Goal: Task Accomplishment & Management: Manage account settings

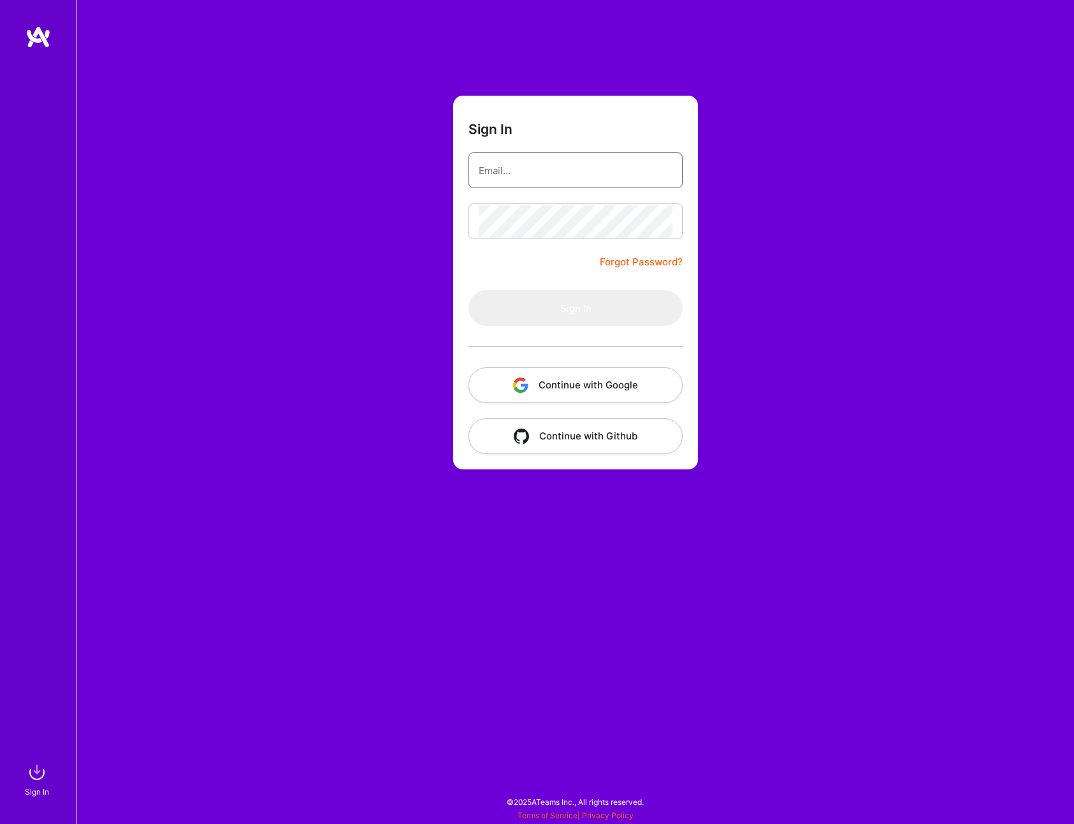
type input "[EMAIL_ADDRESS][DOMAIN_NAME]"
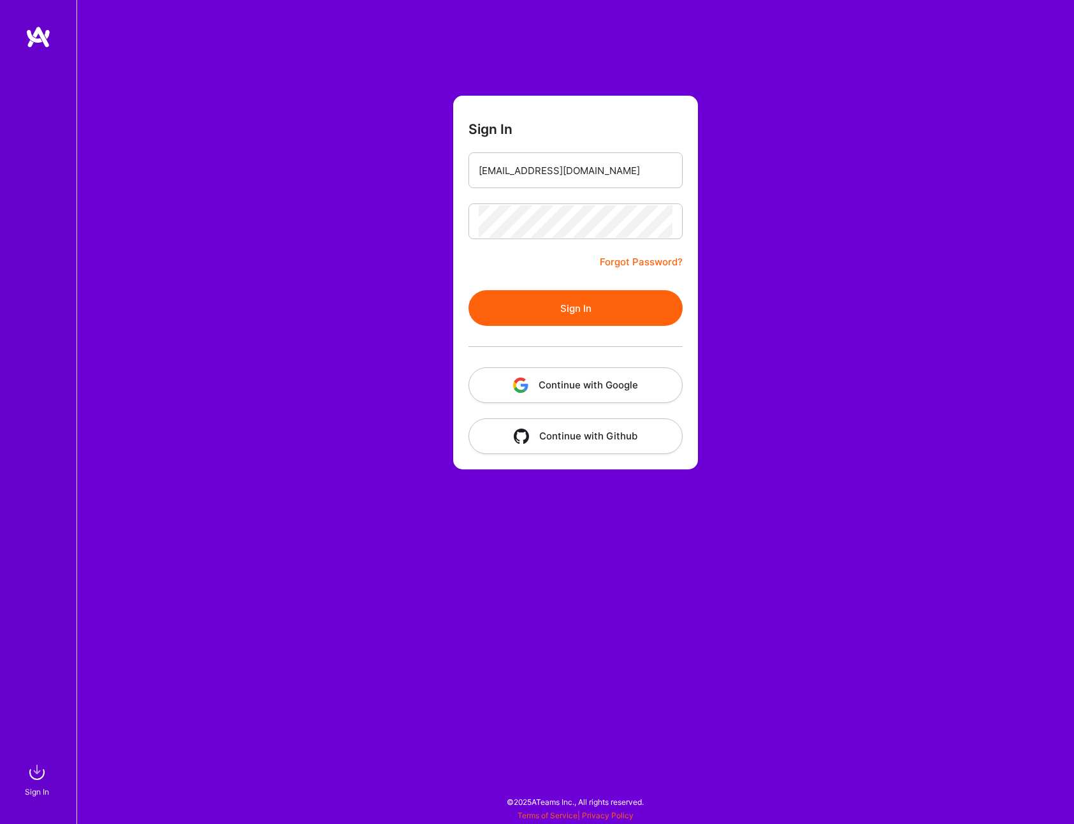
click at [652, 305] on button "Sign In" at bounding box center [576, 308] width 214 height 36
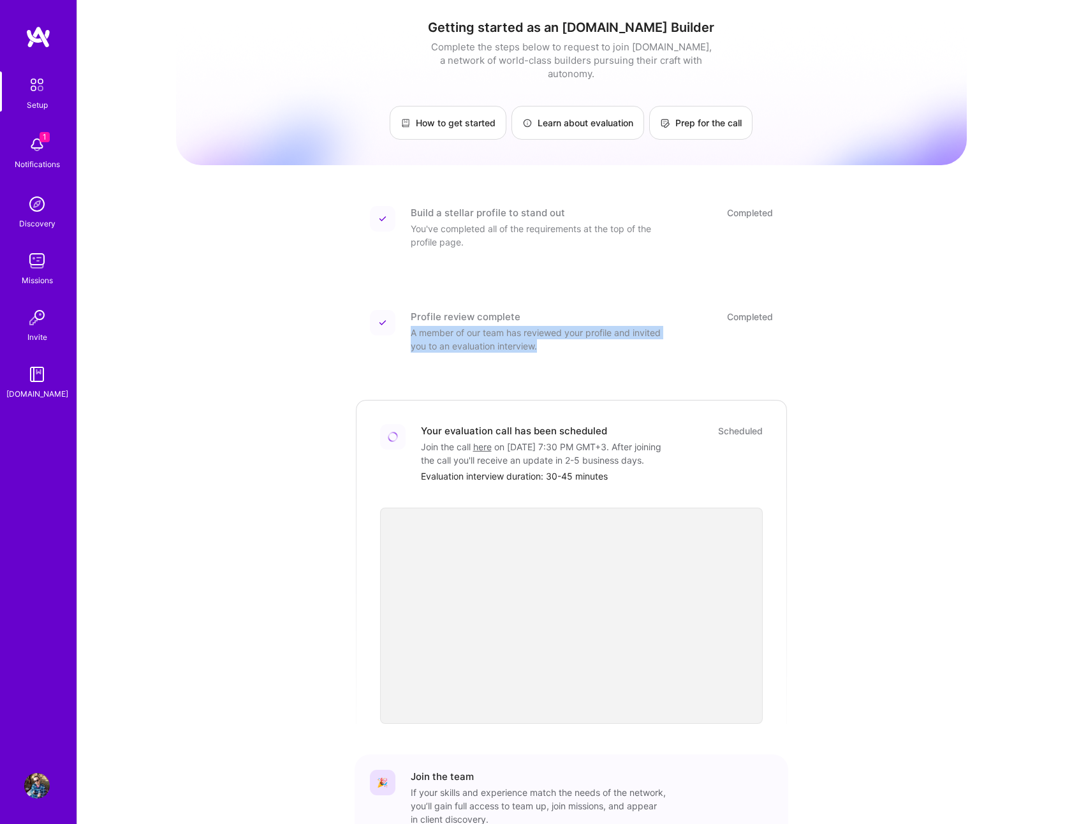
drag, startPoint x: 405, startPoint y: 321, endPoint x: 586, endPoint y: 335, distance: 181.0
click at [586, 335] on div "Profile review complete Completed A member of our team has reviewed your profil…" at bounding box center [571, 331] width 403 height 43
click at [29, 140] on img at bounding box center [37, 145] width 26 height 26
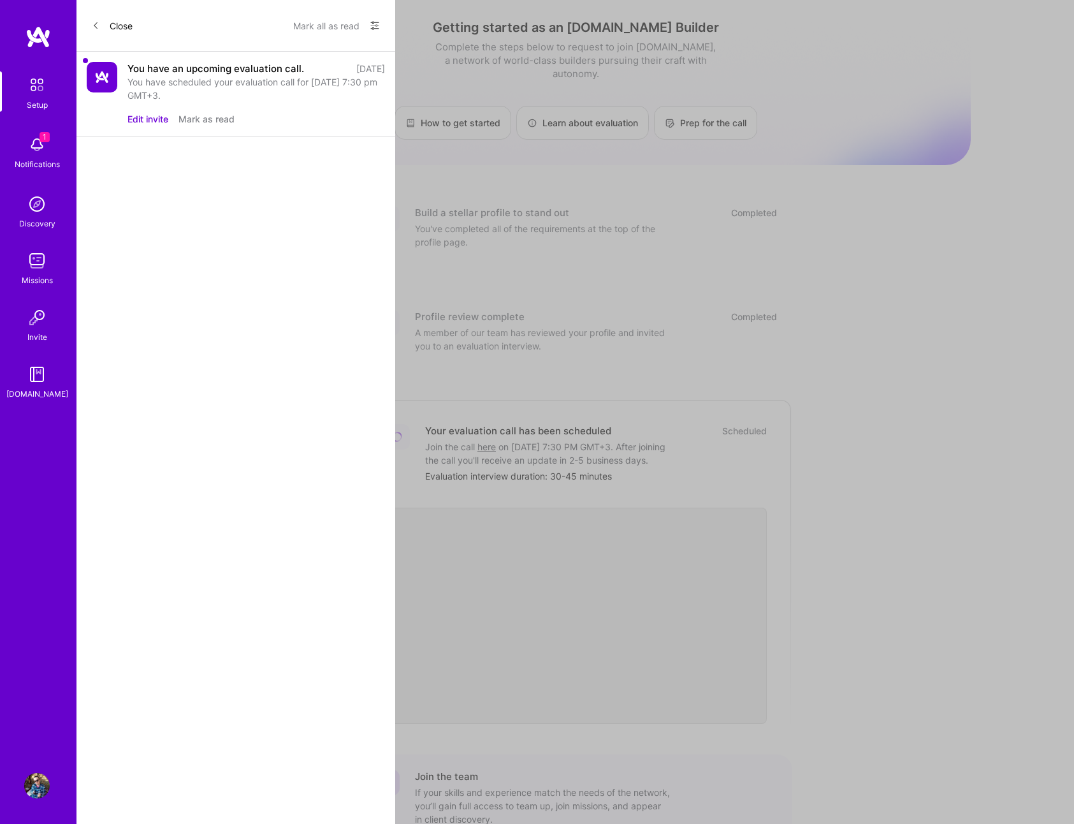
click at [186, 73] on div "You have an upcoming evaluation call." at bounding box center [216, 68] width 177 height 13
click at [107, 77] on img at bounding box center [102, 77] width 31 height 31
click at [150, 76] on div "You have scheduled your evaluation call for [DATE] 7:30 pm GMT+3." at bounding box center [257, 88] width 258 height 27
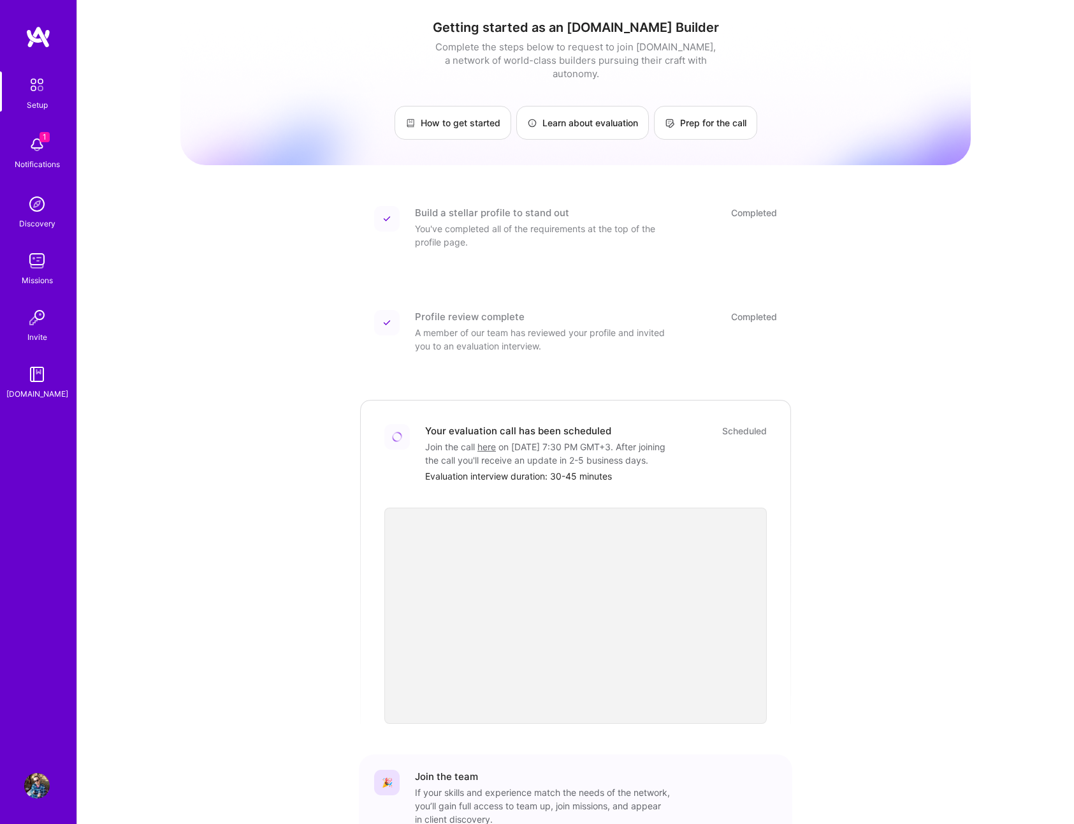
click at [38, 84] on img at bounding box center [37, 84] width 27 height 27
click at [41, 40] on img at bounding box center [39, 37] width 26 height 23
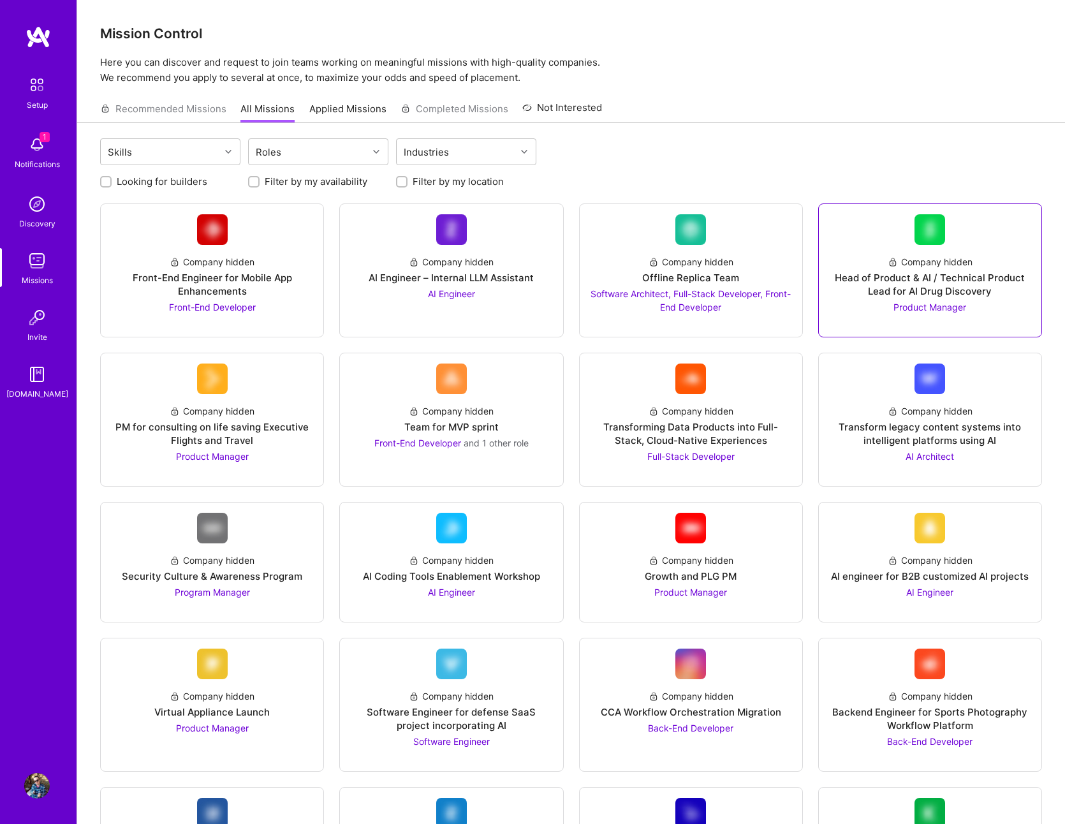
click at [993, 273] on div "Head of Product & AI / Technical Product Lead for AI Drug Discovery" at bounding box center [930, 284] width 202 height 27
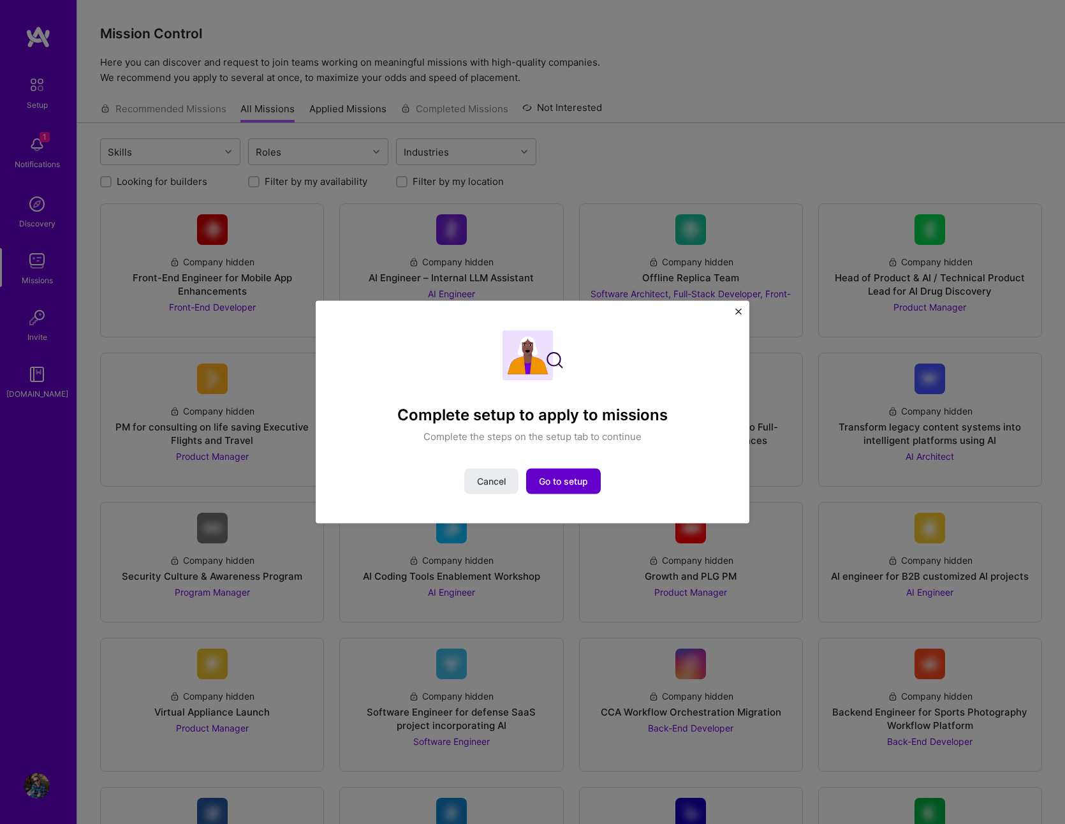
click at [553, 486] on span "Go to setup" at bounding box center [563, 480] width 49 height 13
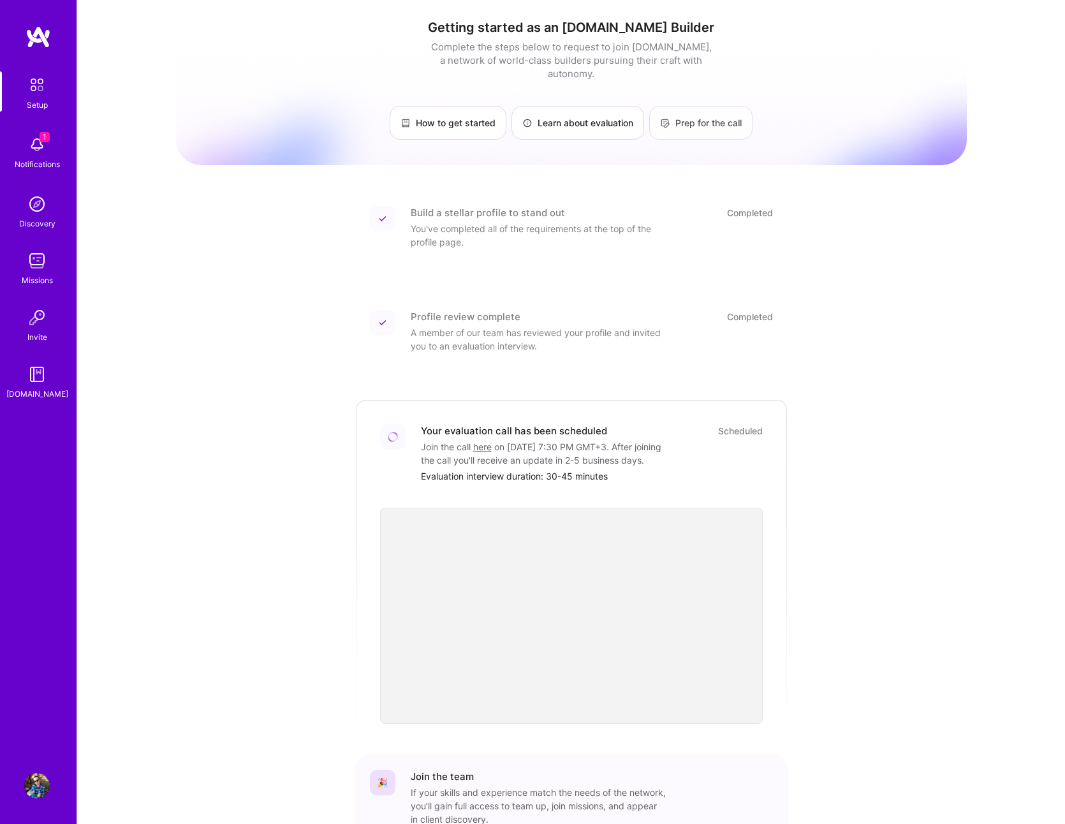
click at [724, 111] on link "Prep for the call" at bounding box center [700, 123] width 103 height 34
click at [41, 309] on img at bounding box center [37, 318] width 26 height 26
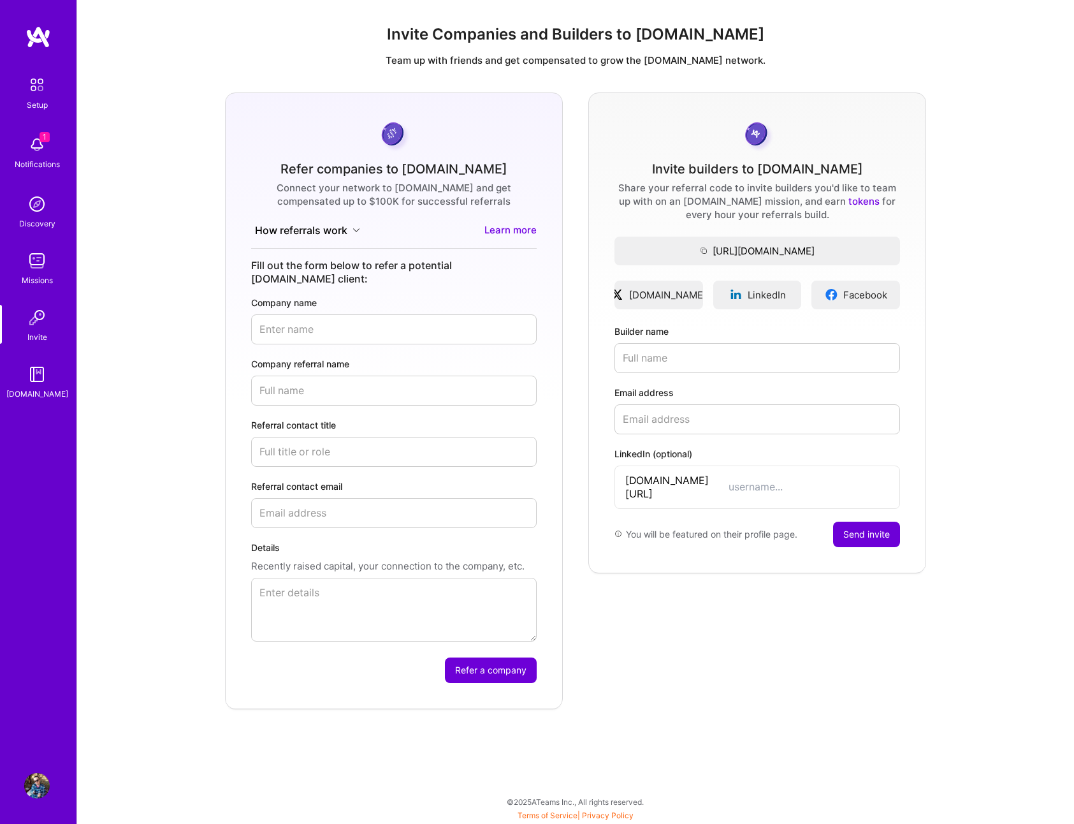
click at [46, 258] on img at bounding box center [37, 261] width 26 height 26
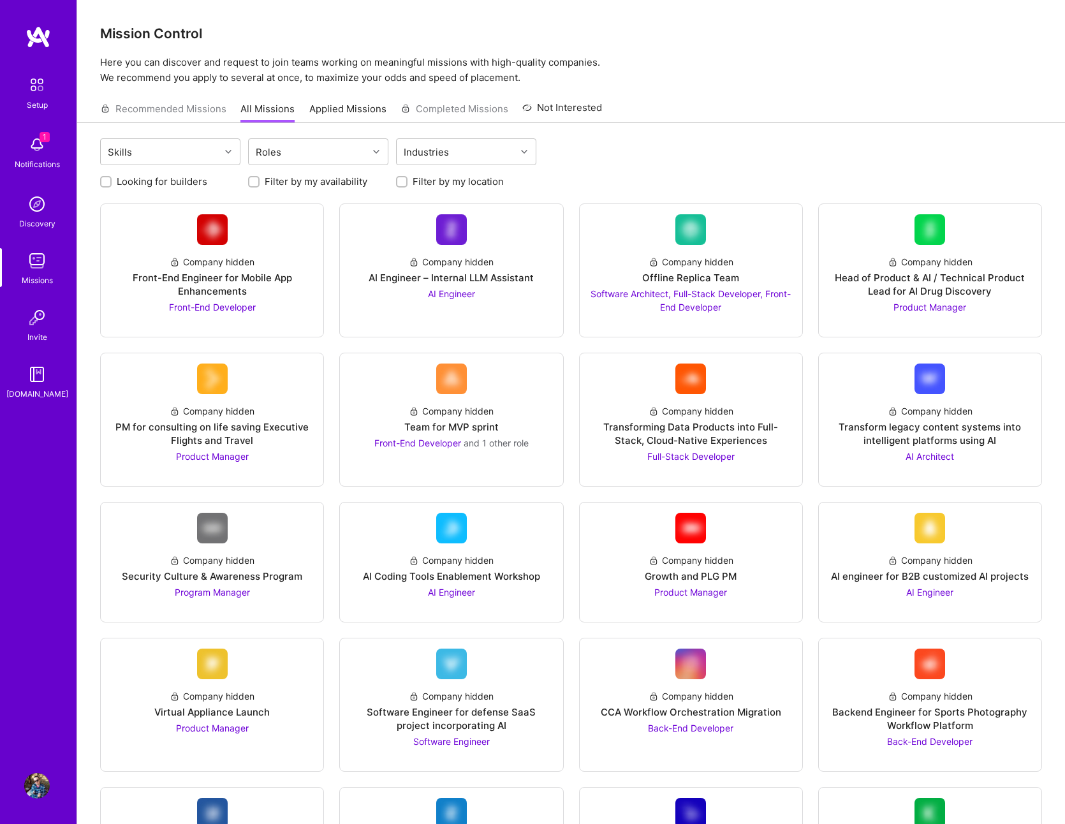
click at [41, 196] on img at bounding box center [37, 204] width 26 height 26
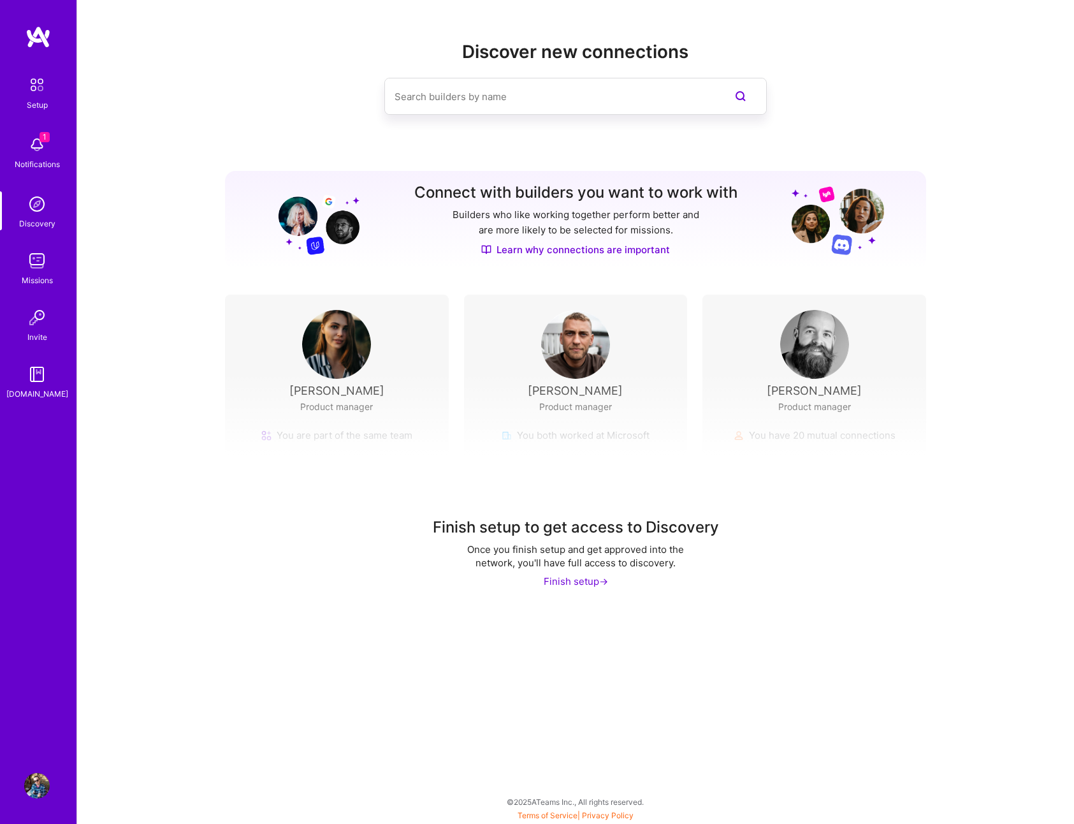
click at [36, 157] on div "Notifications" at bounding box center [37, 163] width 45 height 13
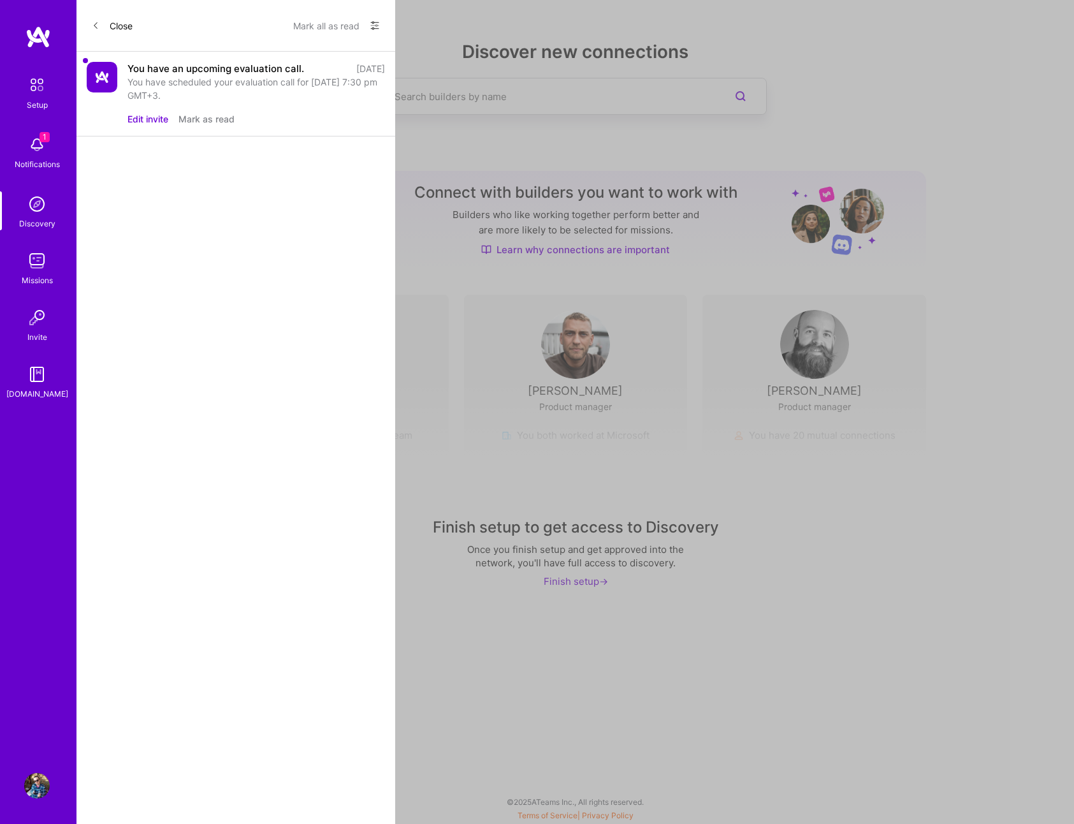
click at [138, 120] on button "Edit invite" at bounding box center [148, 118] width 41 height 13
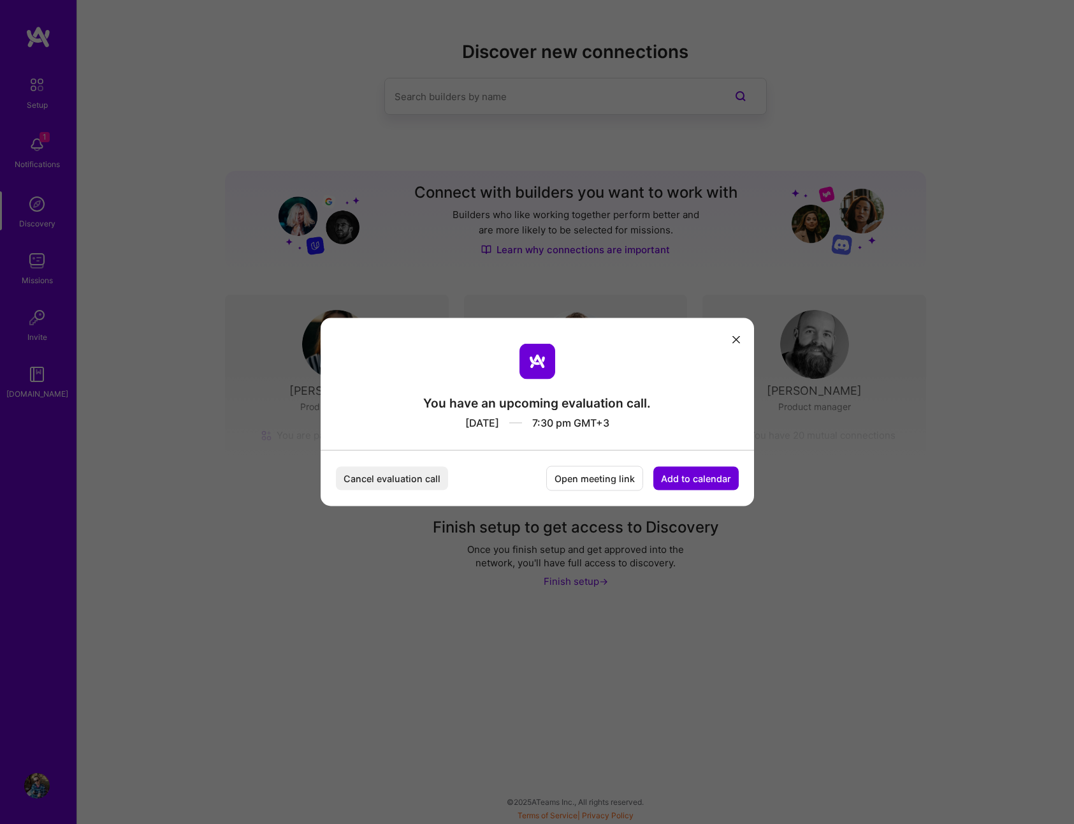
click at [737, 340] on icon "modal" at bounding box center [737, 339] width 8 height 8
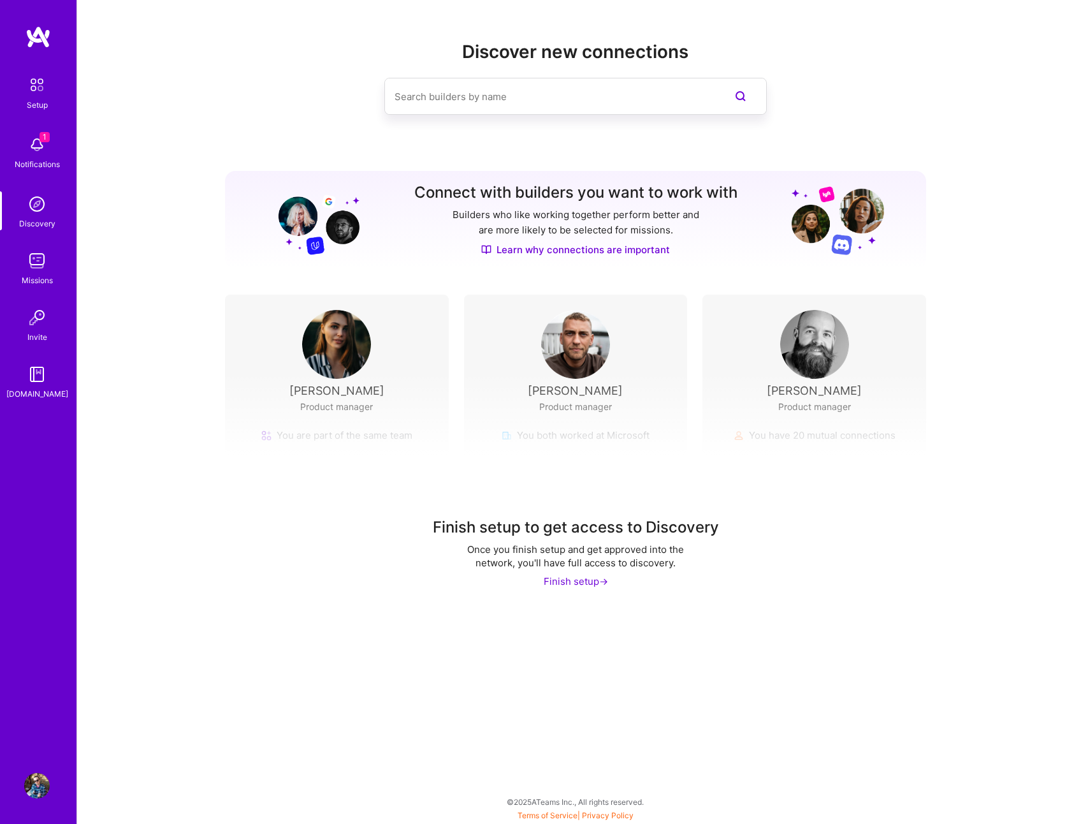
click at [47, 93] on img at bounding box center [37, 84] width 27 height 27
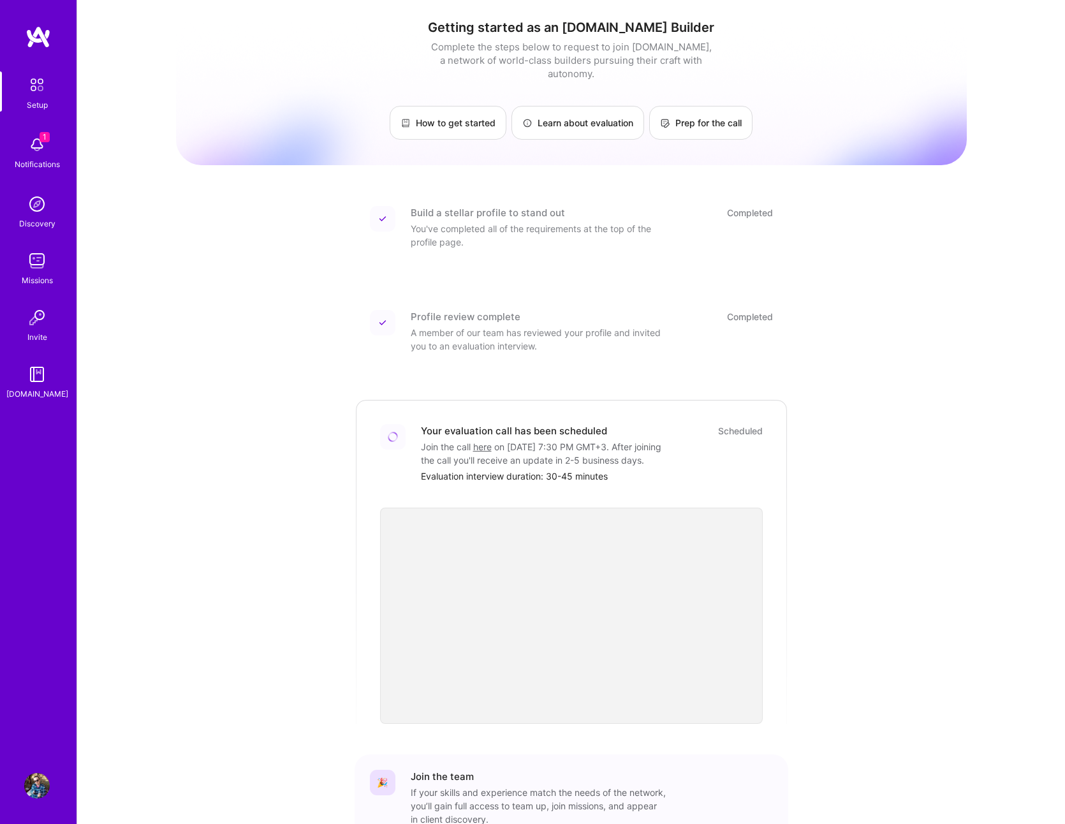
click at [45, 46] on img at bounding box center [39, 37] width 26 height 23
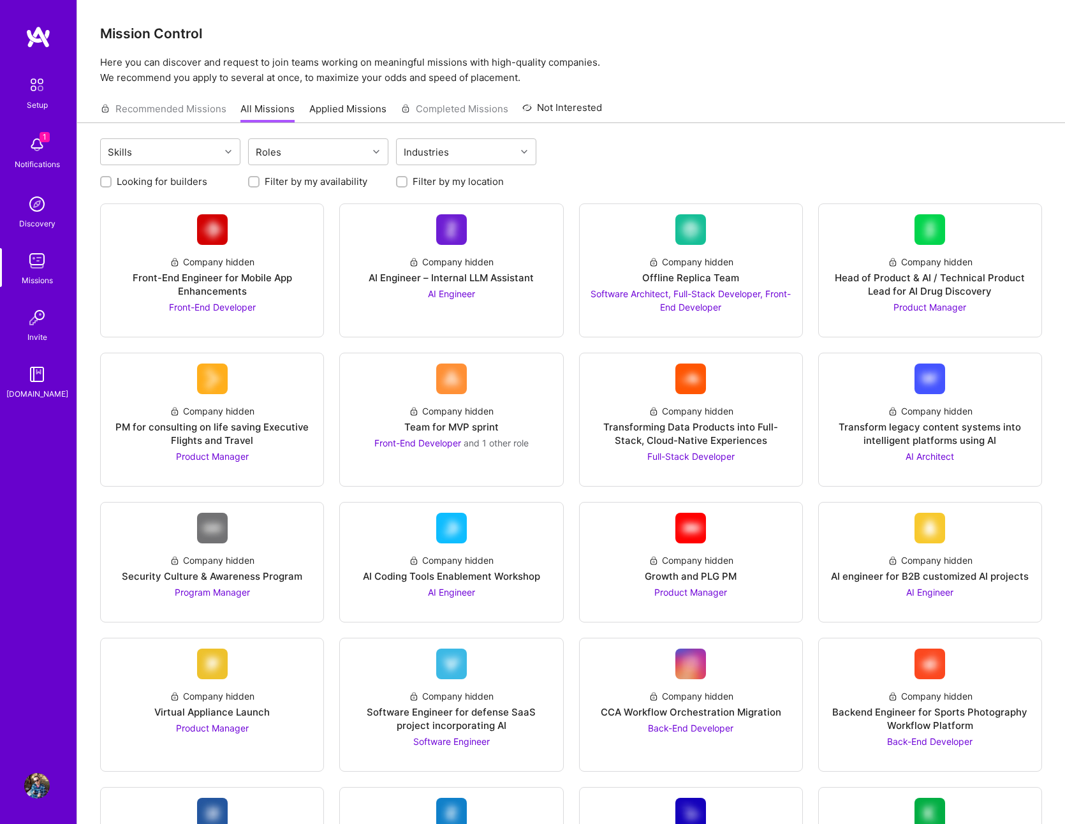
click at [33, 798] on div "Setup 1 Notifications Discovery Missions Invite [DOMAIN_NAME] Profile" at bounding box center [38, 412] width 77 height 824
click at [31, 793] on img at bounding box center [37, 786] width 26 height 26
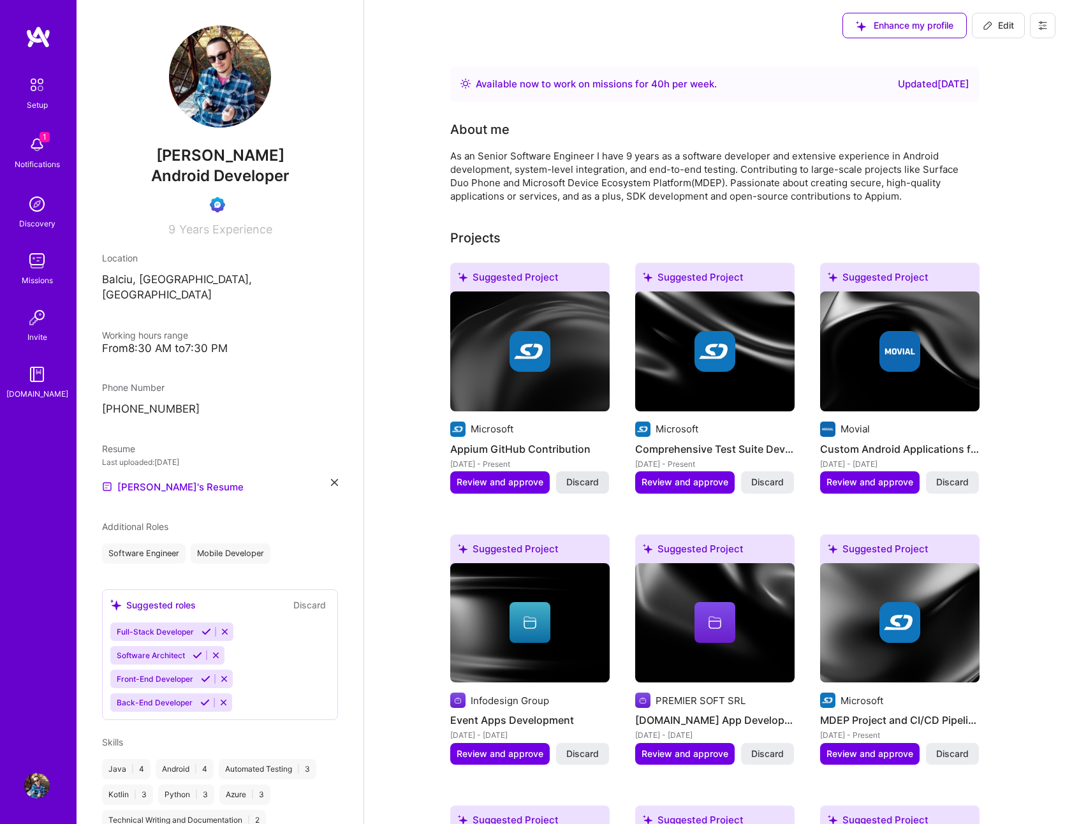
click at [585, 488] on span "Discard" at bounding box center [582, 482] width 33 height 13
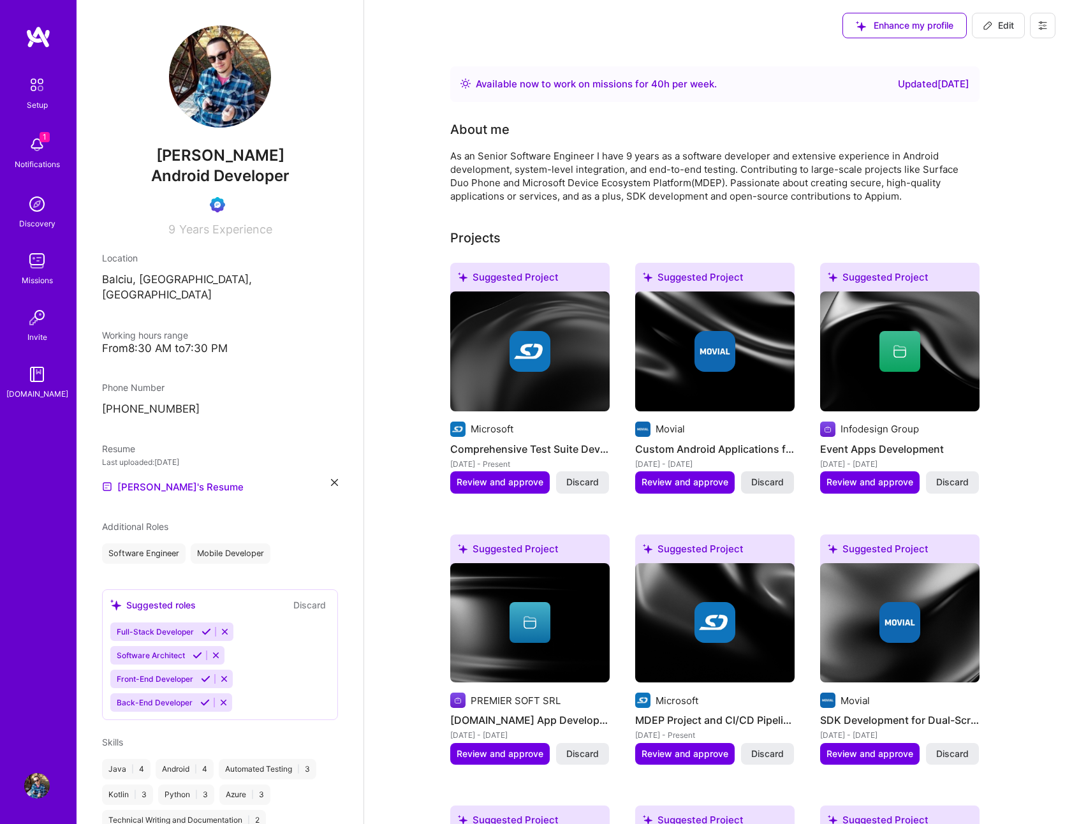
click at [752, 483] on span "Discard" at bounding box center [767, 482] width 33 height 13
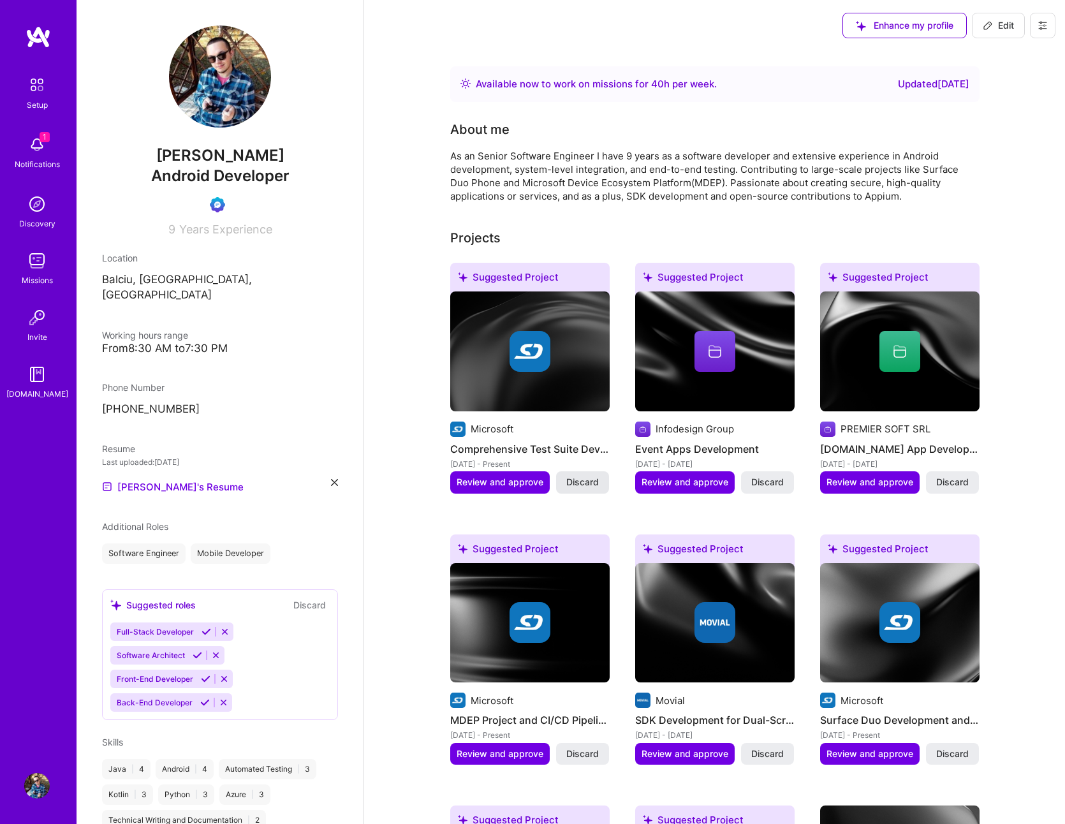
click at [586, 485] on span "Discard" at bounding box center [582, 482] width 33 height 13
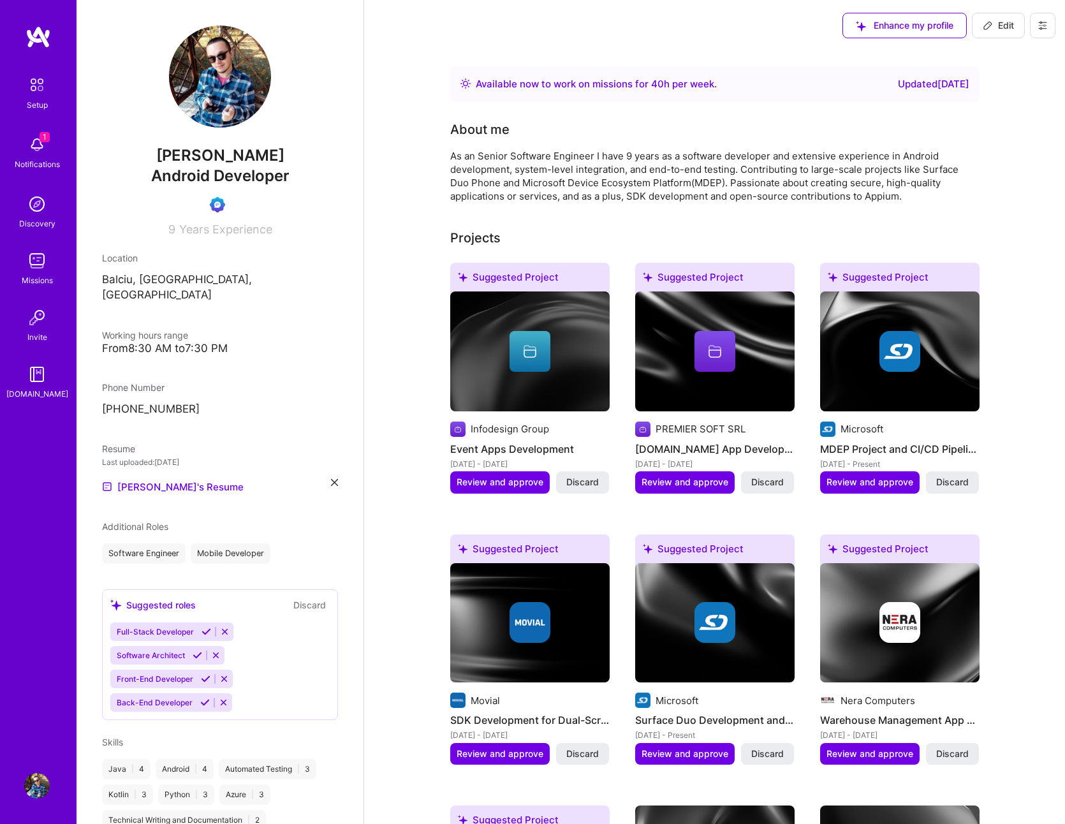
click at [586, 485] on span "Discard" at bounding box center [582, 482] width 33 height 13
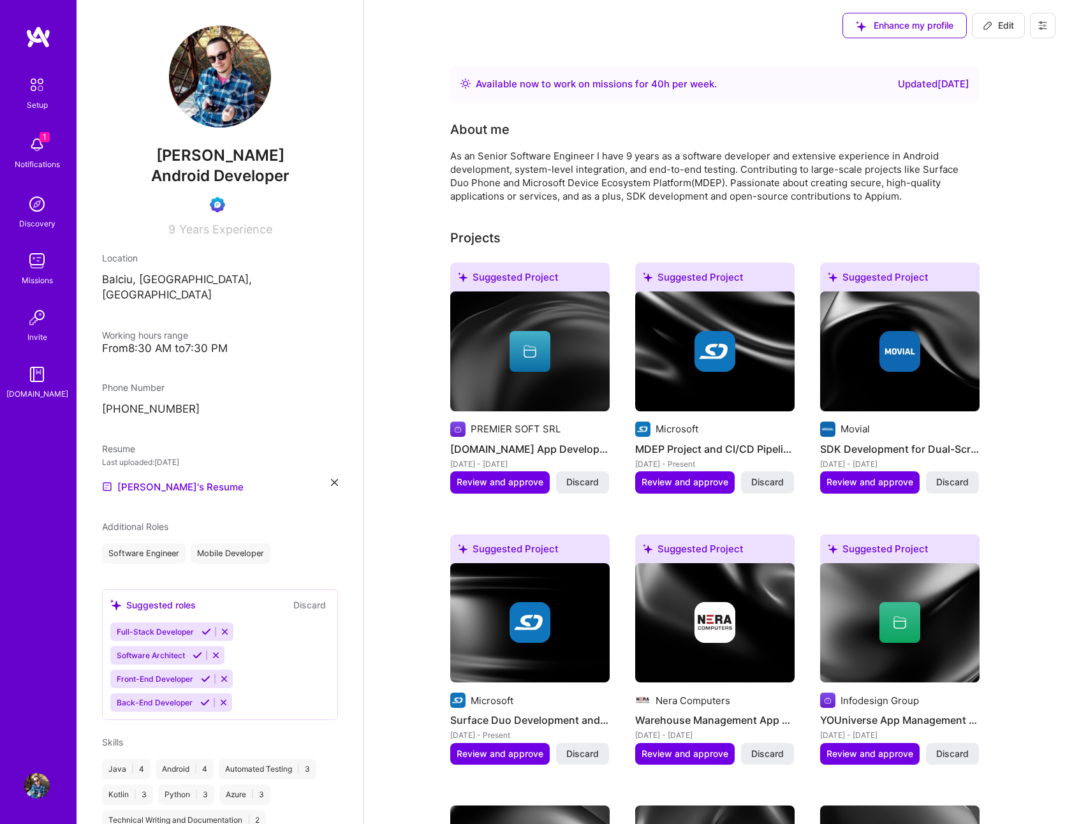
click at [586, 485] on span "Discard" at bounding box center [582, 482] width 33 height 13
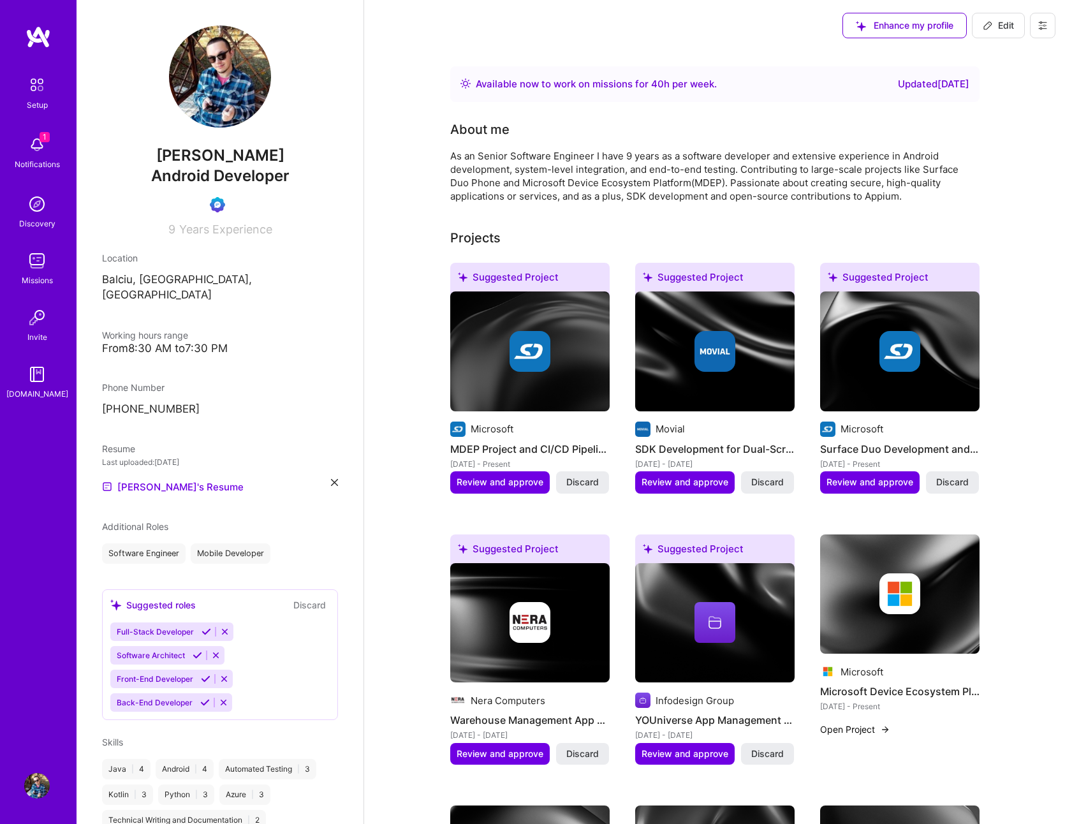
click at [586, 485] on span "Discard" at bounding box center [582, 482] width 33 height 13
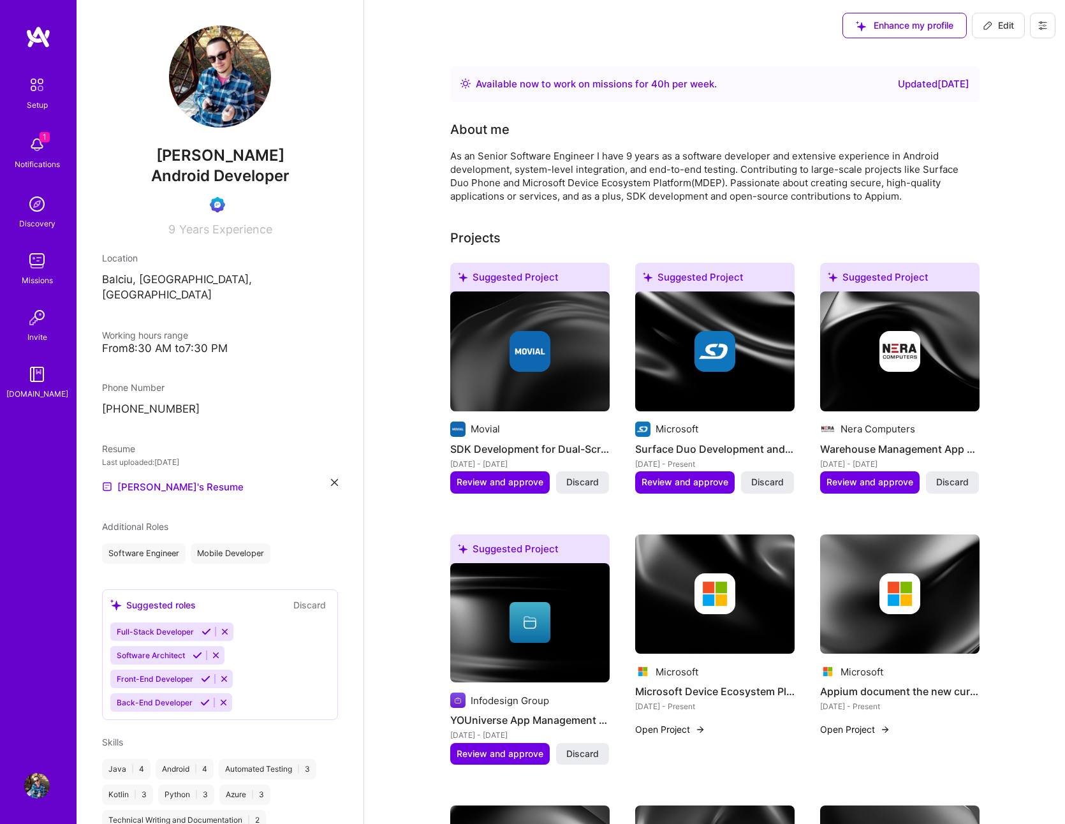
click at [586, 485] on span "Discard" at bounding box center [582, 482] width 33 height 13
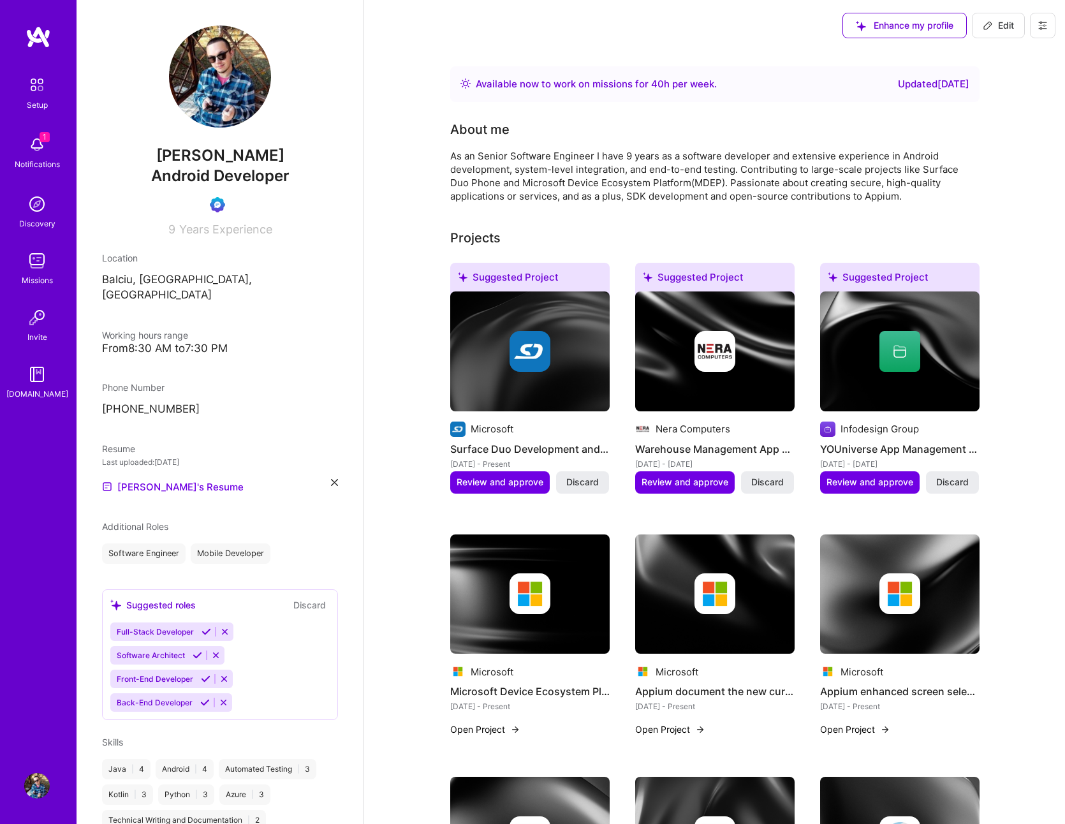
click at [586, 485] on span "Discard" at bounding box center [582, 482] width 33 height 13
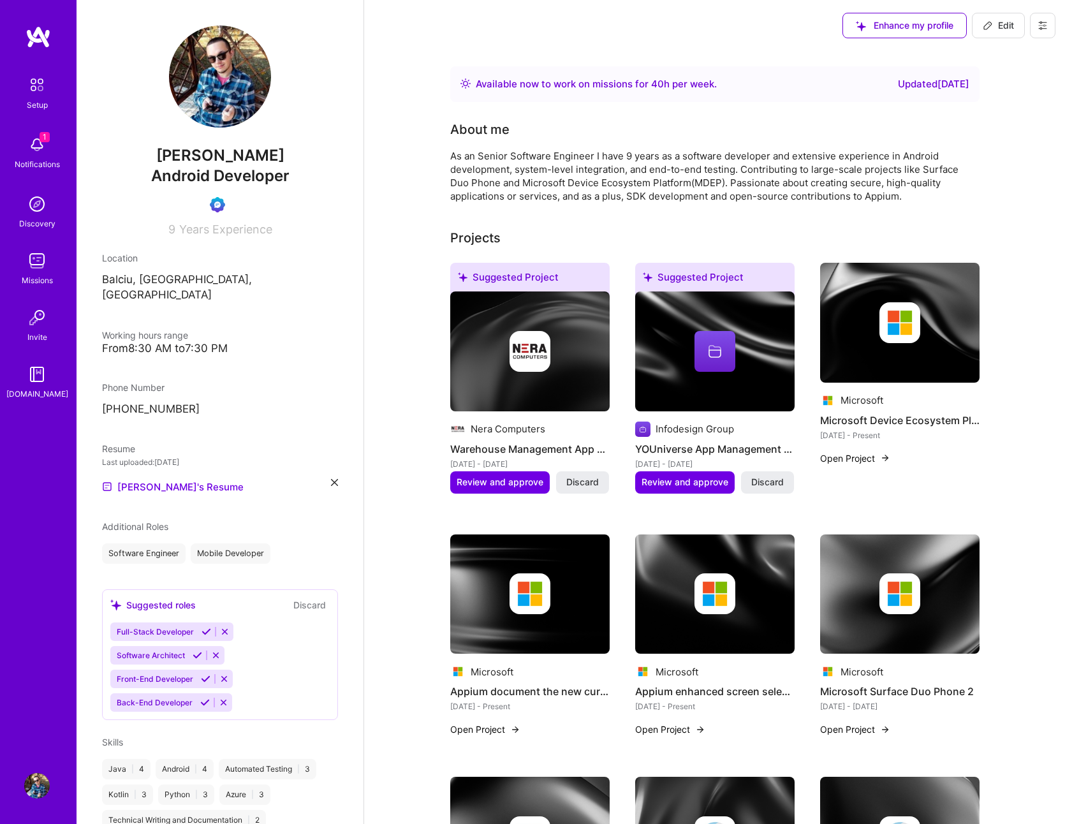
click at [586, 485] on span "Discard" at bounding box center [582, 482] width 33 height 13
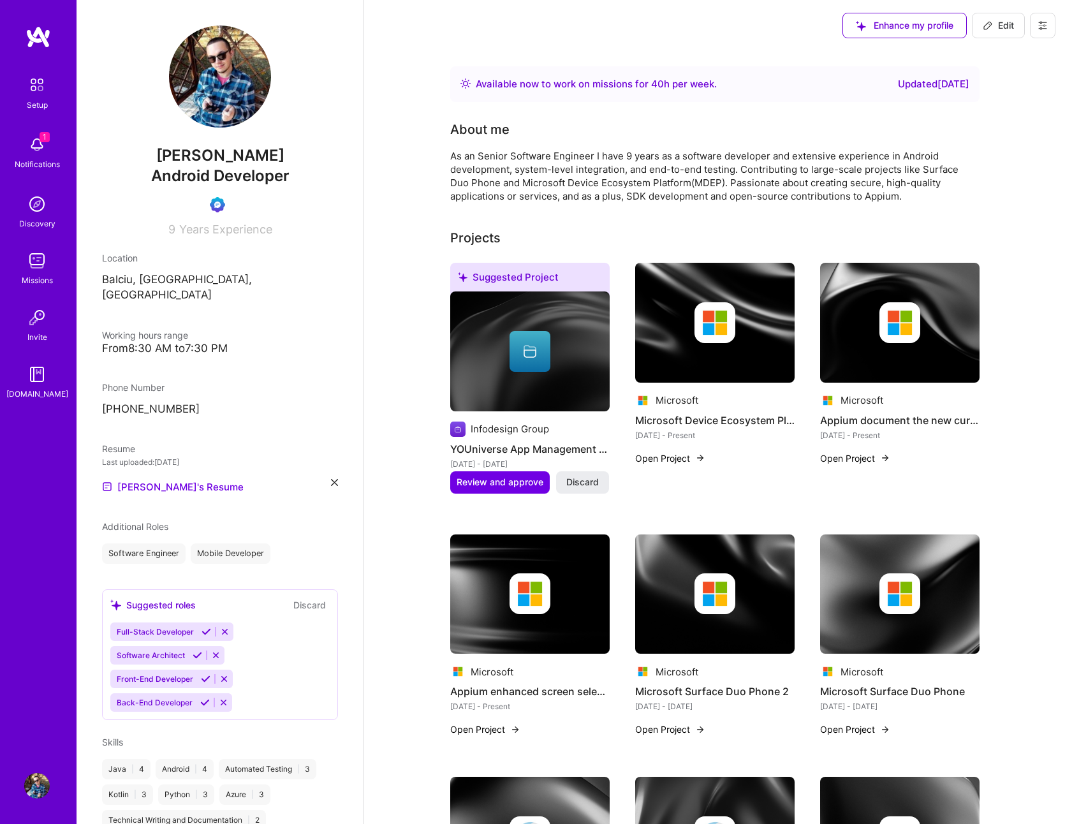
click at [586, 485] on span "Discard" at bounding box center [582, 482] width 33 height 13
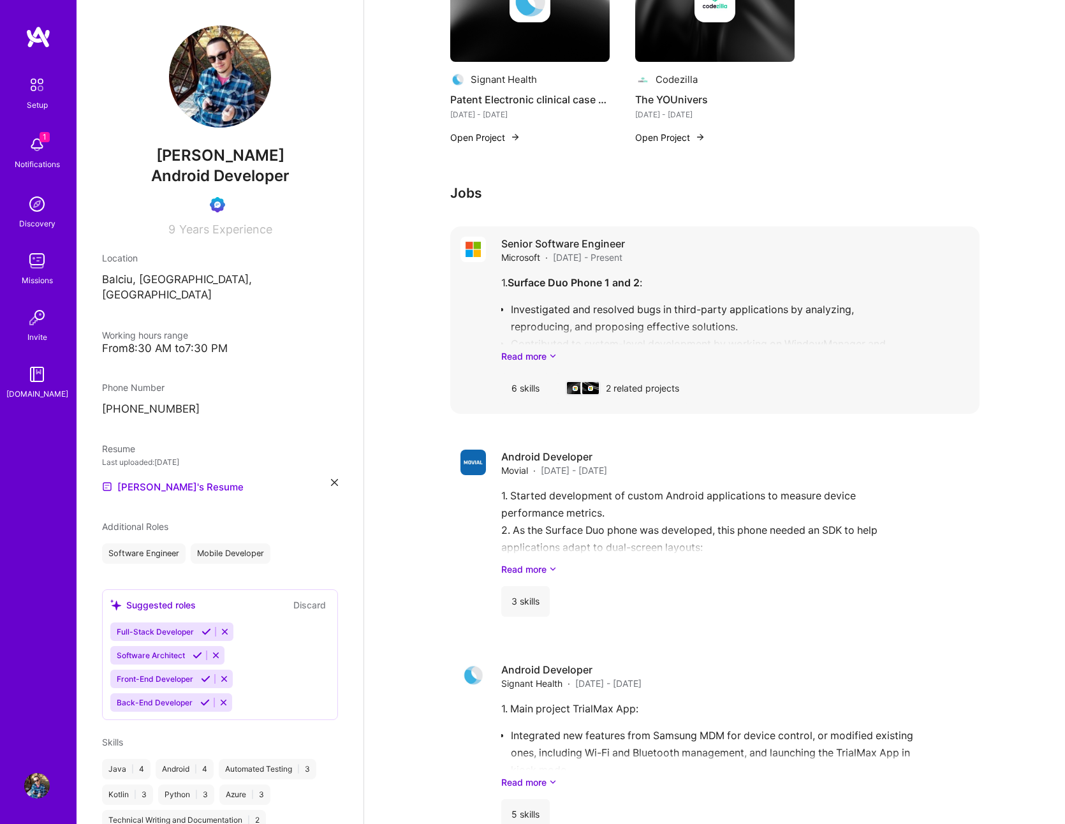
scroll to position [842, 0]
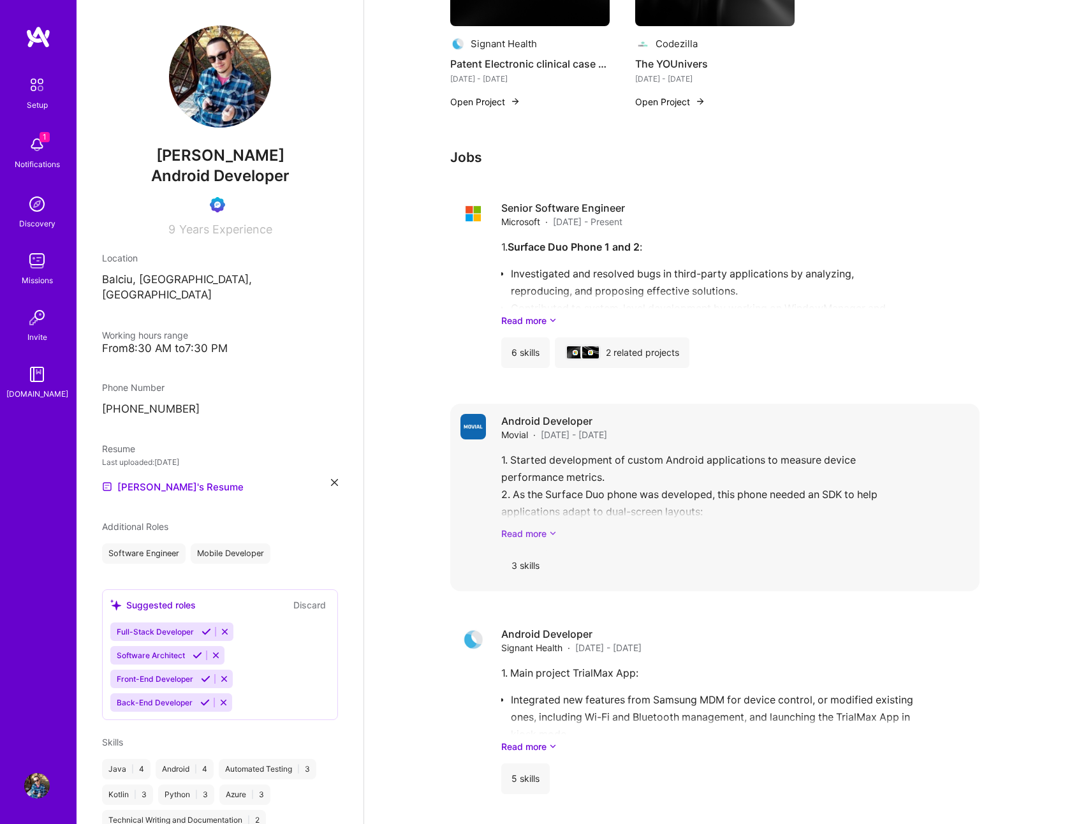
click at [543, 534] on link "Read more" at bounding box center [735, 533] width 468 height 13
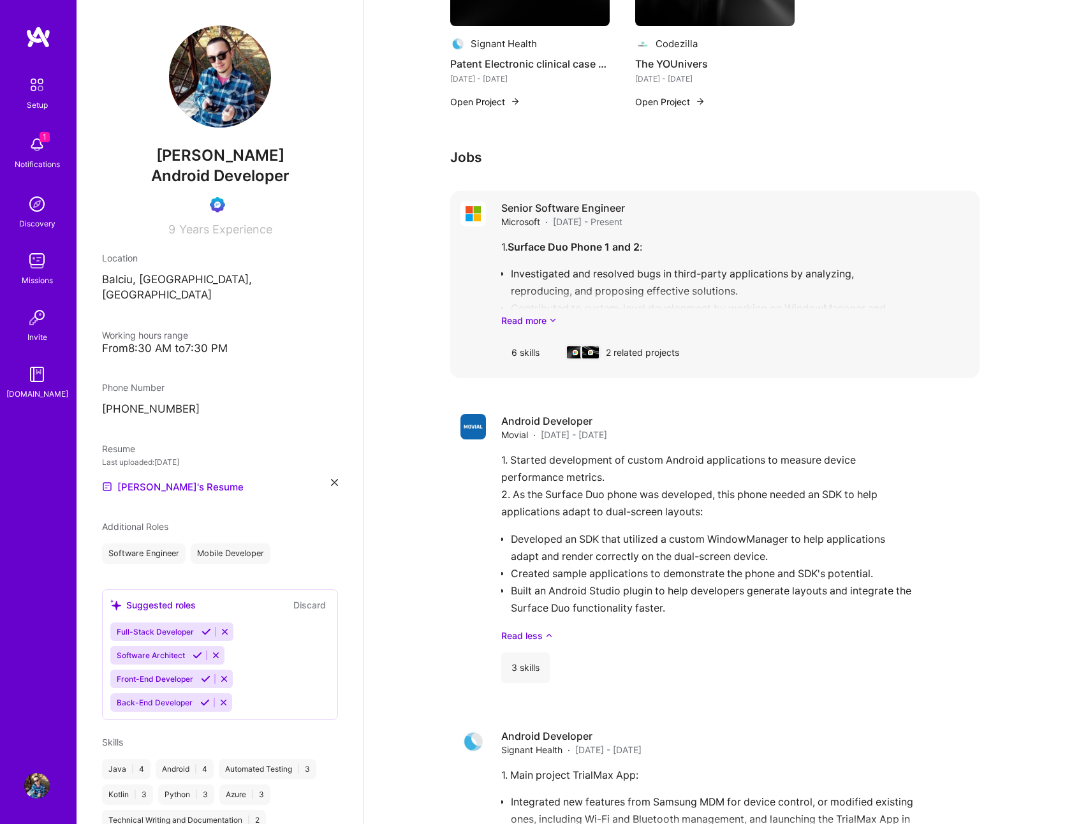
click at [631, 347] on div "2 related projects" at bounding box center [622, 352] width 135 height 31
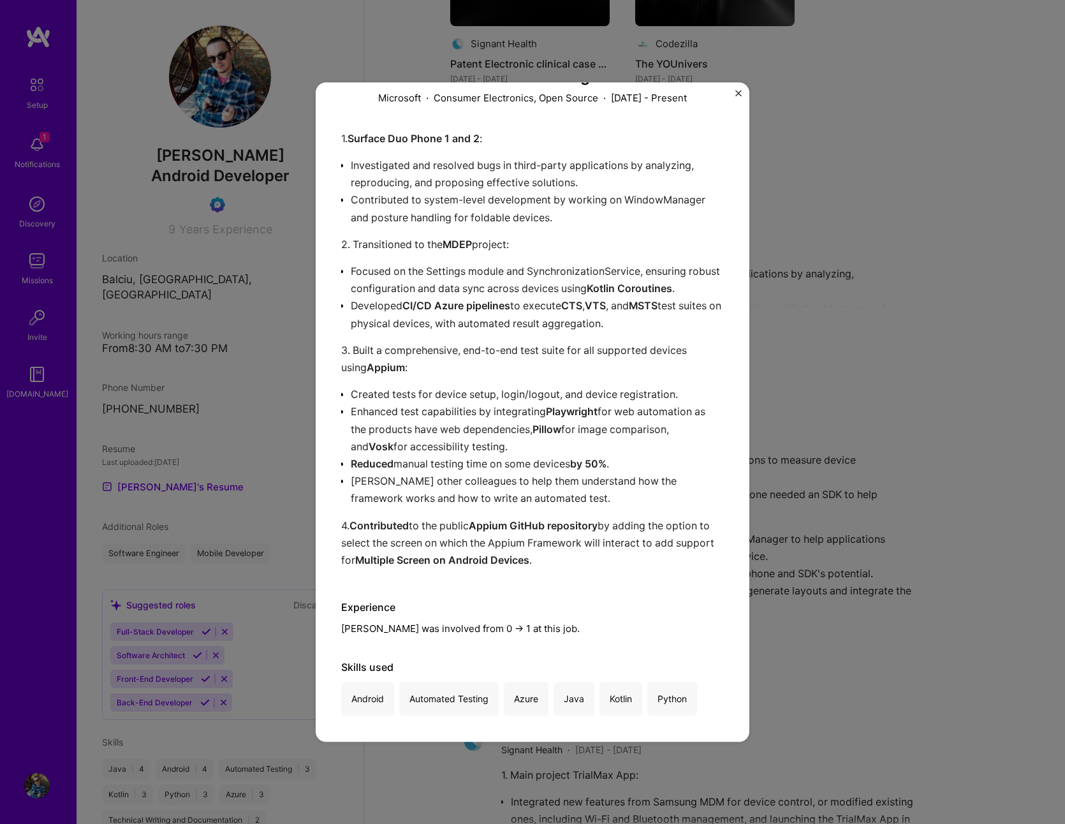
scroll to position [268, 0]
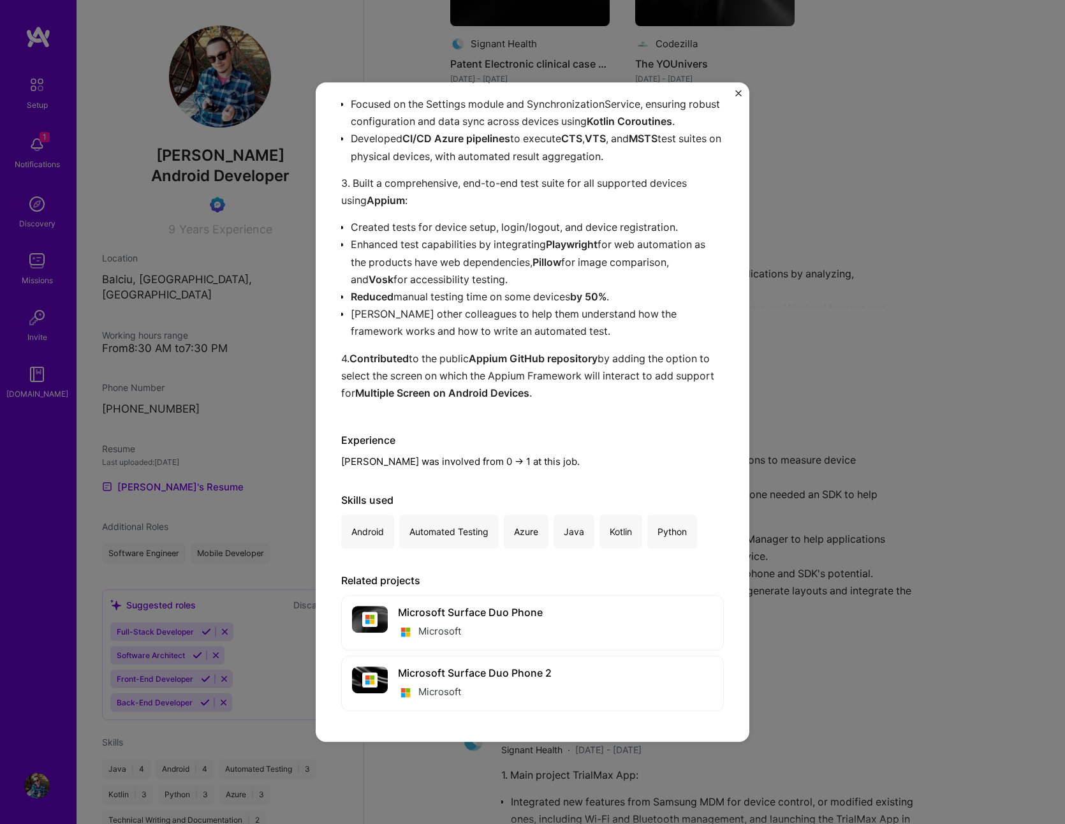
click at [845, 397] on div "Senior Software Engineer Microsoft · Consumer Electronics, Open Source · [DATE]…" at bounding box center [532, 412] width 1065 height 824
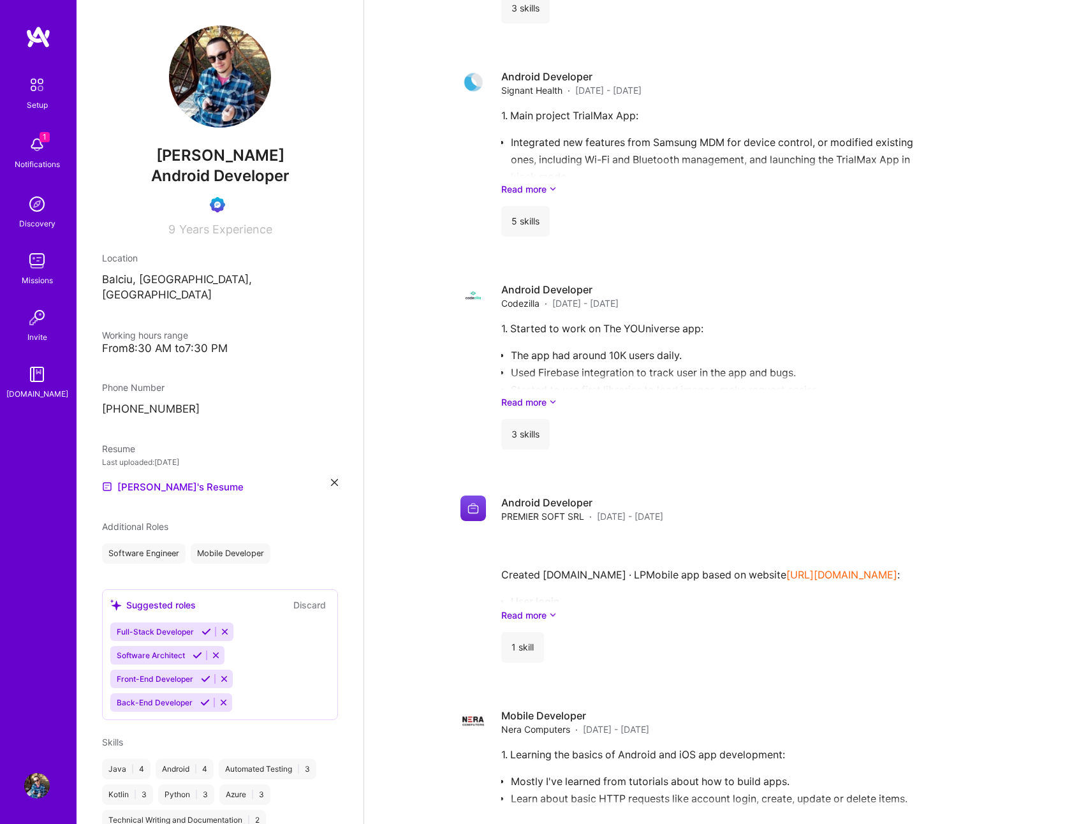
scroll to position [1530, 0]
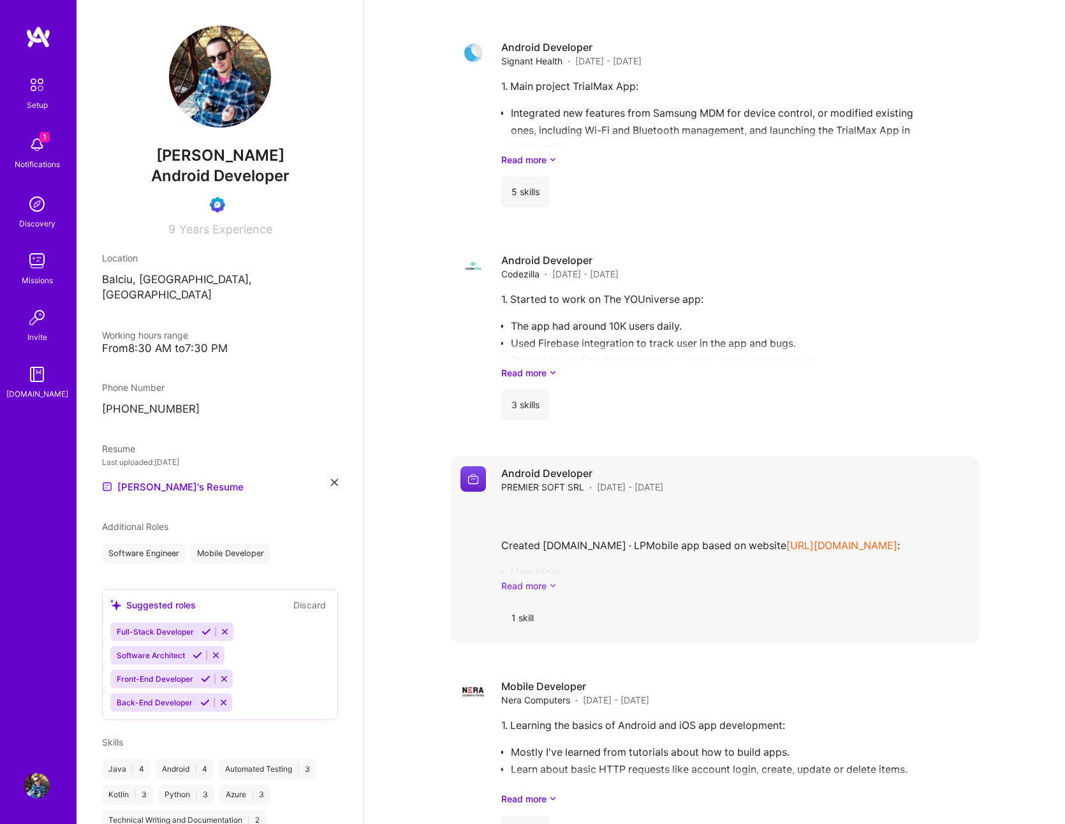
click at [532, 587] on link "Read more" at bounding box center [735, 585] width 468 height 13
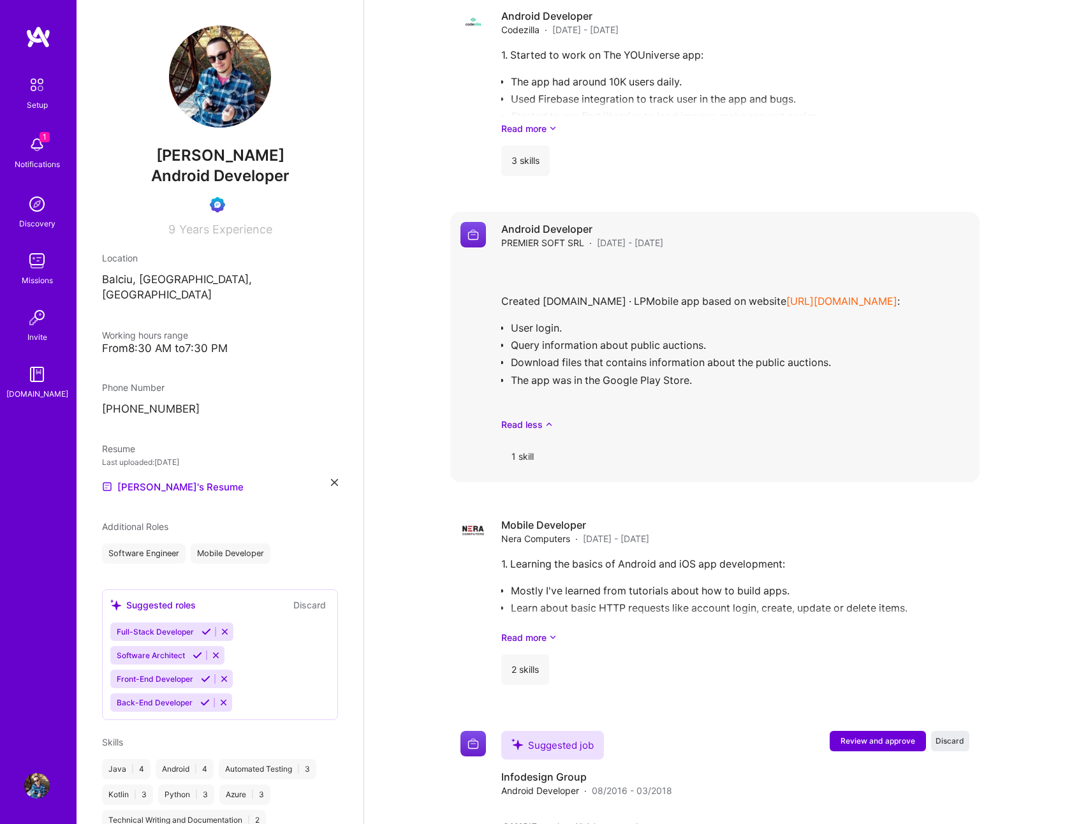
scroll to position [1798, 0]
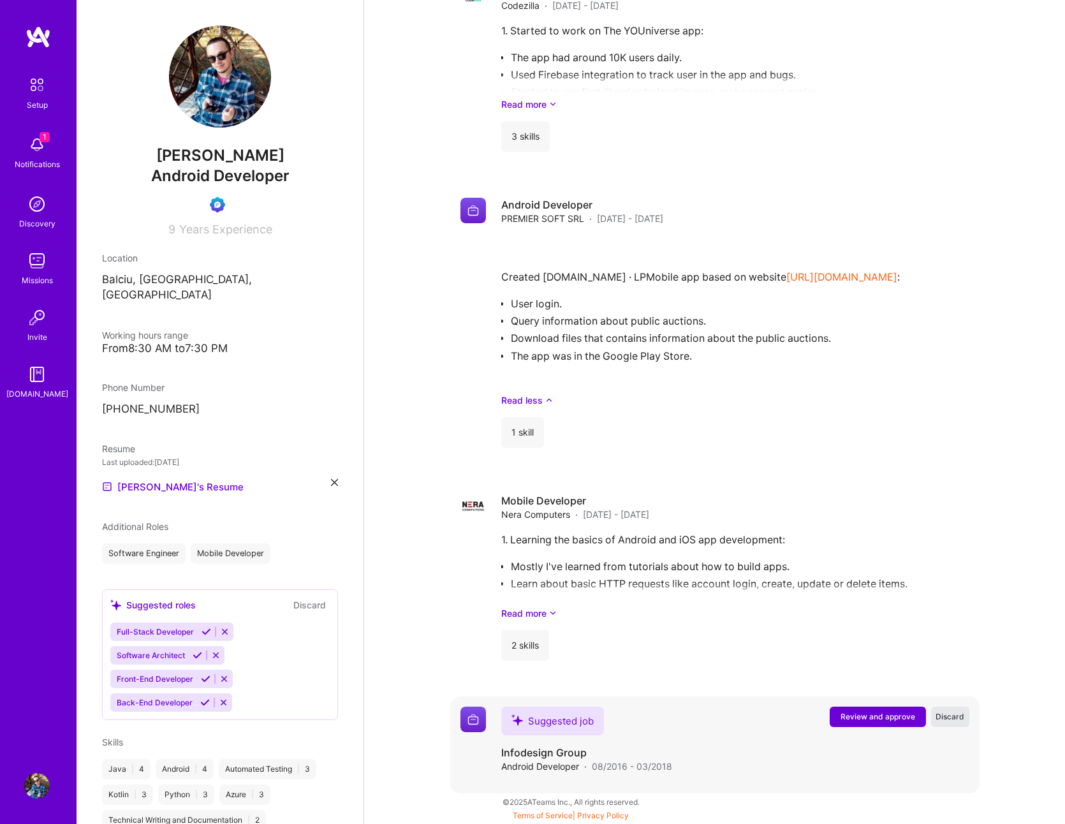
click at [952, 716] on span "Discard" at bounding box center [949, 716] width 29 height 11
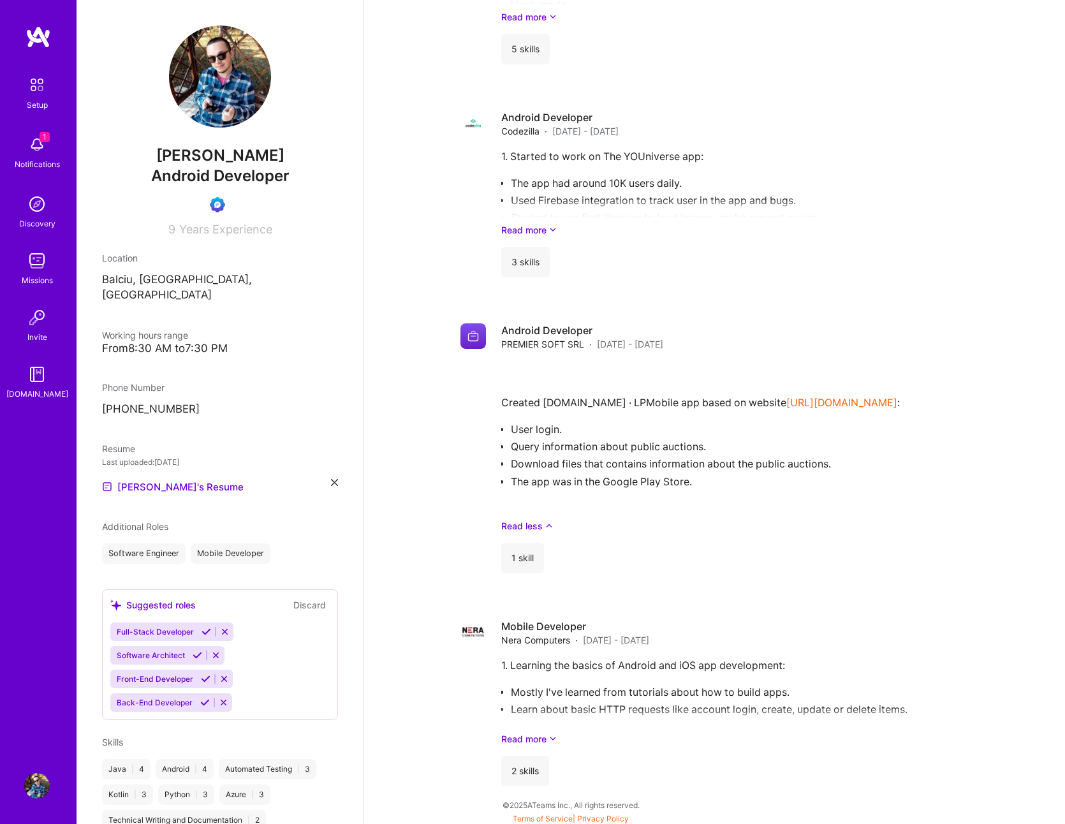
scroll to position [1676, 0]
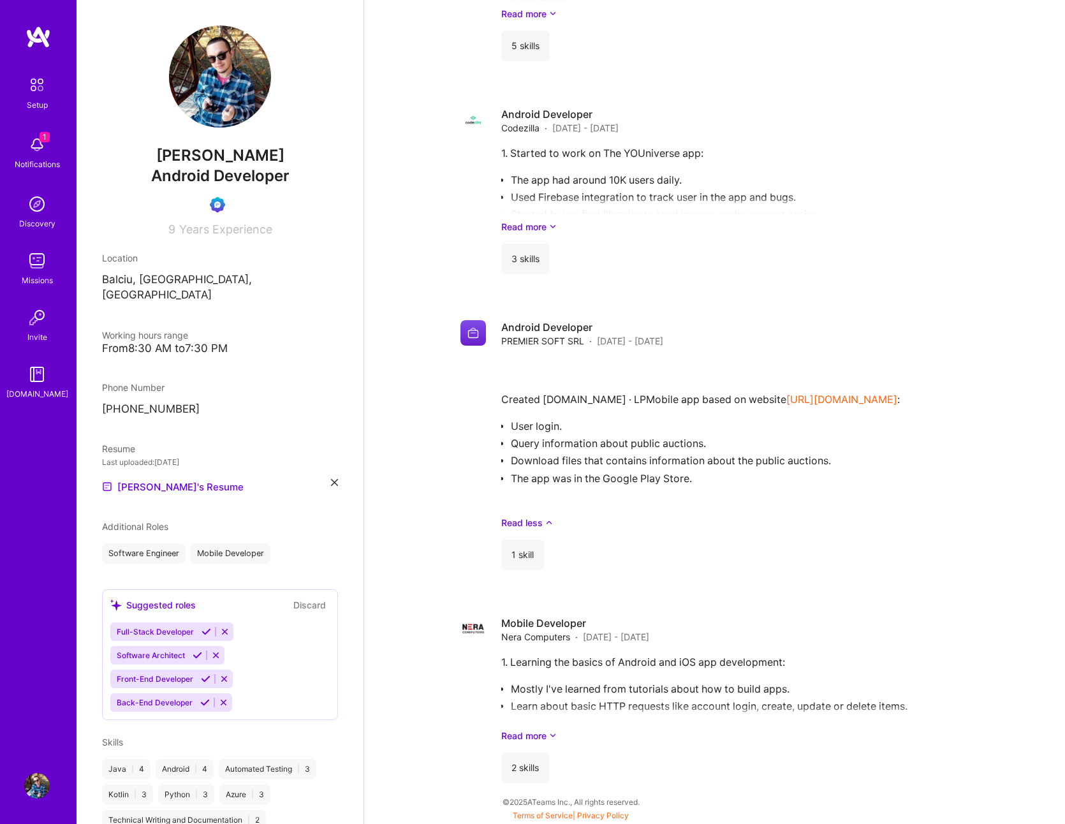
click at [224, 674] on icon at bounding box center [224, 679] width 10 height 10
click at [221, 674] on icon at bounding box center [224, 679] width 10 height 10
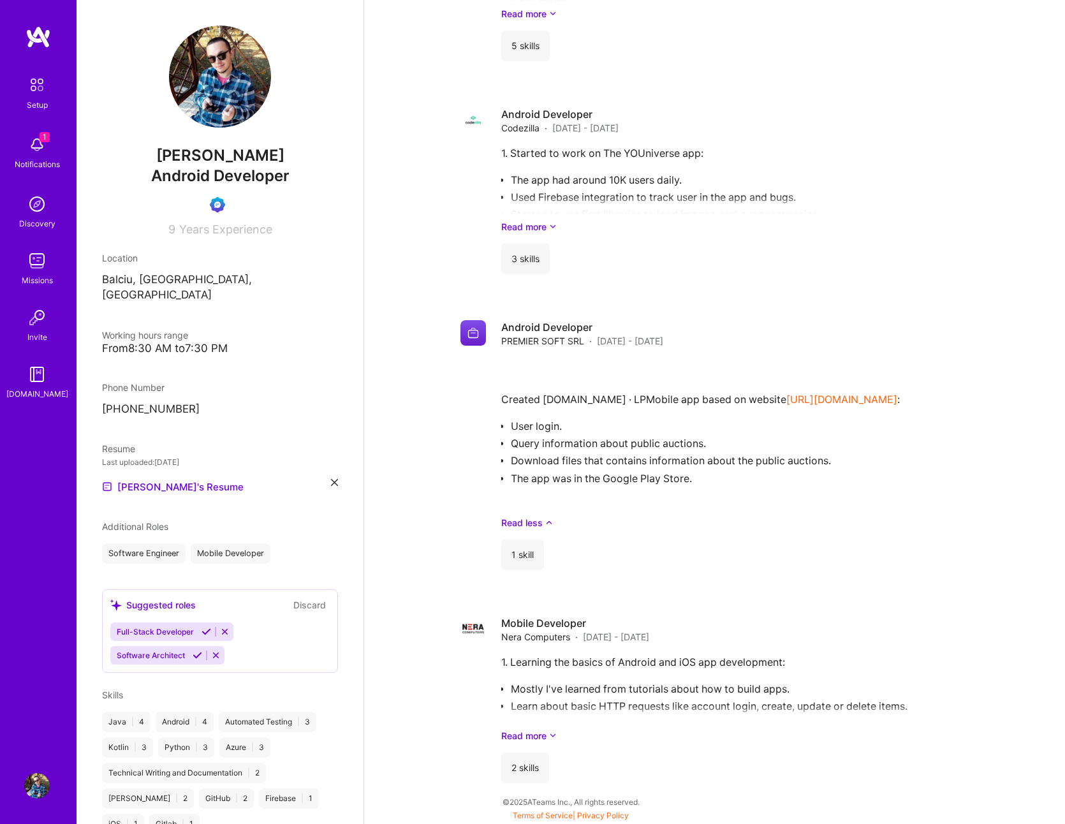
click at [223, 627] on icon at bounding box center [225, 632] width 10 height 10
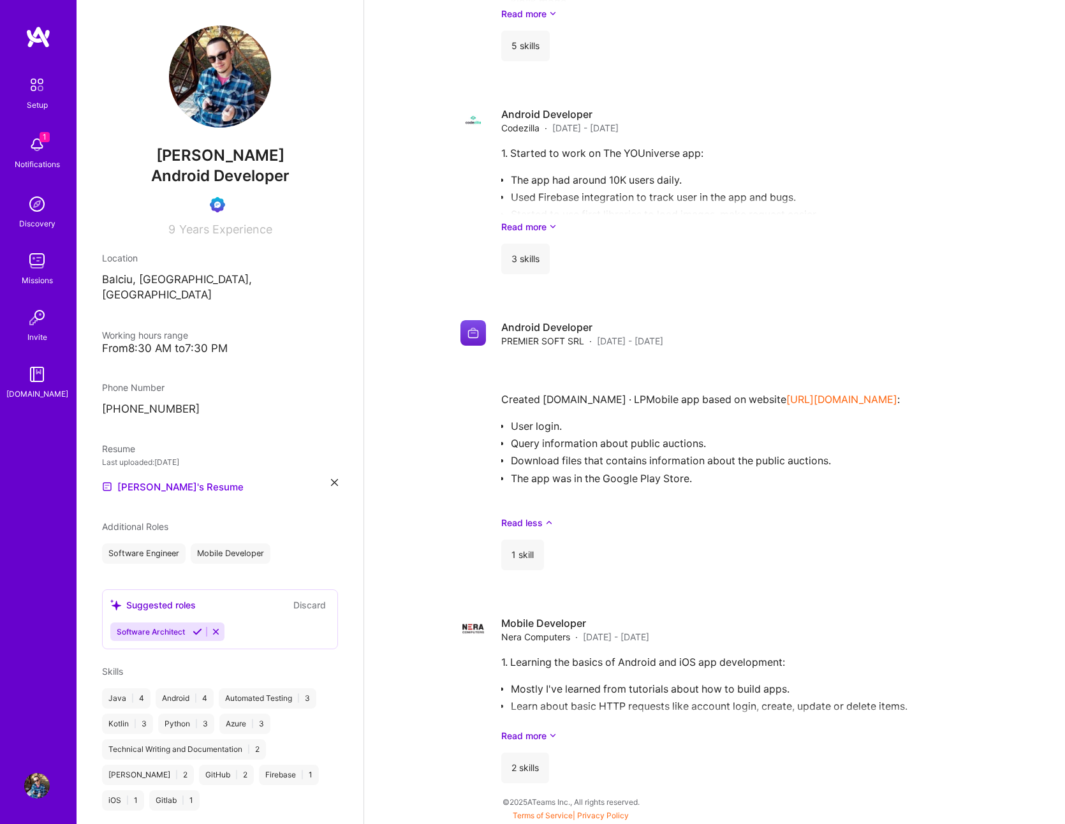
click at [196, 627] on icon at bounding box center [198, 632] width 10 height 10
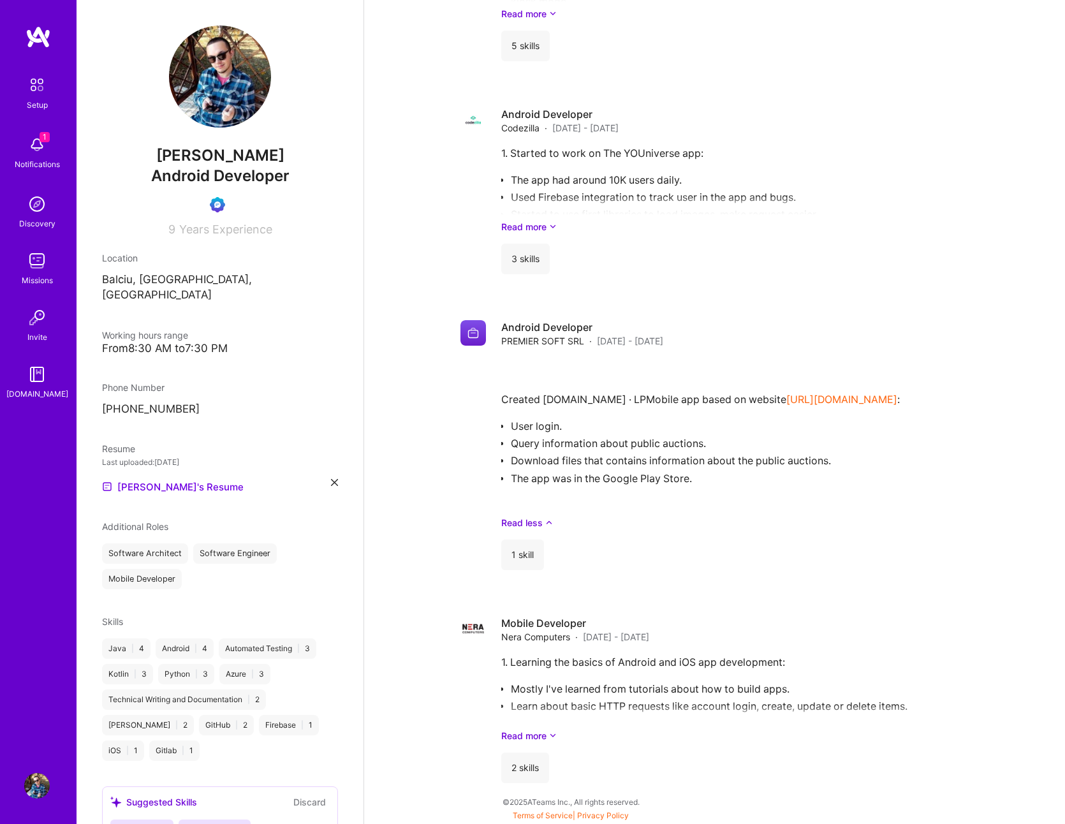
click at [249, 563] on div "Software Architect Software Engineer Mobile Developer" at bounding box center [220, 566] width 236 height 46
click at [192, 562] on div "Software Architect Software Engineer Mobile Developer" at bounding box center [220, 566] width 236 height 46
click at [134, 521] on span "Additional Roles" at bounding box center [135, 526] width 66 height 11
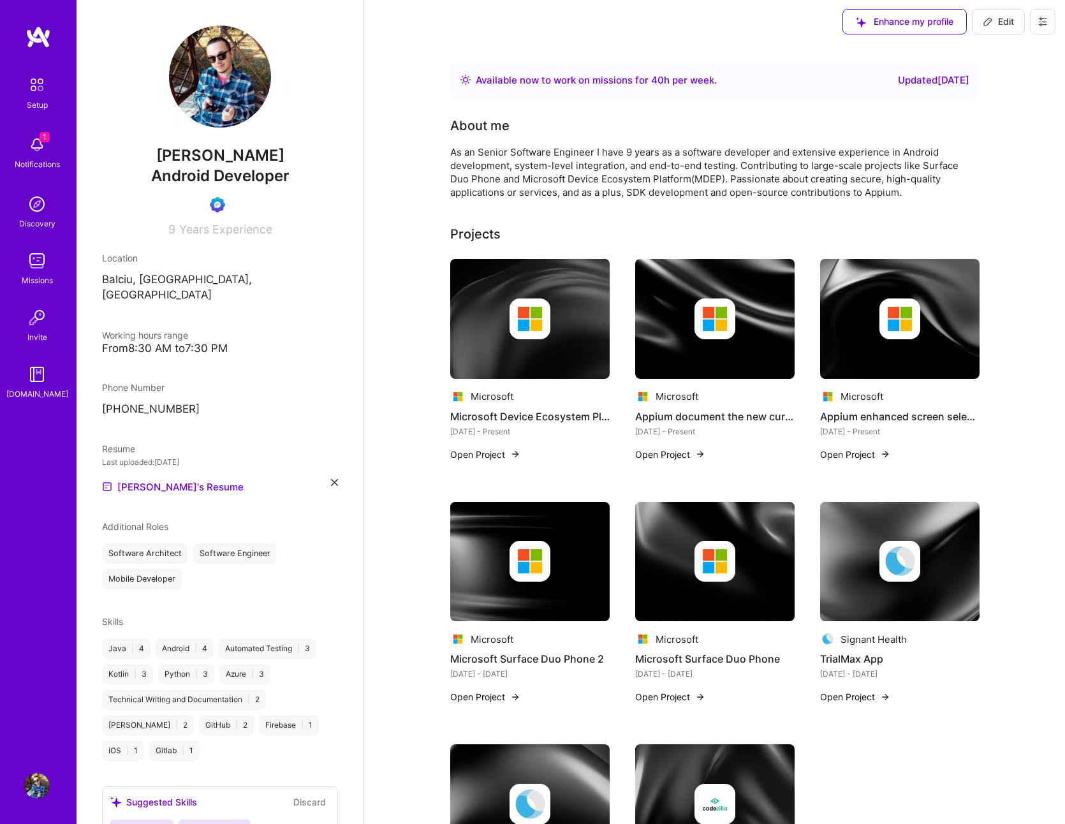
scroll to position [0, 0]
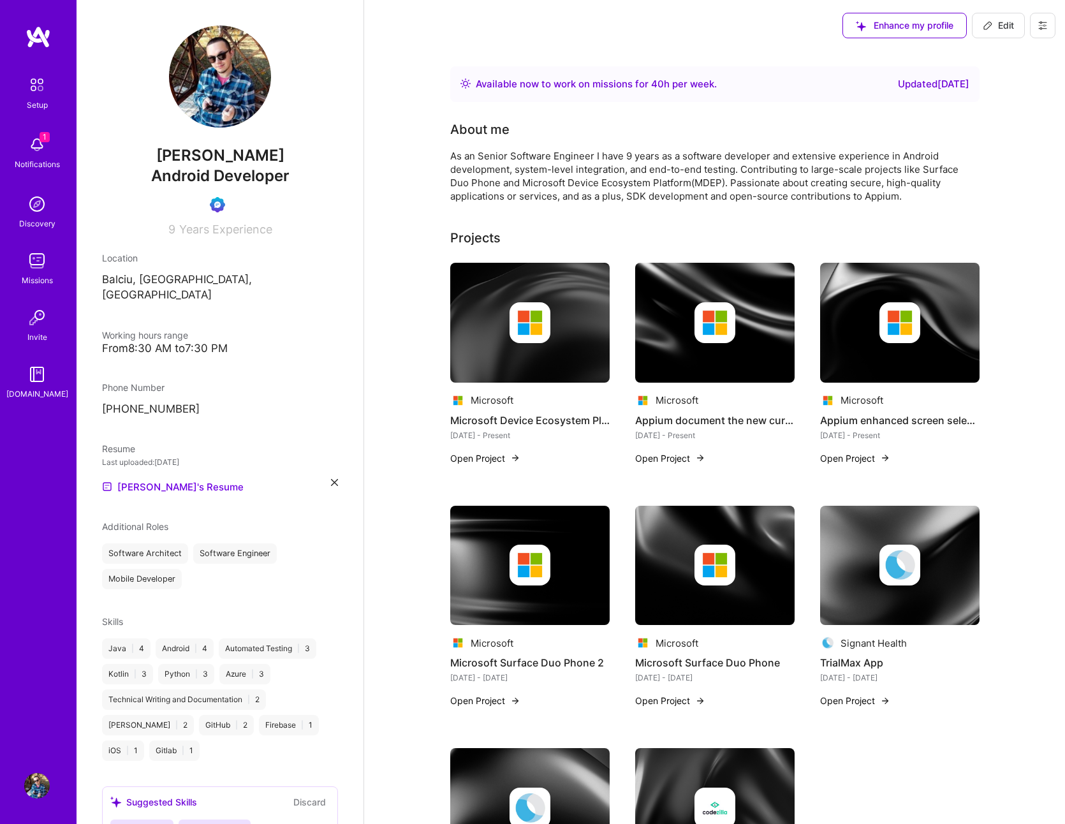
click at [1002, 26] on span "Edit" at bounding box center [997, 25] width 31 height 13
select select "RO"
select select "Right Now"
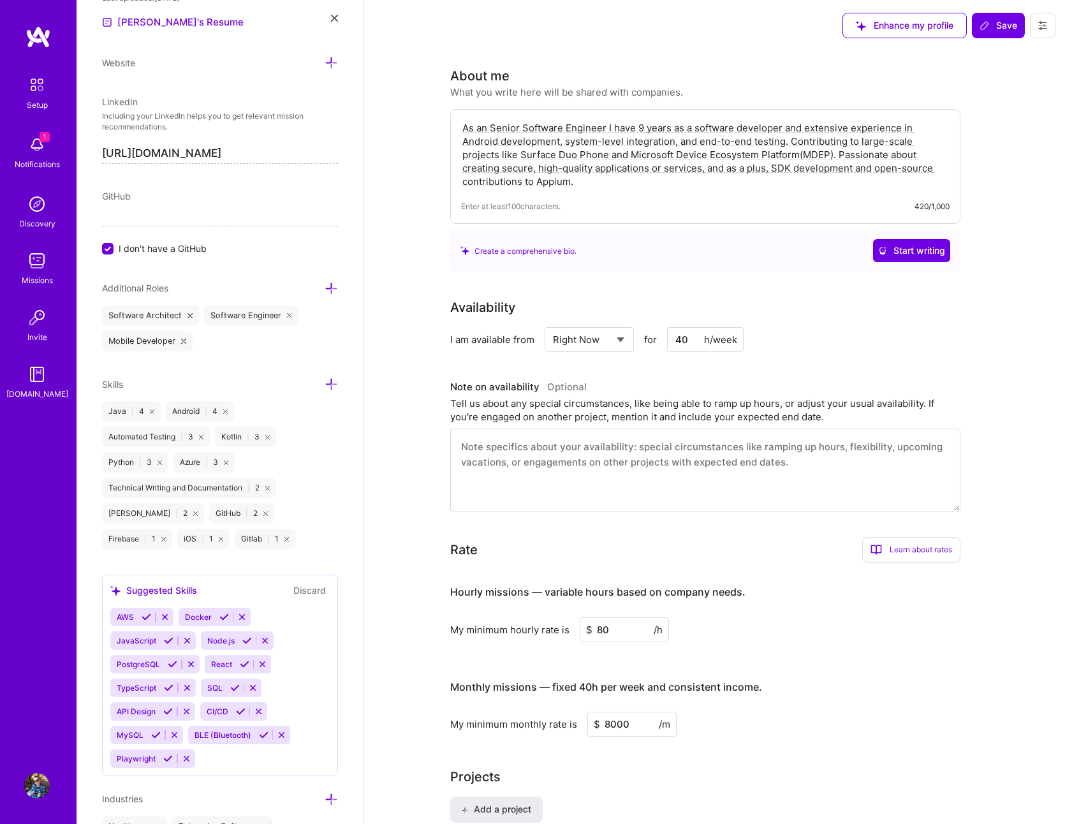
scroll to position [612, 0]
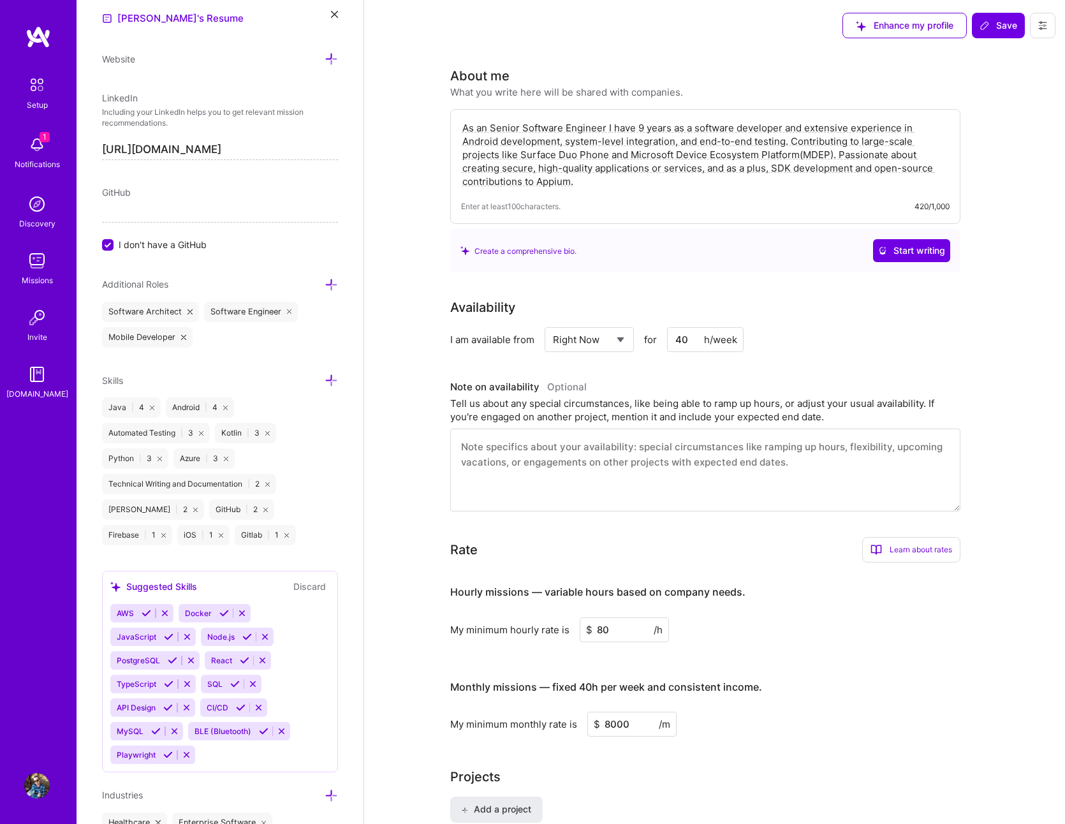
click at [326, 285] on icon at bounding box center [330, 284] width 13 height 13
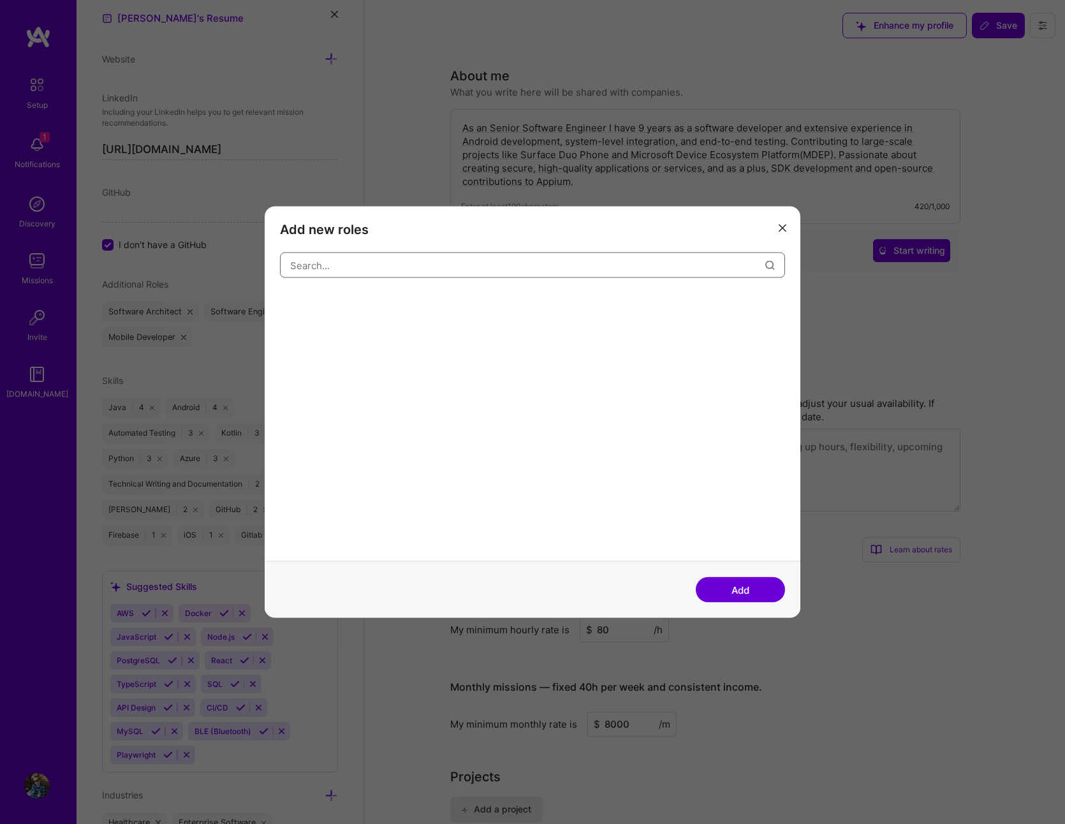
click at [346, 261] on input "modal" at bounding box center [527, 265] width 475 height 33
type input "automation"
click at [348, 303] on div "Automation Developer" at bounding box center [333, 303] width 106 height 20
click at [741, 587] on button "Add" at bounding box center [740, 590] width 89 height 26
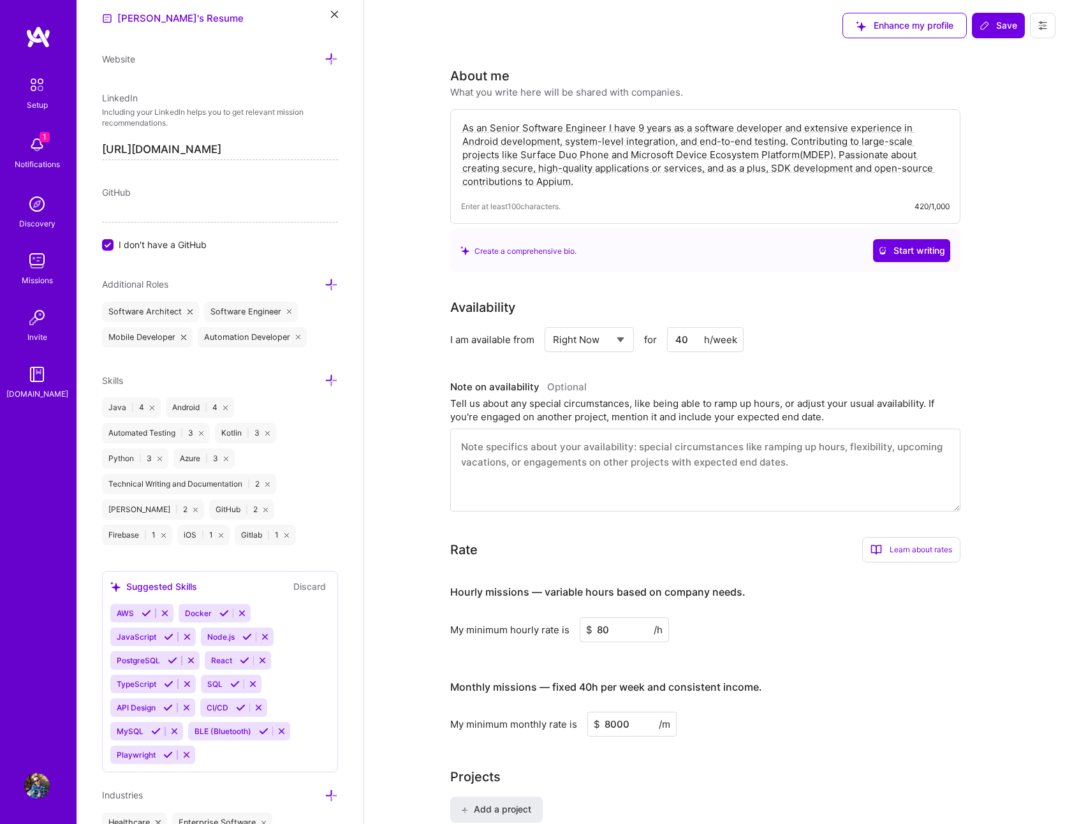
click at [324, 284] on icon at bounding box center [330, 284] width 13 height 13
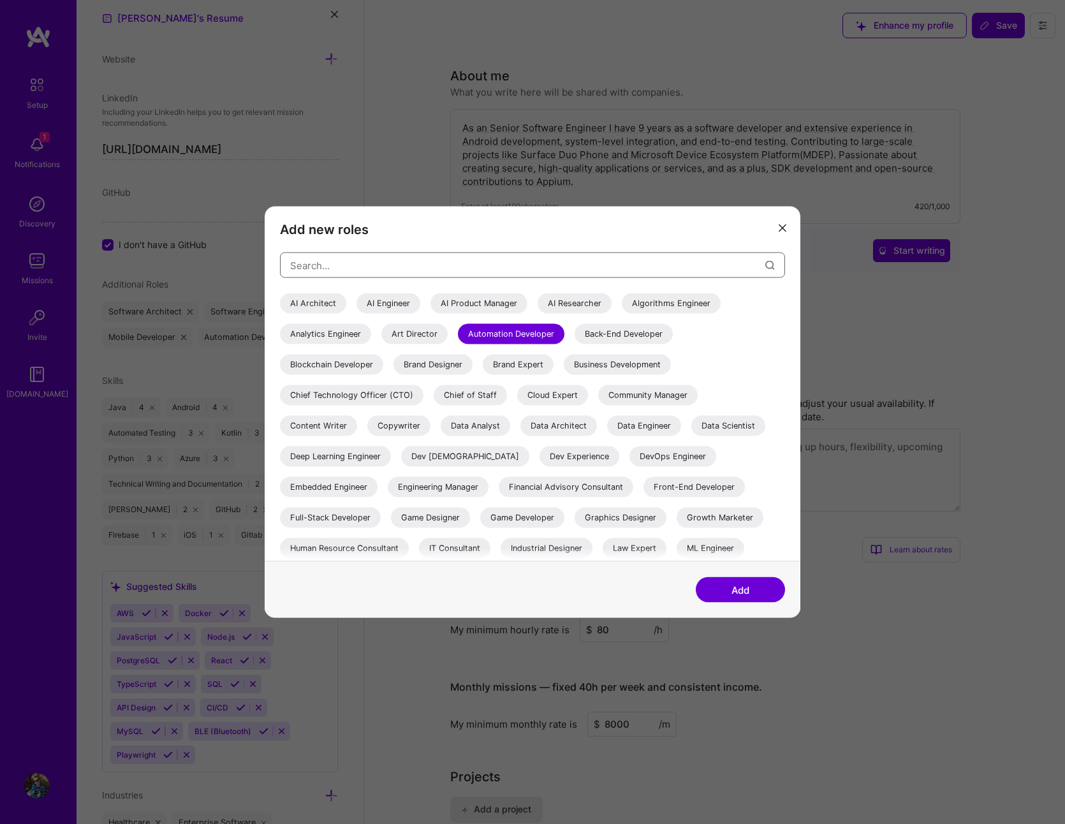
click at [429, 270] on input "modal" at bounding box center [527, 265] width 475 height 33
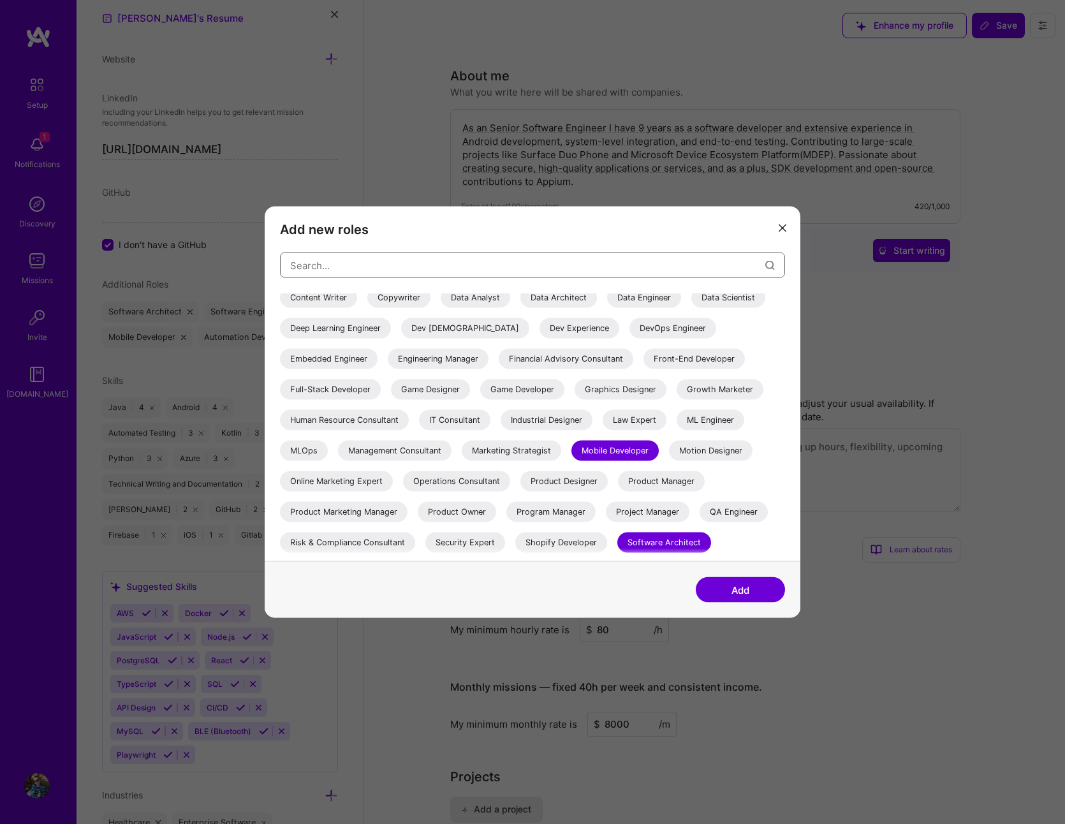
scroll to position [64, 0]
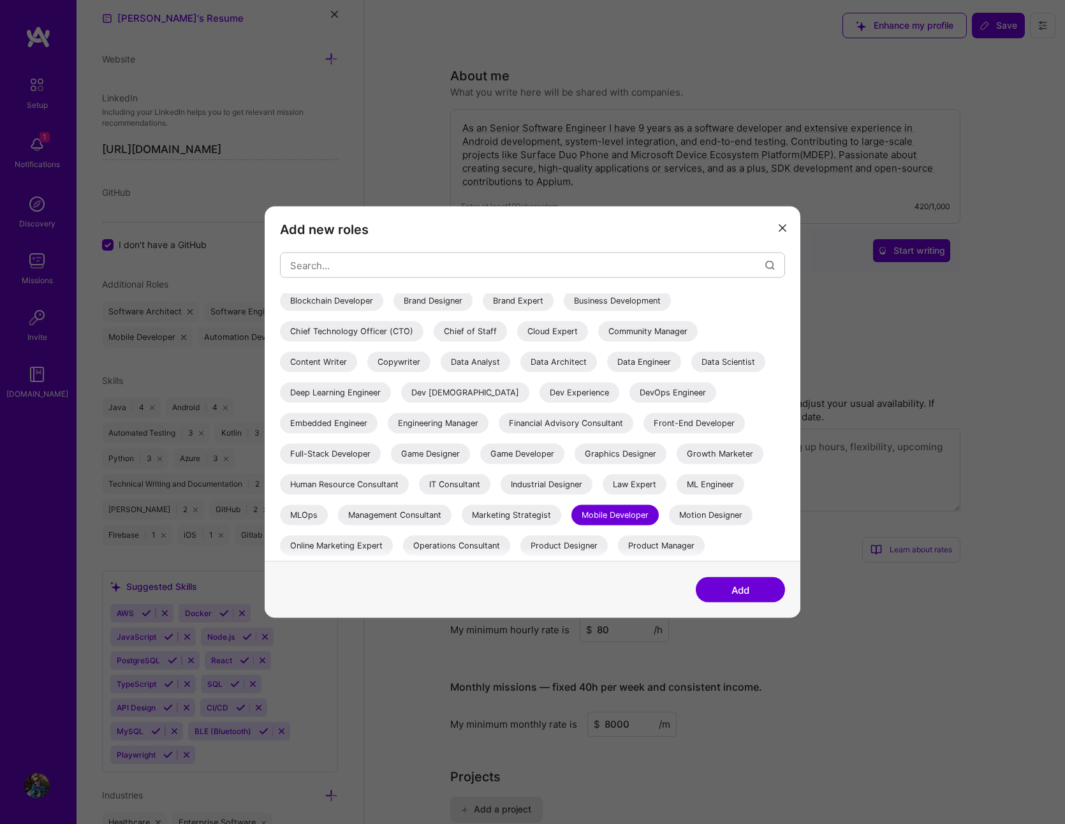
click at [463, 482] on div "IT Consultant" at bounding box center [454, 484] width 71 height 20
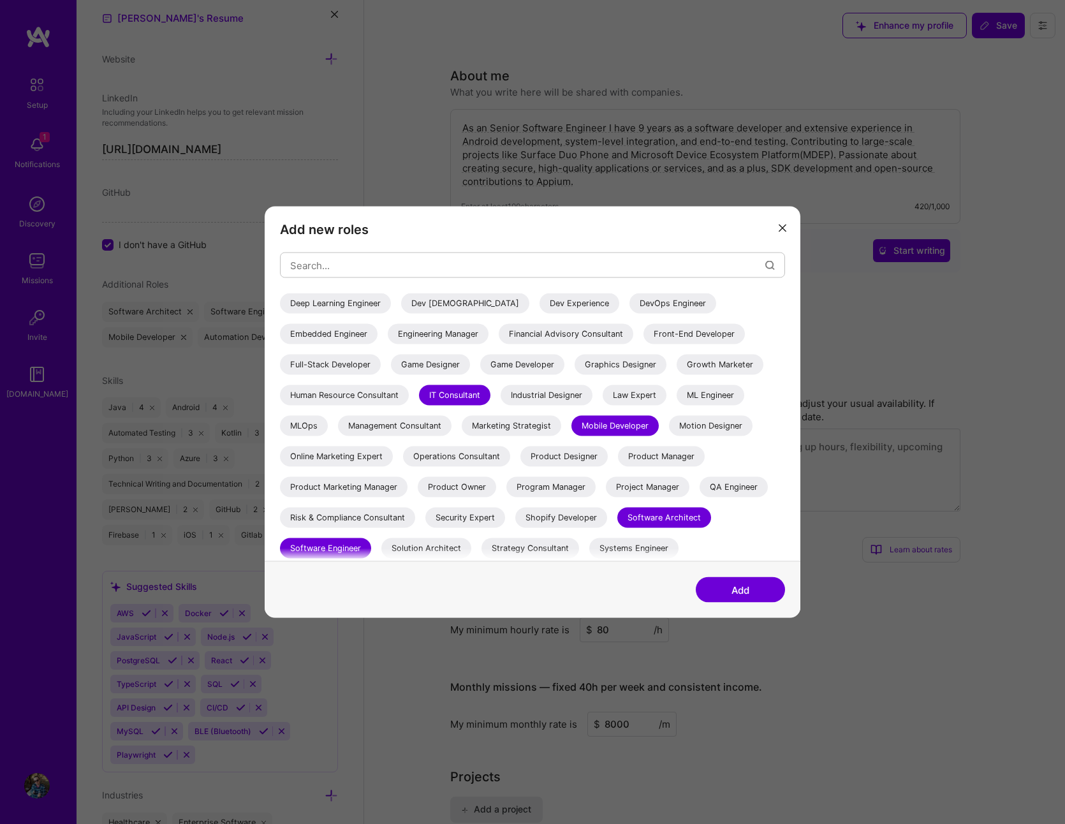
scroll to position [217, 0]
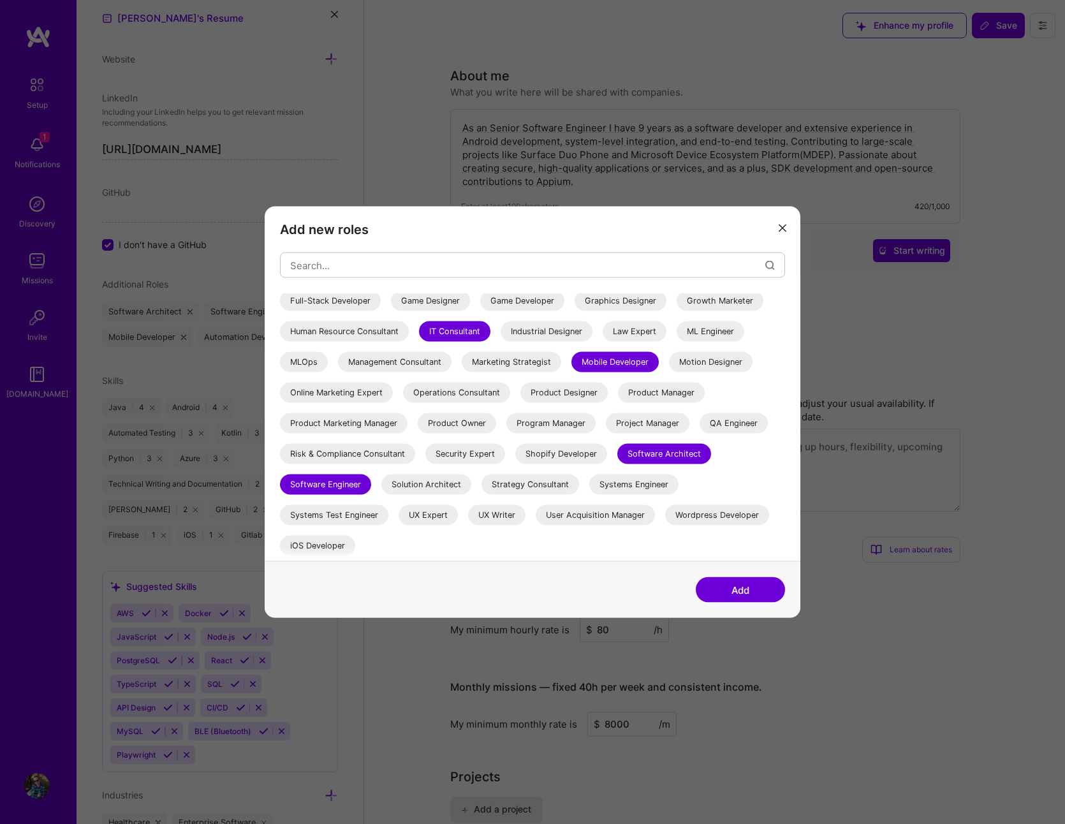
click at [752, 602] on button "Add" at bounding box center [740, 590] width 89 height 26
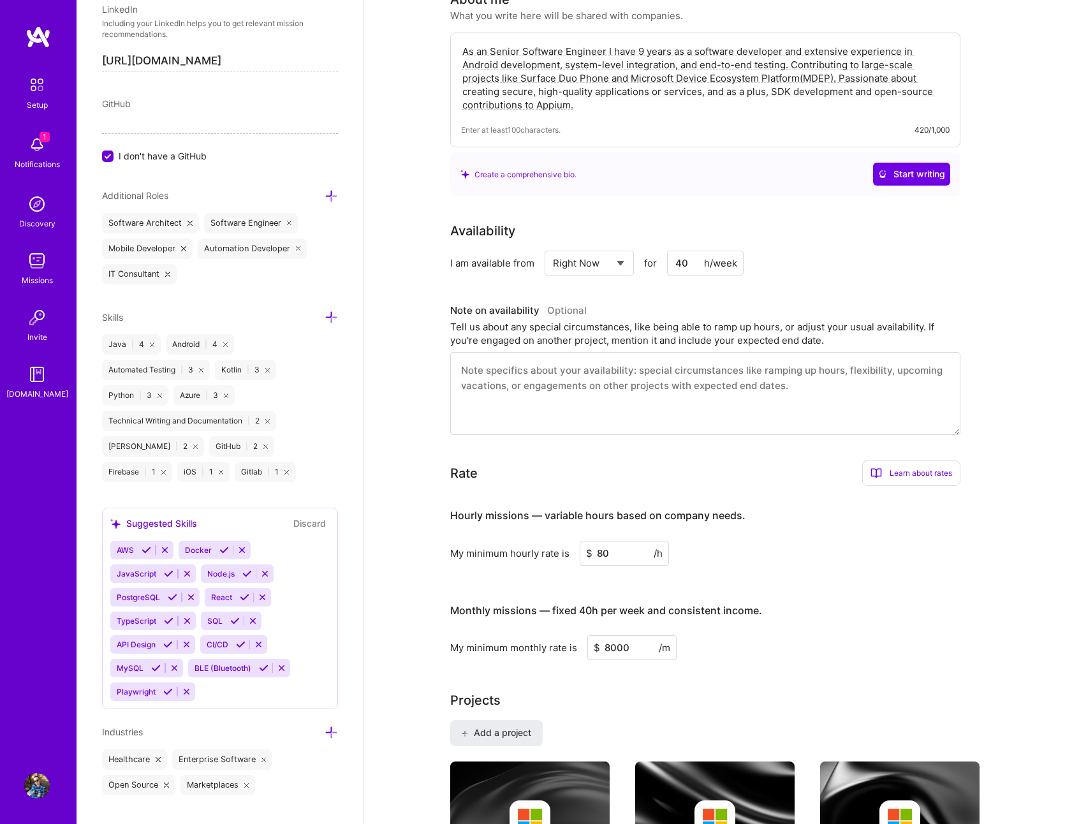
scroll to position [723, 0]
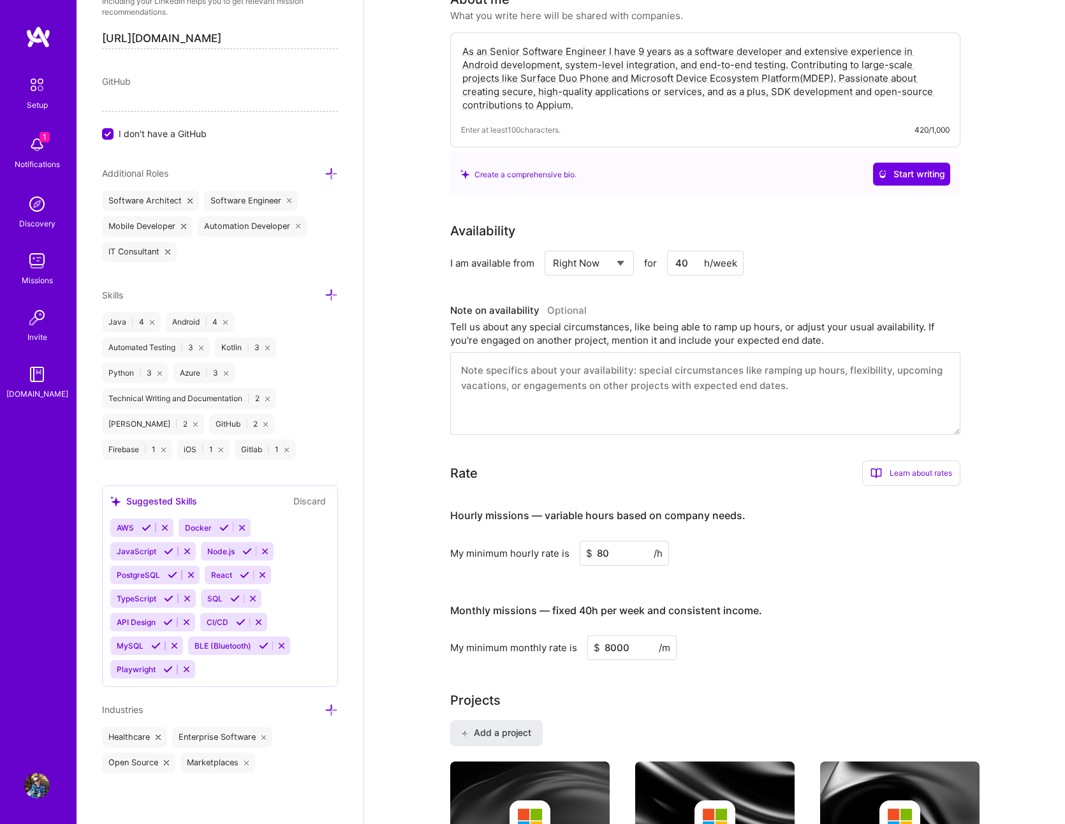
click at [240, 620] on icon at bounding box center [241, 622] width 10 height 10
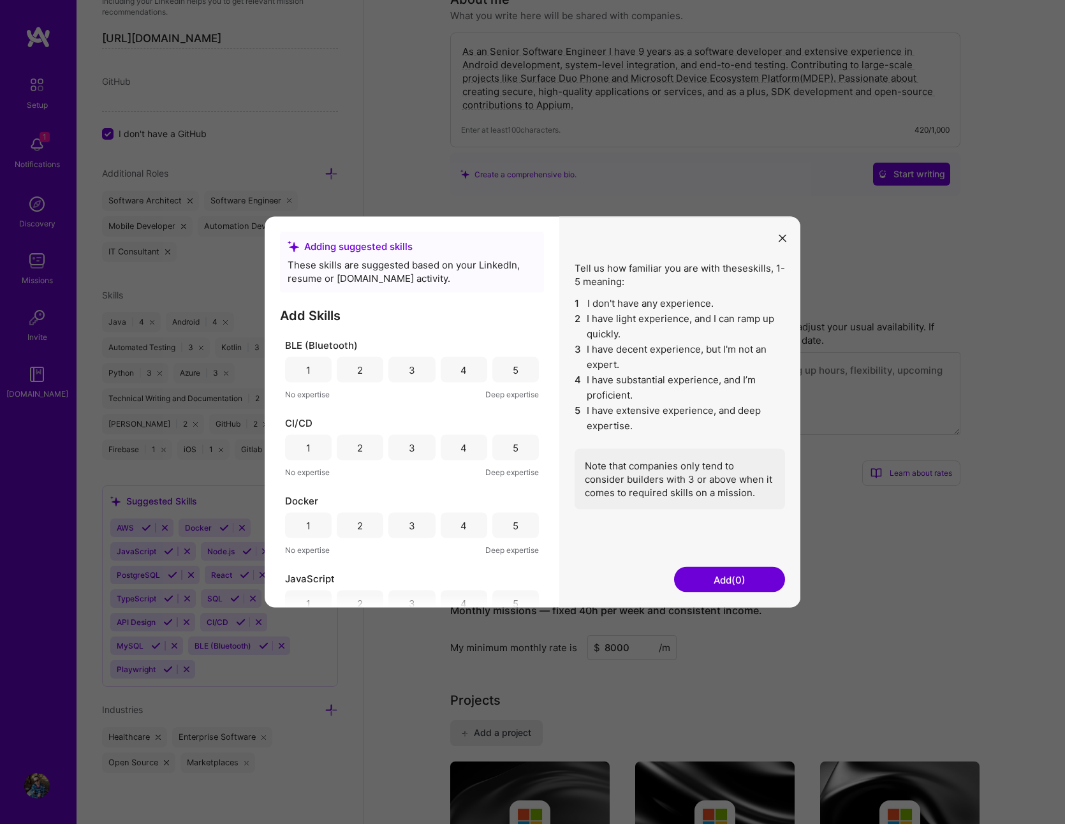
scroll to position [153, 0]
click at [465, 447] on div "4" at bounding box center [464, 445] width 47 height 26
click at [363, 527] on div "2" at bounding box center [360, 523] width 47 height 26
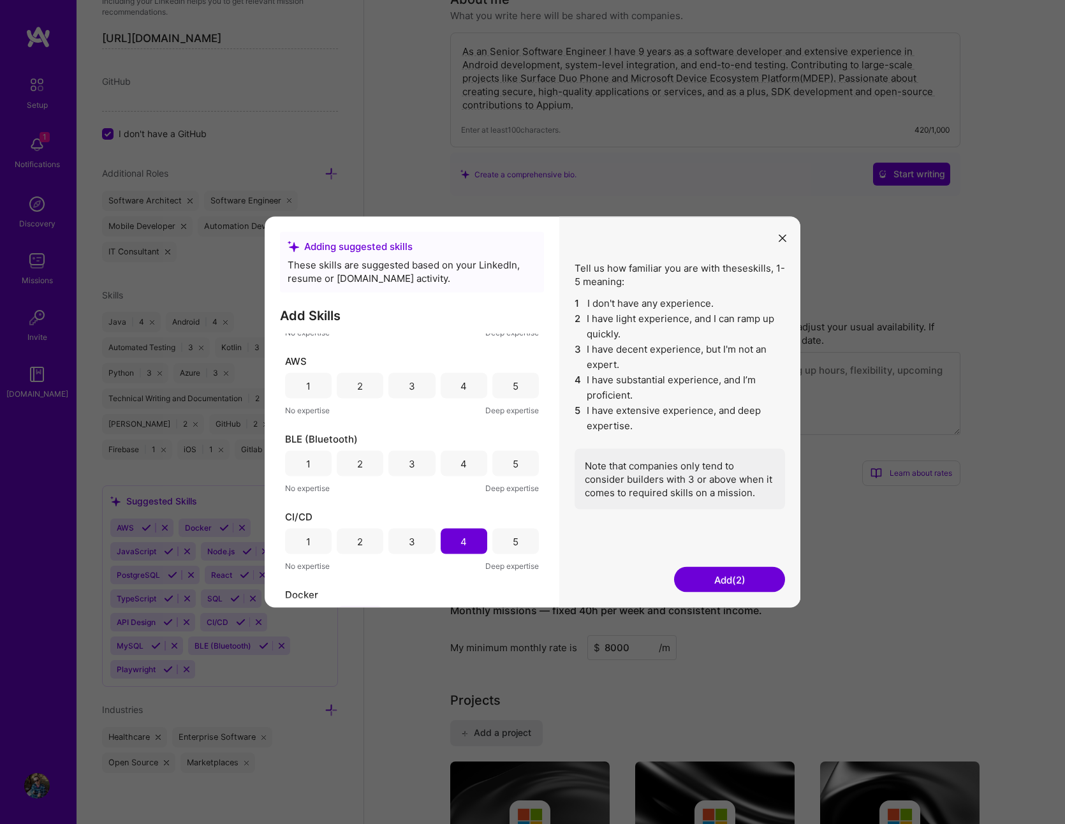
scroll to position [0, 0]
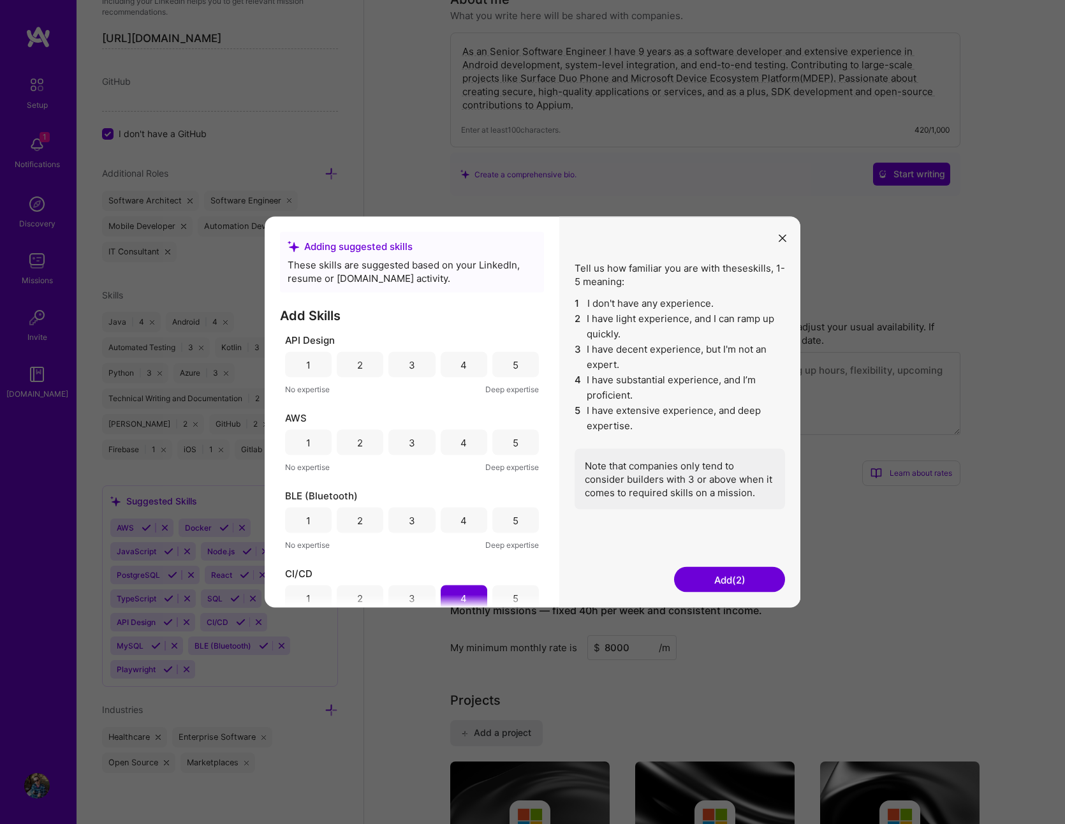
click at [411, 525] on div "3" at bounding box center [412, 519] width 6 height 13
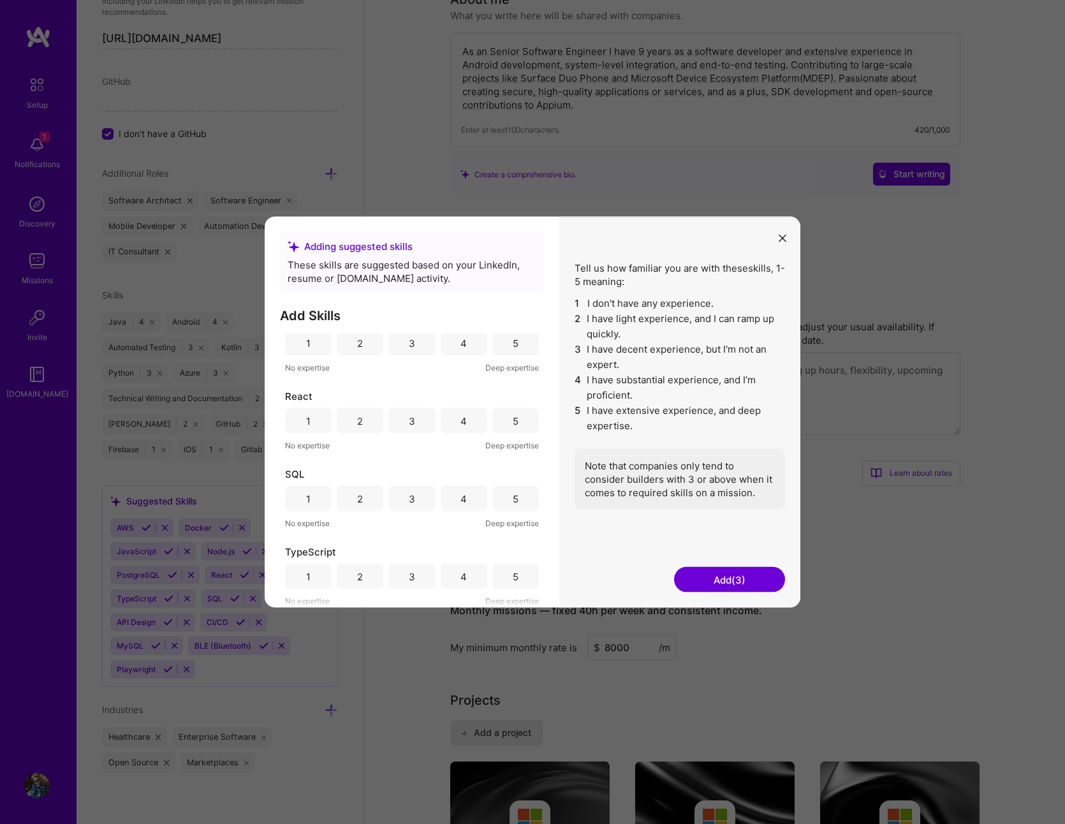
click at [780, 238] on icon "modal" at bounding box center [782, 238] width 8 height 8
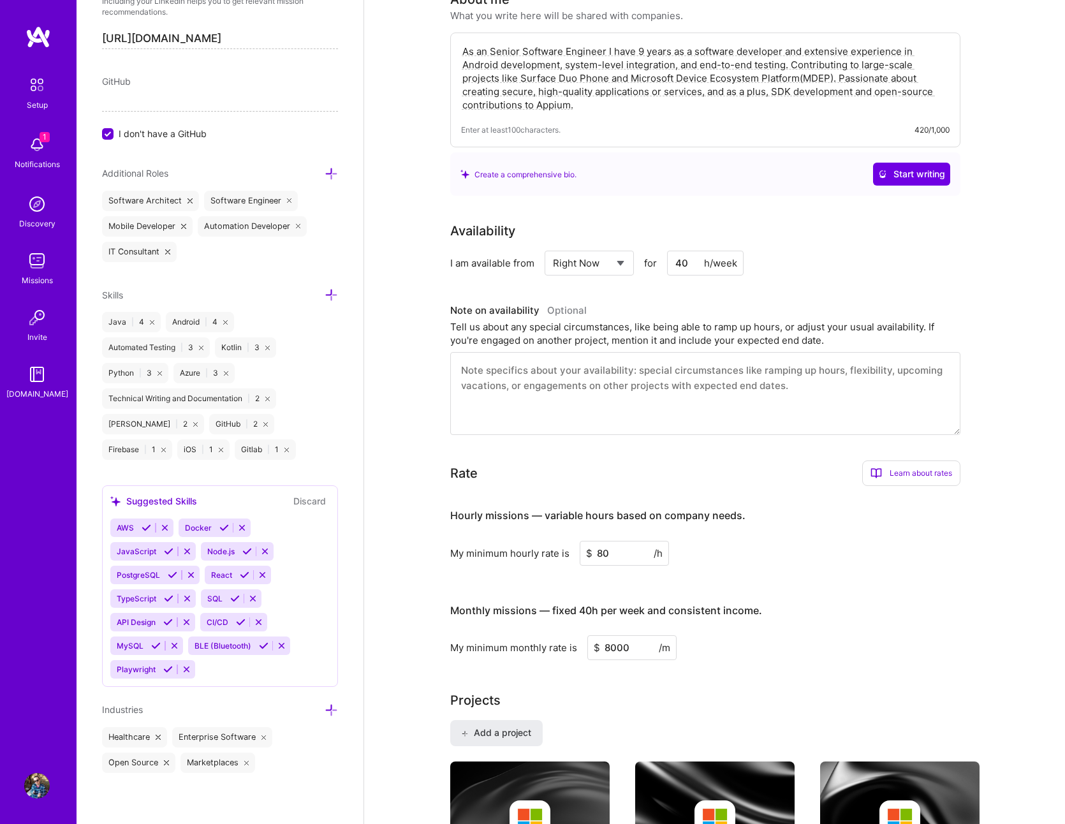
click at [324, 298] on icon at bounding box center [330, 294] width 13 height 13
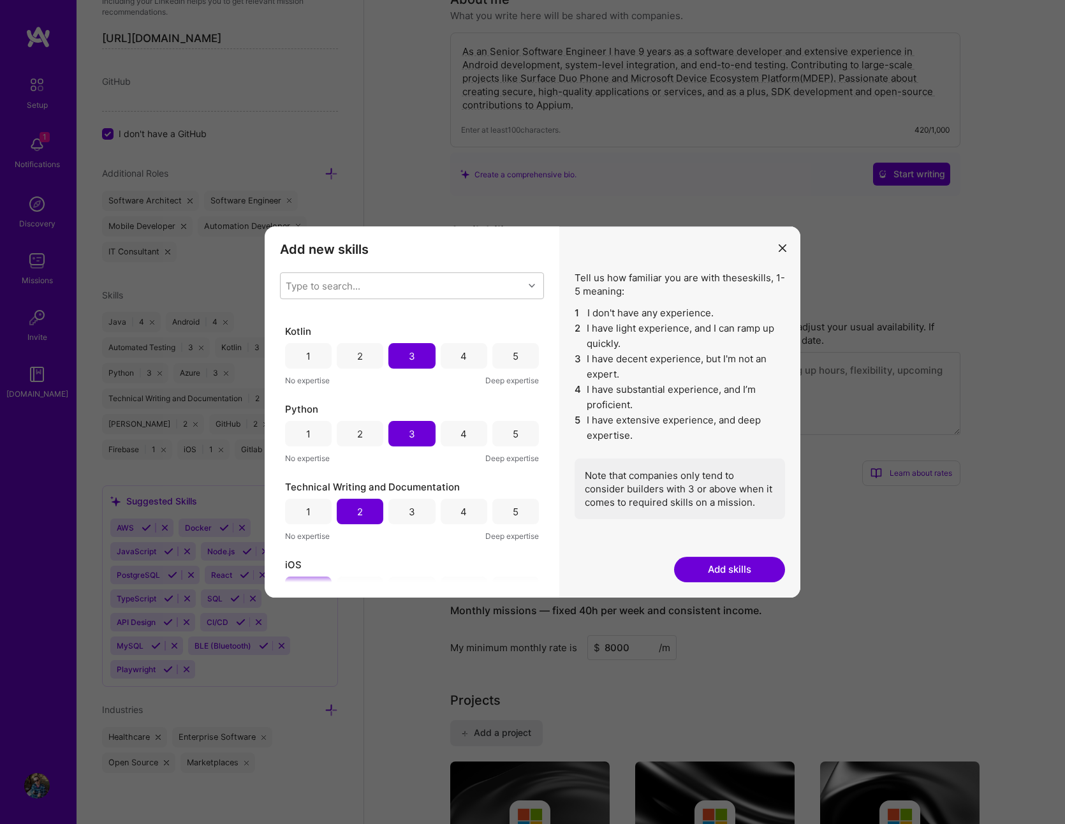
scroll to position [650, 0]
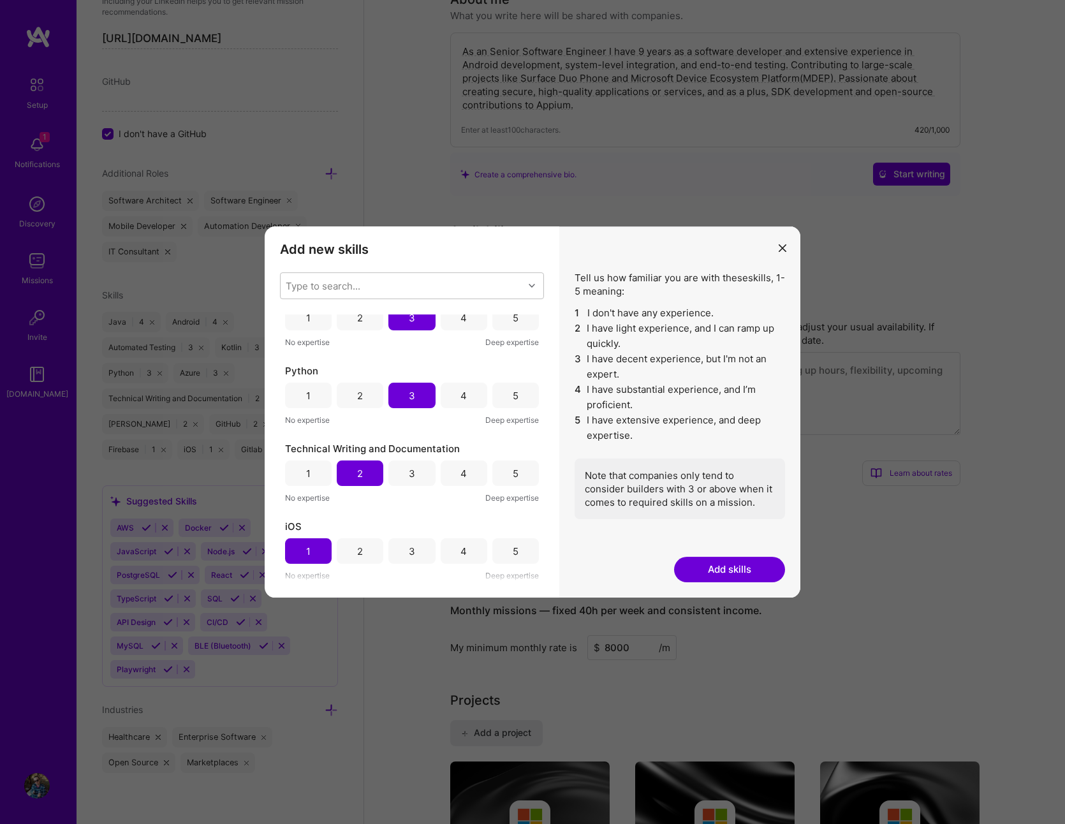
click at [776, 248] on button "modal" at bounding box center [782, 247] width 15 height 21
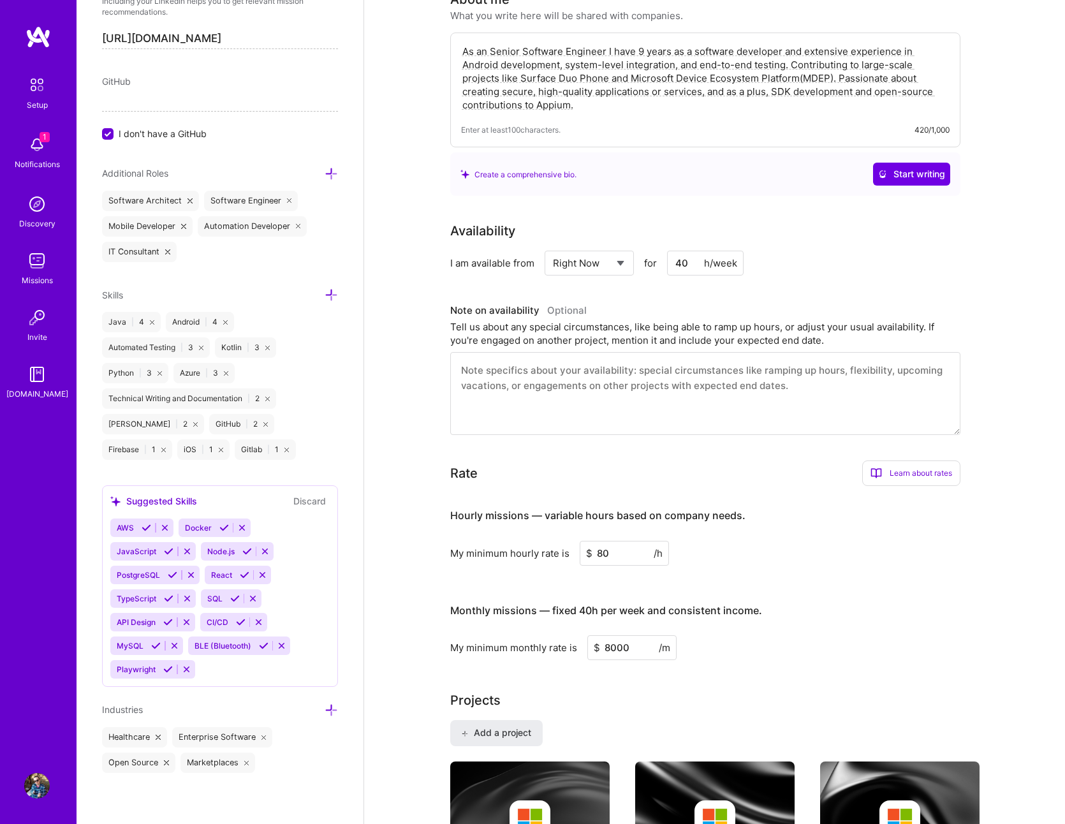
click at [160, 525] on icon at bounding box center [165, 528] width 10 height 10
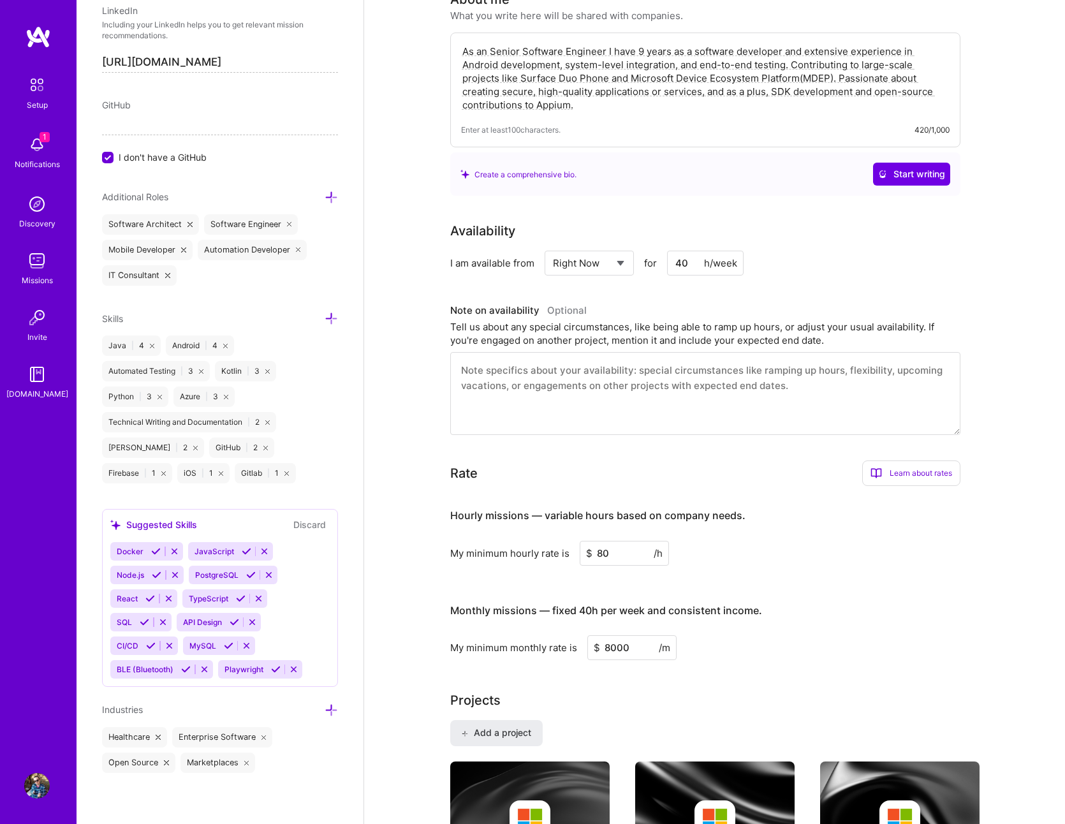
scroll to position [699, 0]
click at [244, 525] on div "Suggested Skills Discard" at bounding box center [219, 524] width 219 height 15
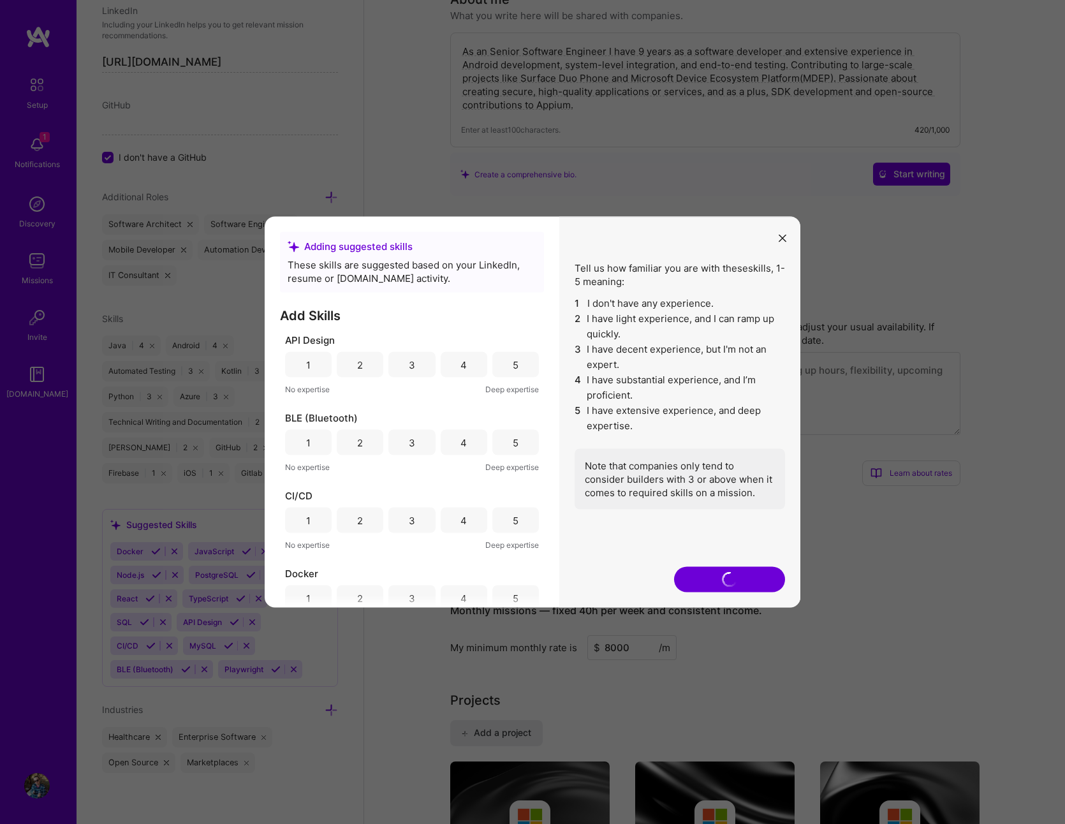
drag, startPoint x: 783, startPoint y: 236, endPoint x: 777, endPoint y: 239, distance: 6.6
click at [782, 237] on icon "modal" at bounding box center [782, 238] width 8 height 8
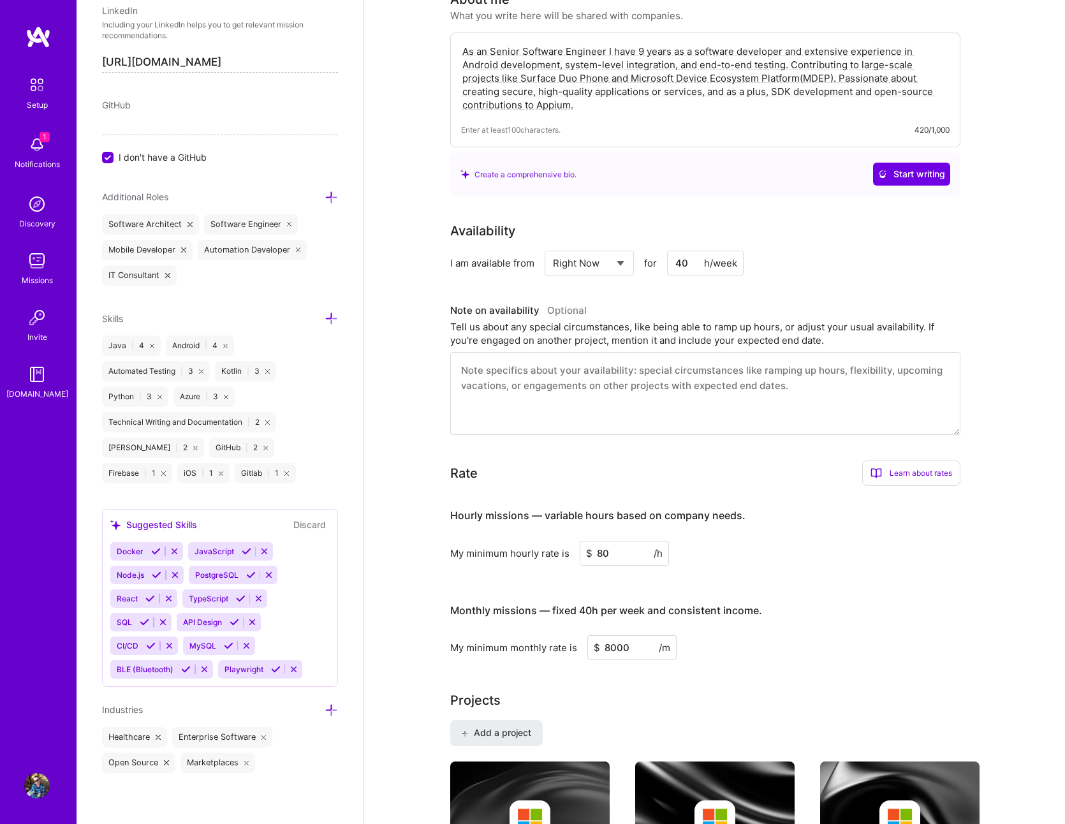
click at [175, 550] on icon at bounding box center [175, 551] width 10 height 10
click at [190, 550] on icon at bounding box center [187, 551] width 10 height 10
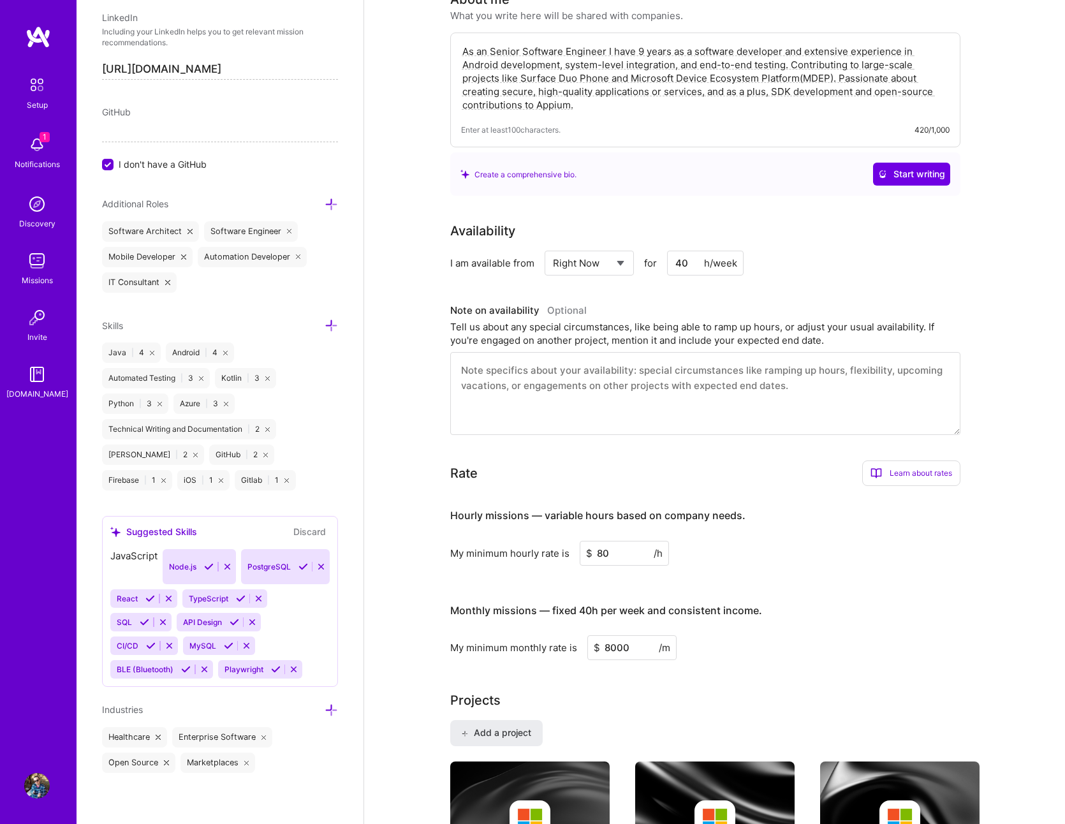
scroll to position [676, 0]
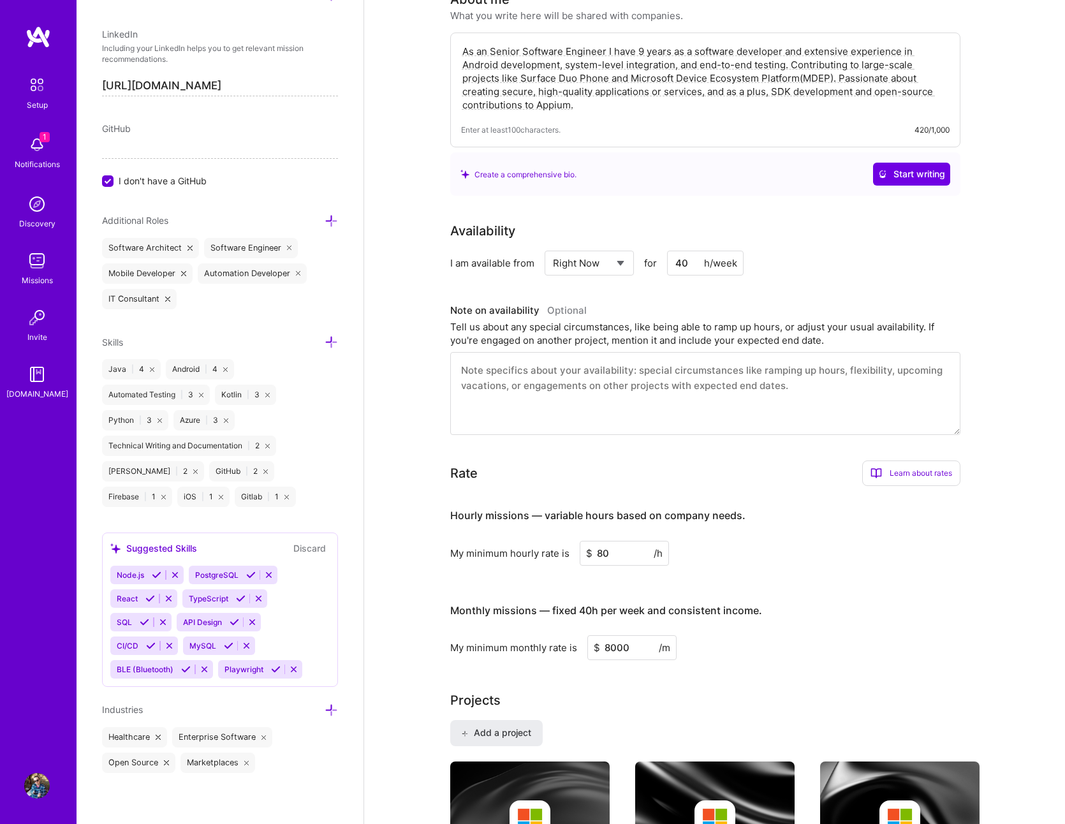
click at [174, 571] on icon at bounding box center [175, 575] width 10 height 10
click at [198, 573] on button at bounding box center [190, 574] width 17 height 11
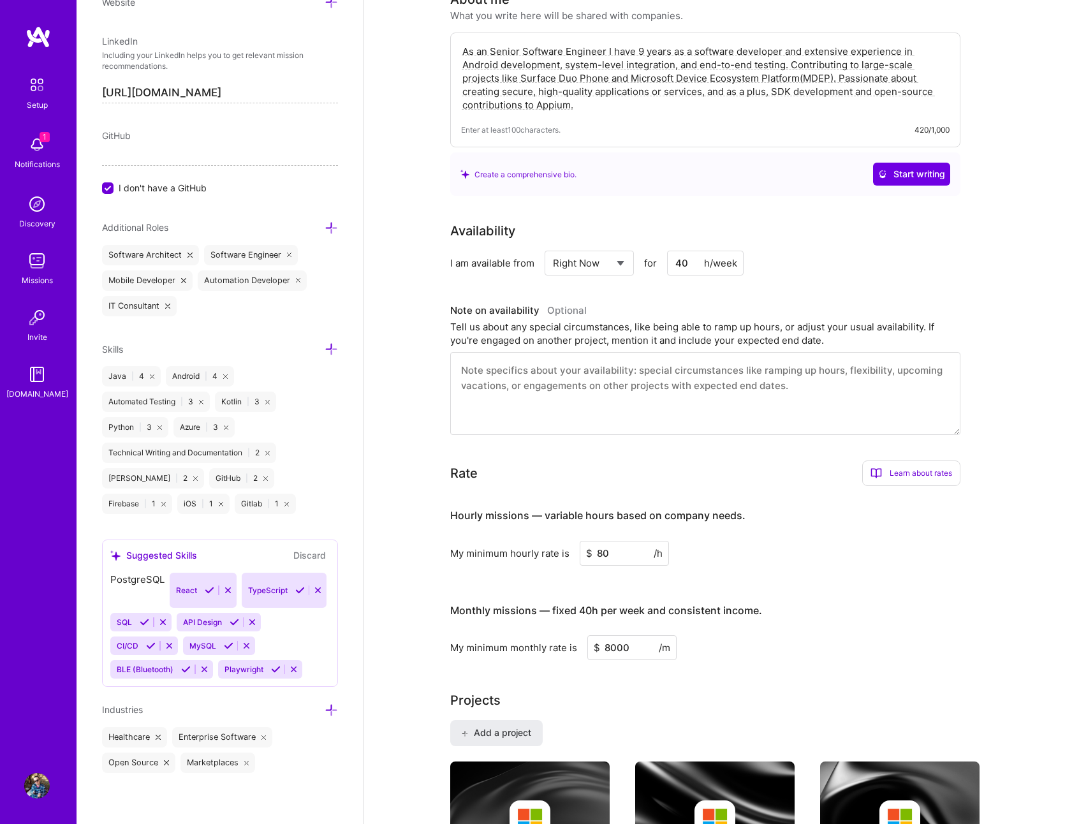
scroll to position [652, 0]
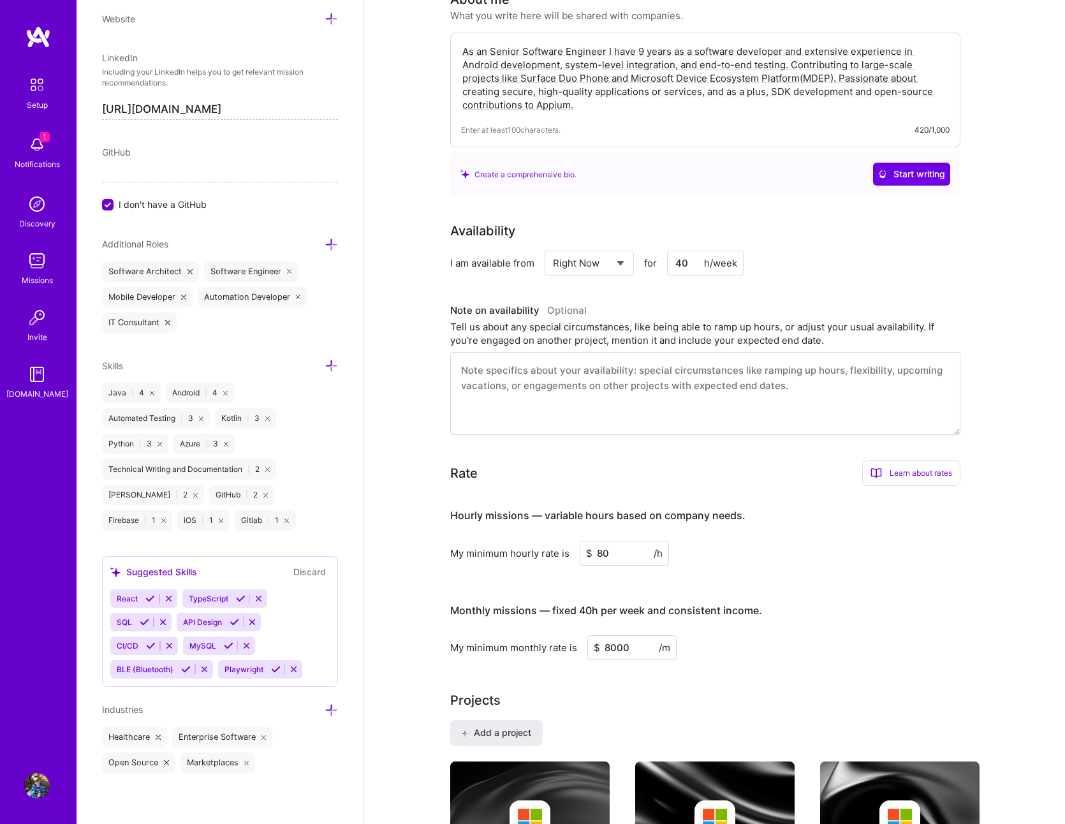
click at [168, 603] on icon at bounding box center [169, 599] width 10 height 10
click at [192, 599] on button at bounding box center [187, 598] width 17 height 11
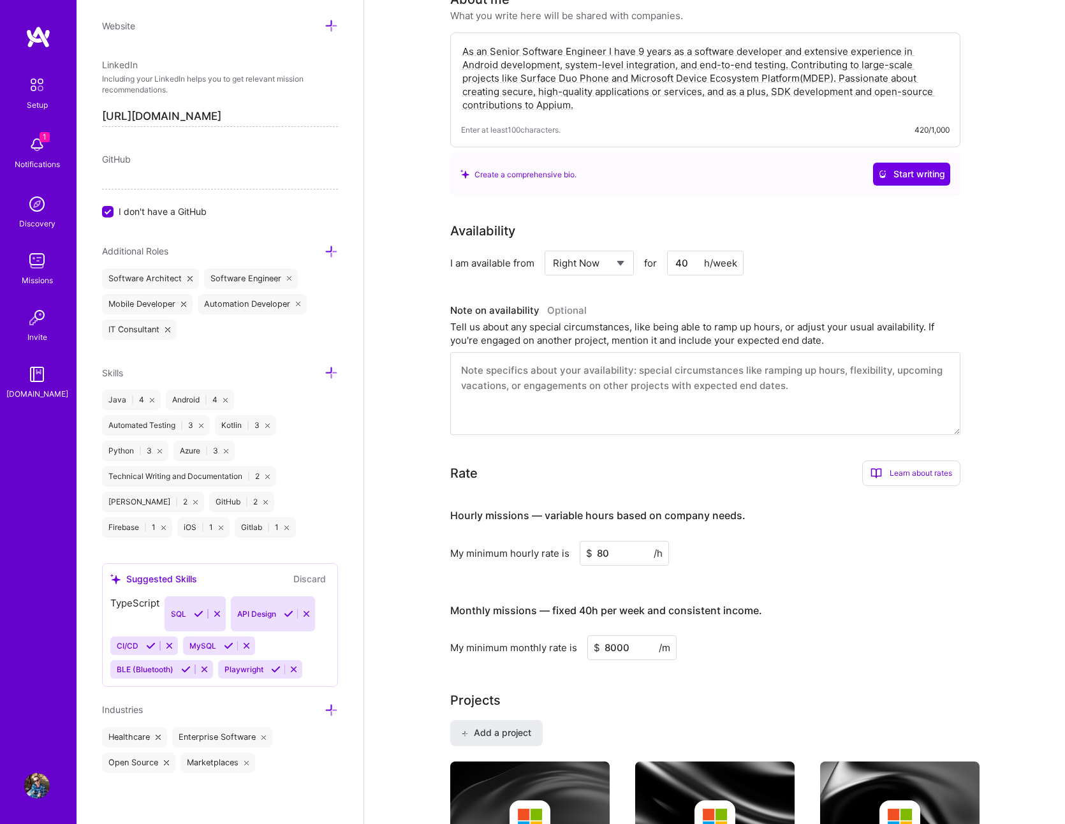
scroll to position [629, 0]
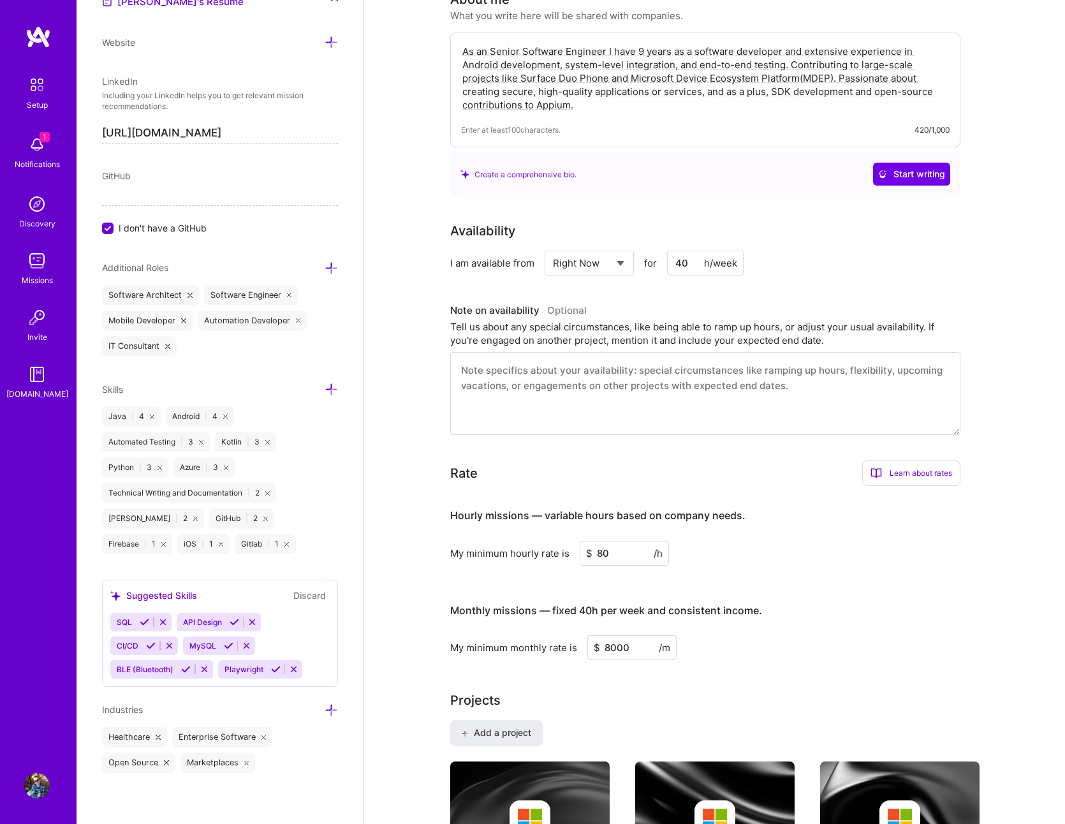
click at [165, 619] on icon at bounding box center [163, 622] width 10 height 10
drag, startPoint x: 172, startPoint y: 644, endPoint x: 238, endPoint y: 661, distance: 67.9
click at [238, 661] on div "API Design CI/CD MySQL BLE (Bluetooth) Playwright" at bounding box center [219, 646] width 219 height 66
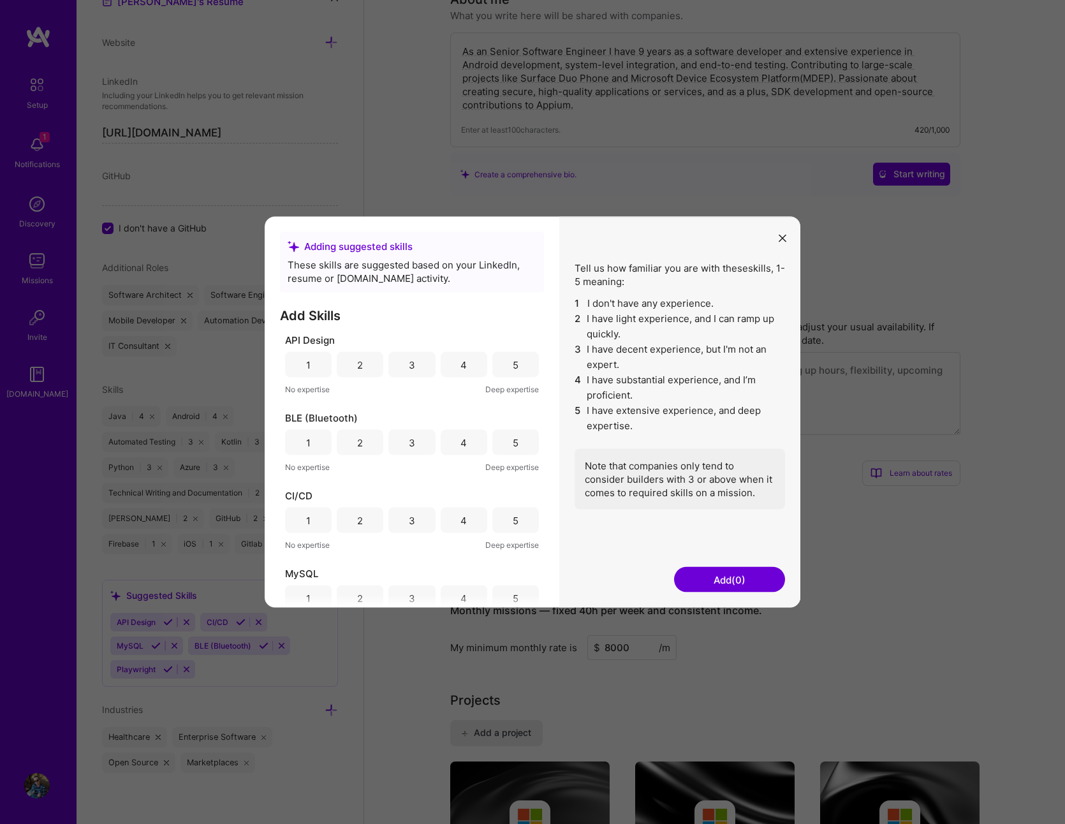
click at [461, 520] on div "4" at bounding box center [463, 519] width 6 height 13
click at [401, 444] on div "3" at bounding box center [411, 443] width 47 height 26
click at [394, 367] on div "3" at bounding box center [411, 365] width 47 height 26
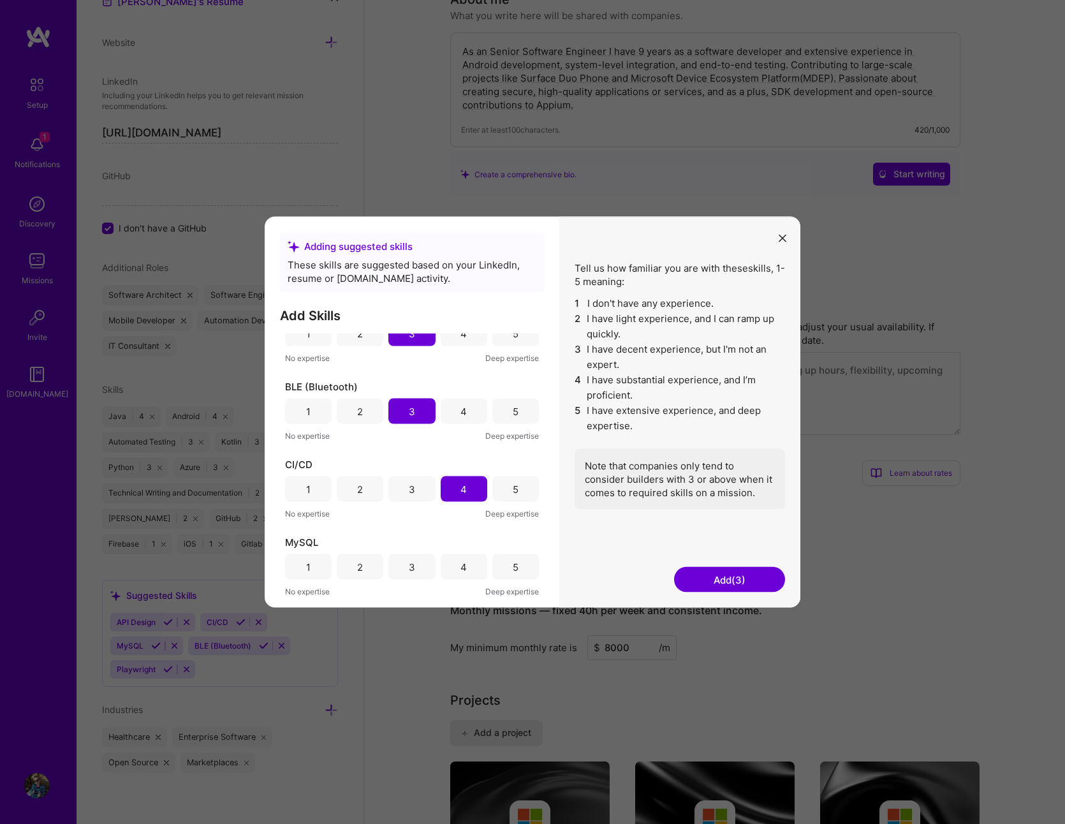
scroll to position [99, 0]
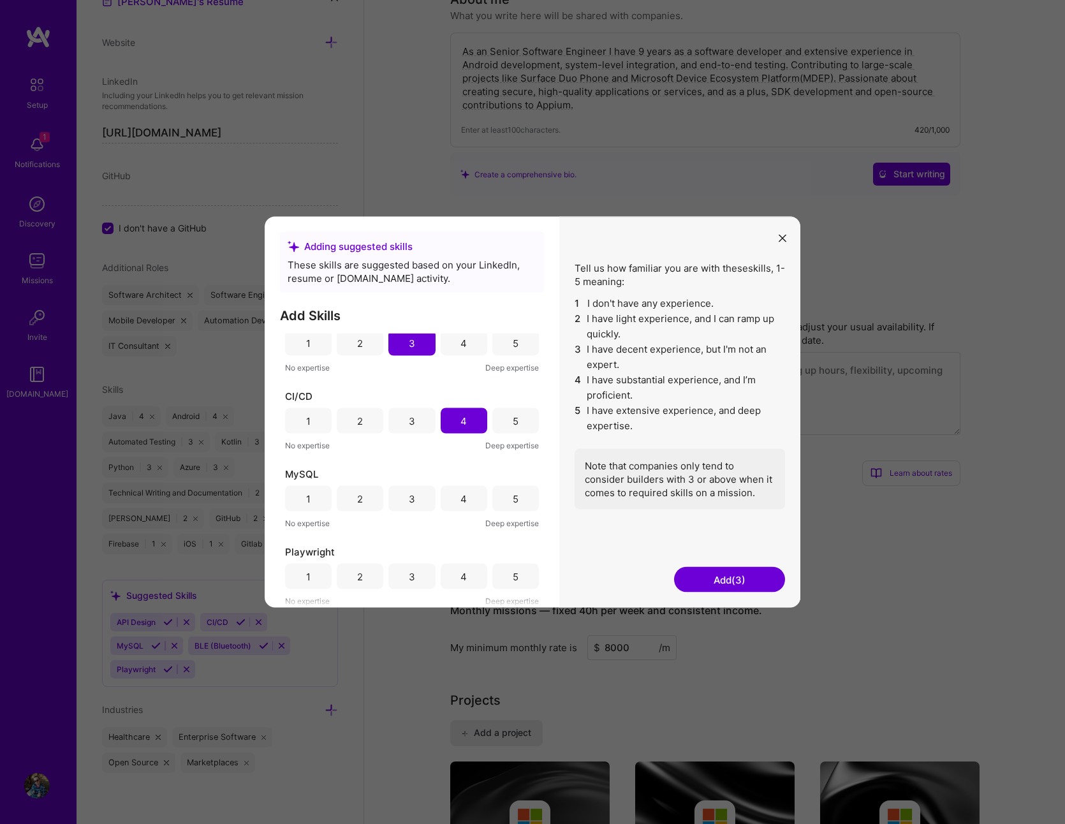
click at [368, 499] on div "2" at bounding box center [360, 499] width 47 height 26
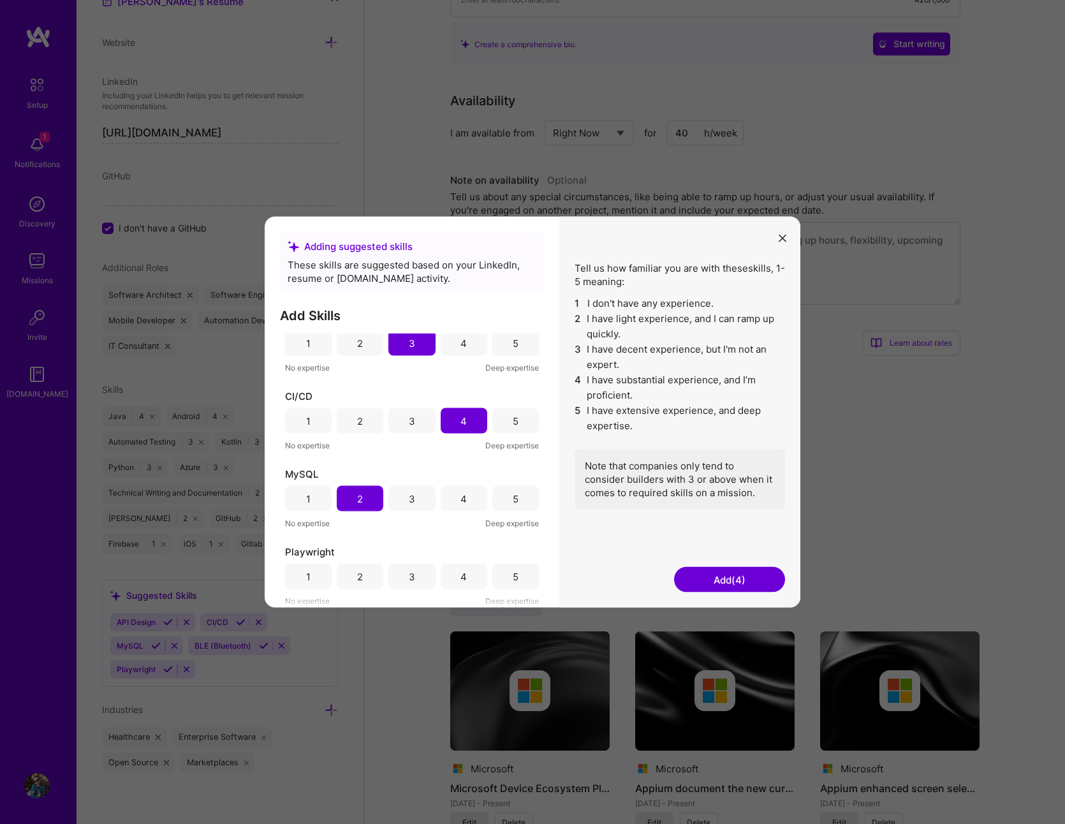
scroll to position [230, 0]
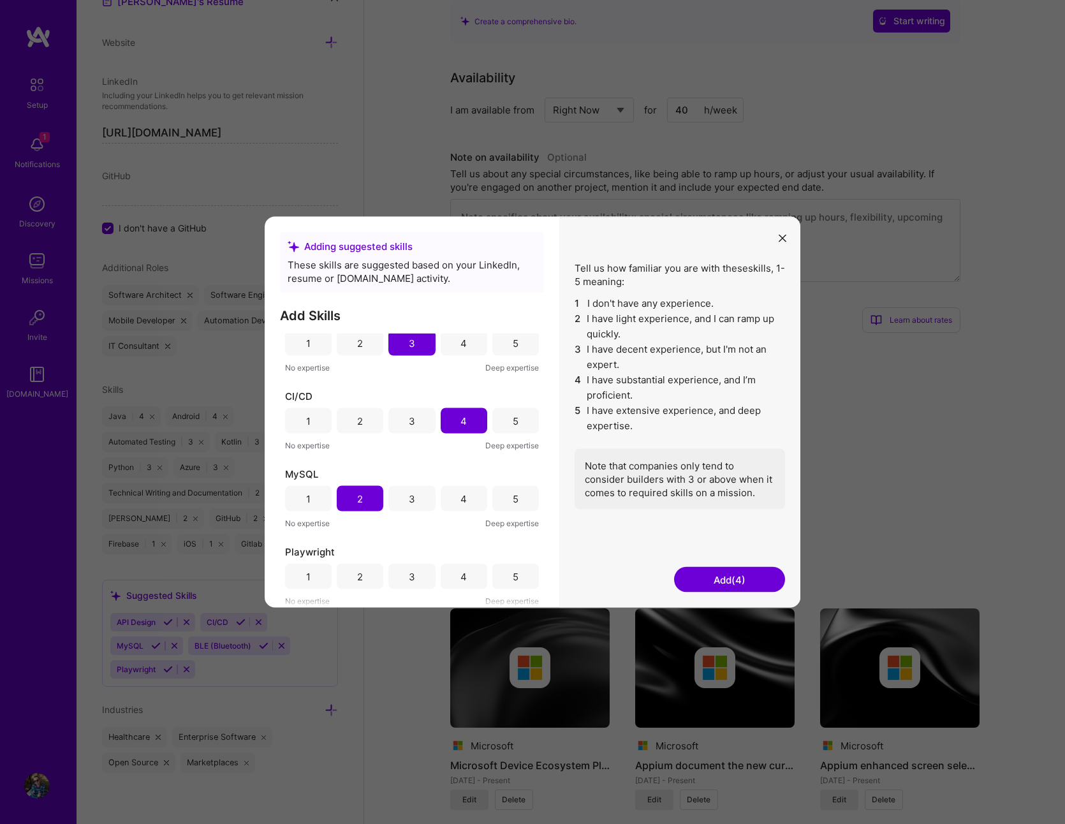
click at [448, 578] on div "4" at bounding box center [464, 577] width 47 height 26
click at [752, 584] on button "Add (5)" at bounding box center [729, 580] width 111 height 26
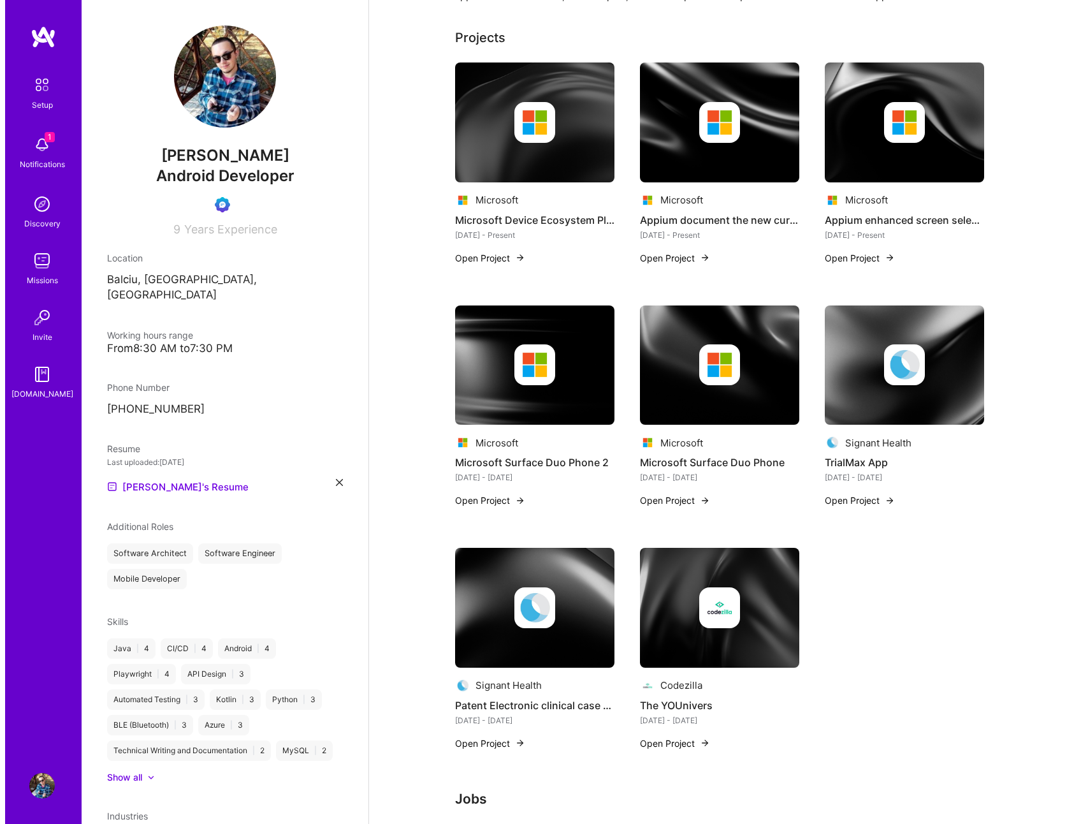
scroll to position [0, 0]
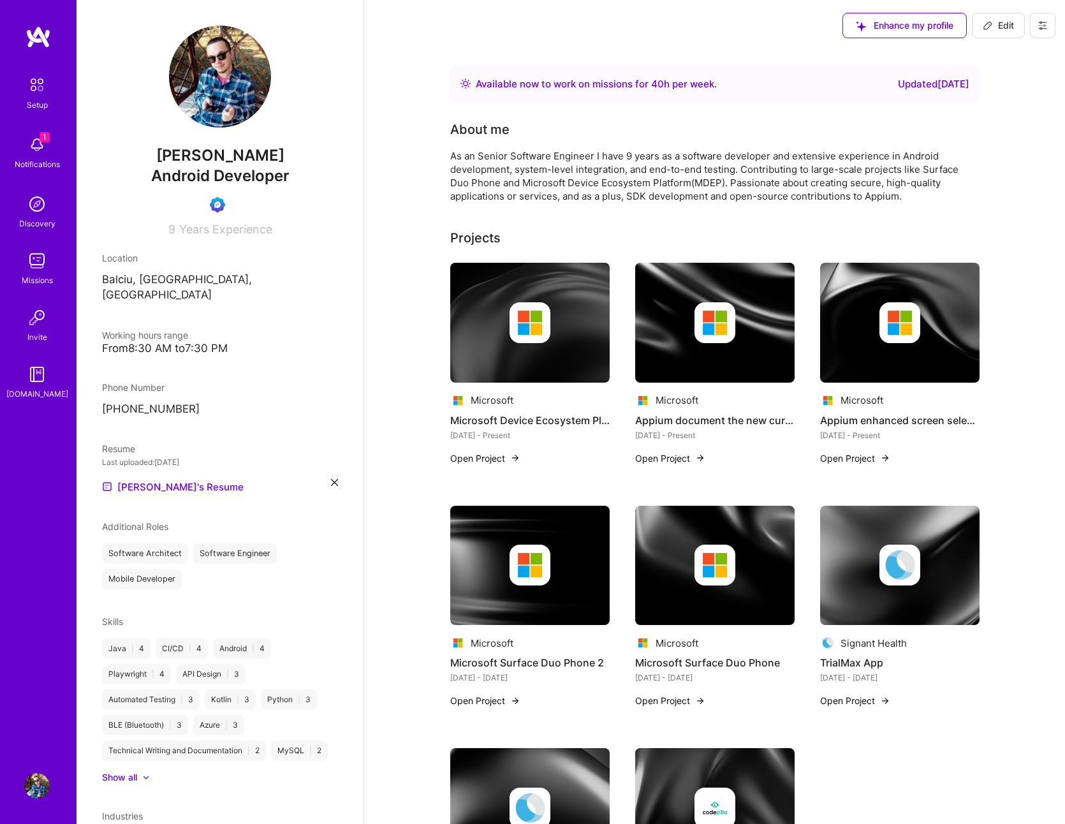
click at [497, 465] on div "Microsoft Microsoft Device Ecosystem Platform [DATE] - Present Open Project" at bounding box center [529, 371] width 159 height 217
click at [495, 462] on button "Open Project" at bounding box center [485, 457] width 70 height 13
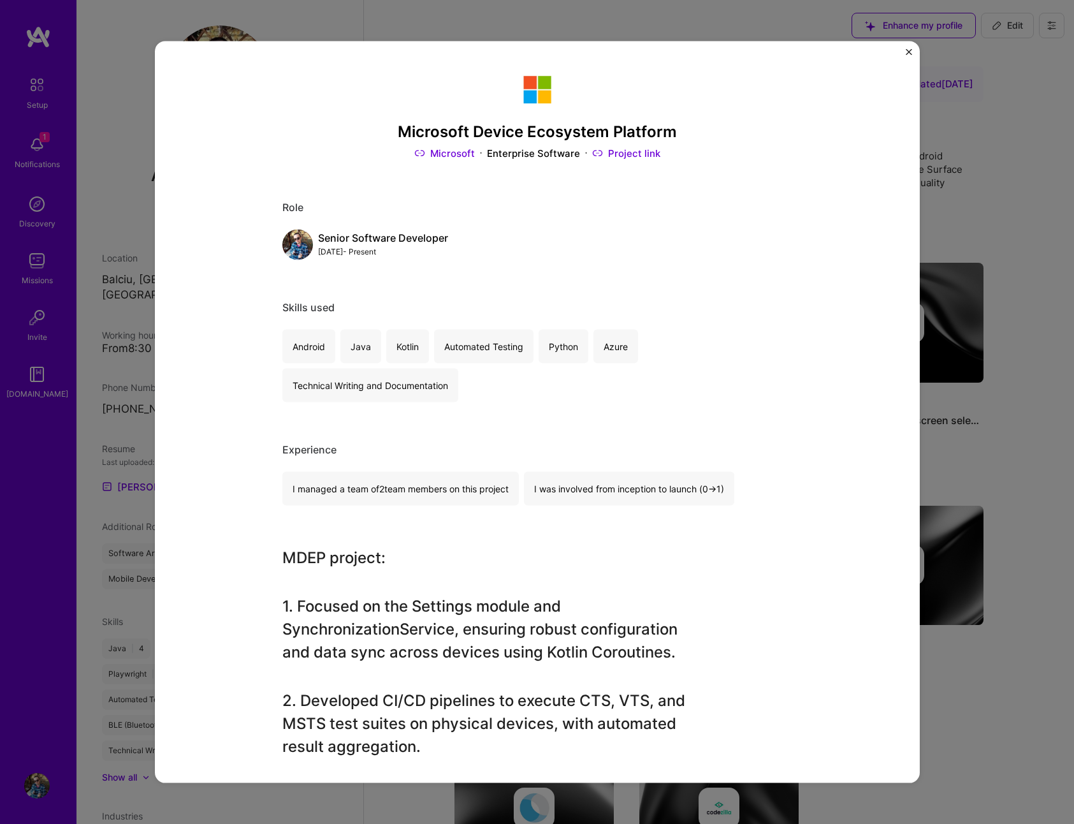
click at [907, 52] on img "Close" at bounding box center [909, 52] width 6 height 6
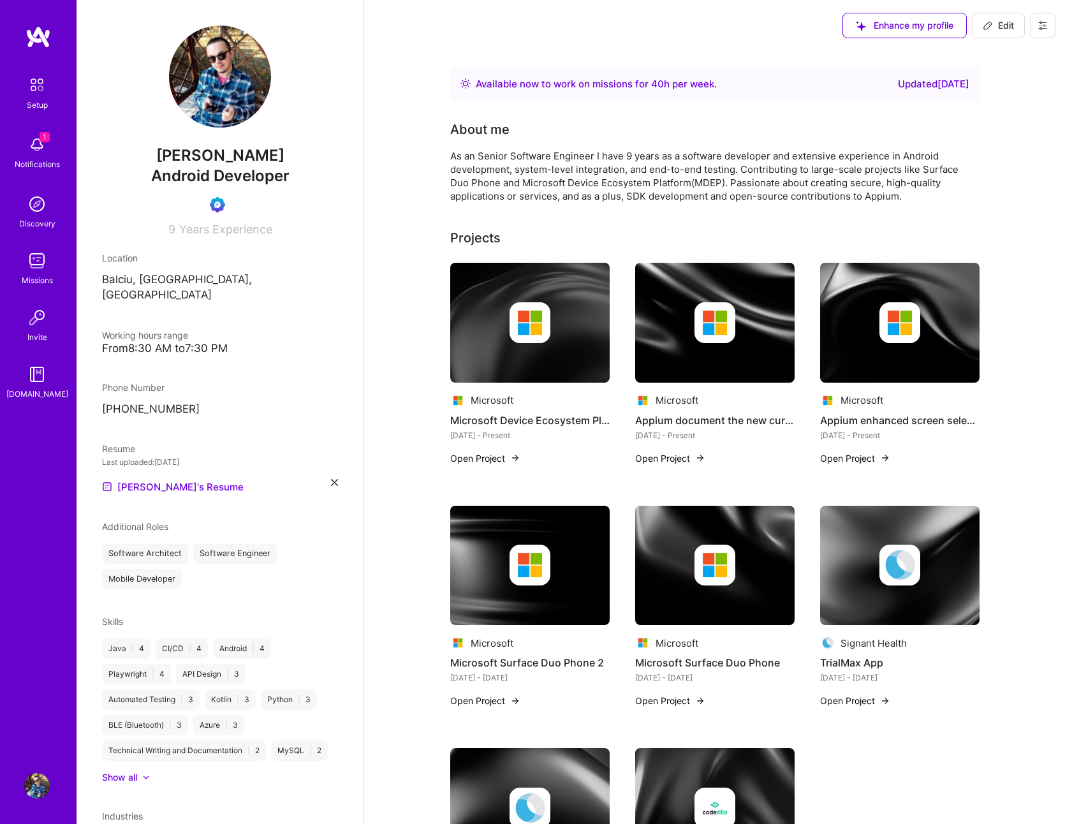
click at [998, 23] on span "Edit" at bounding box center [997, 25] width 31 height 13
select select "RO"
select select "Right Now"
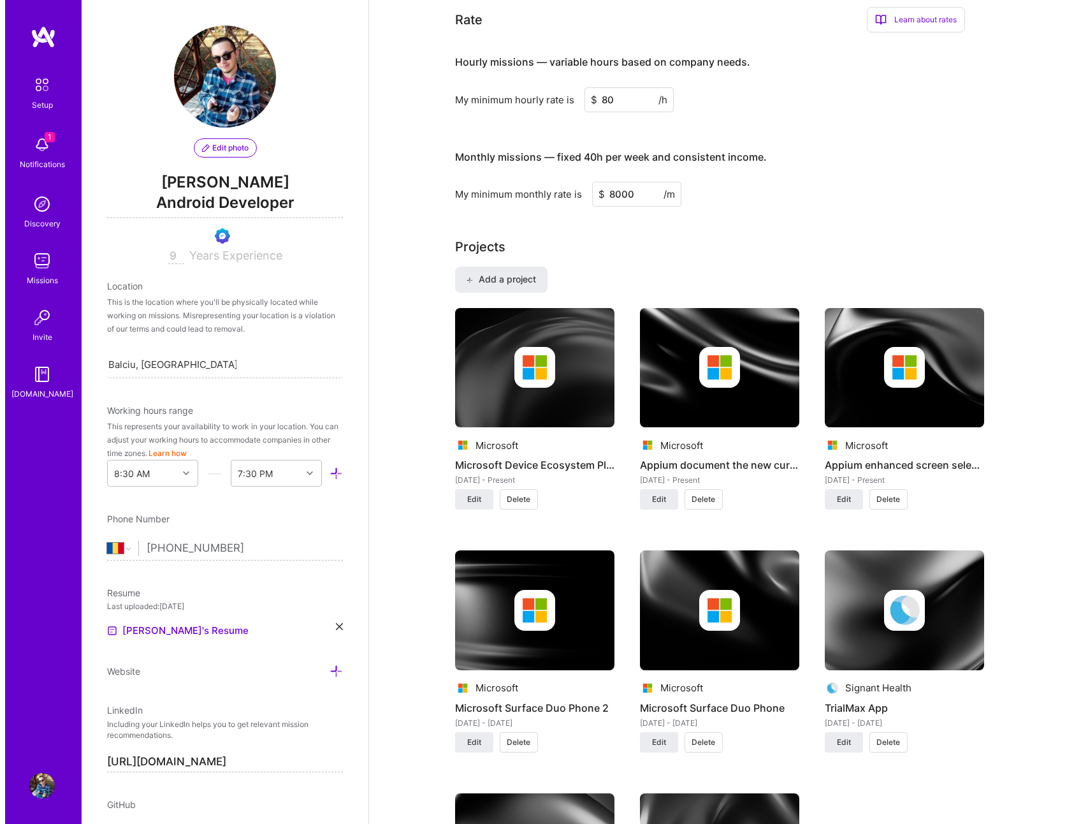
scroll to position [536, 0]
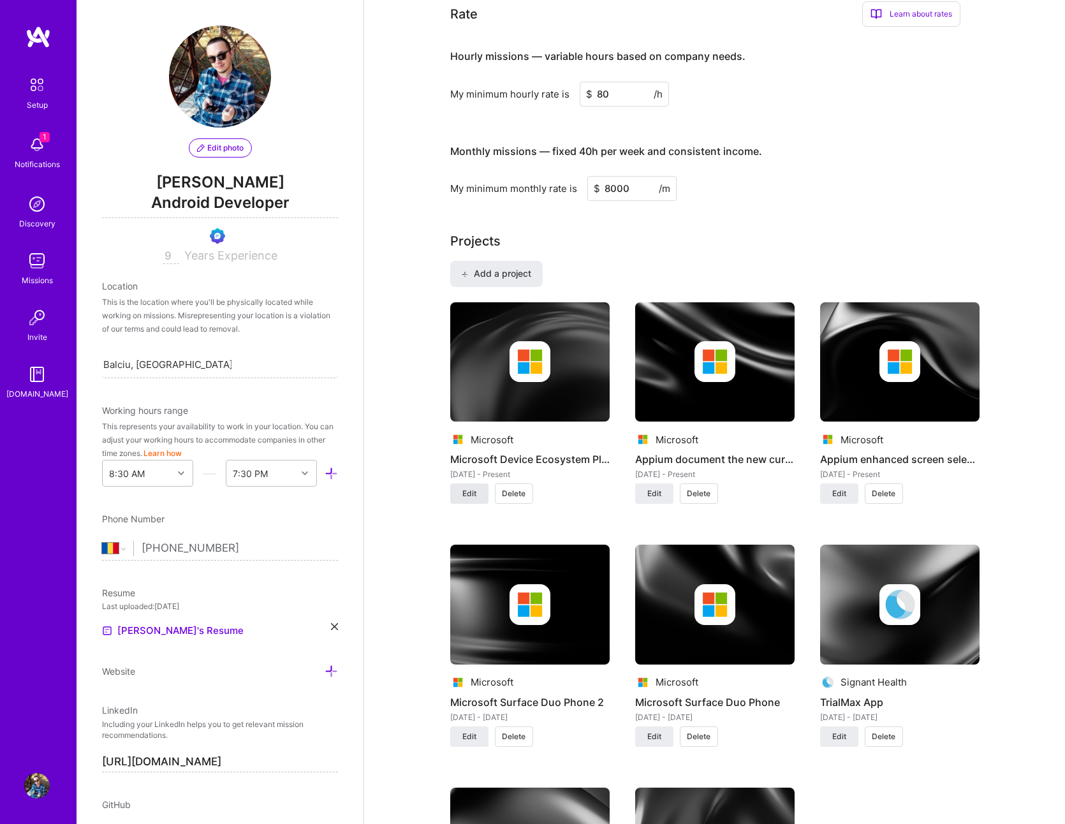
click at [472, 494] on span "Edit" at bounding box center [469, 493] width 14 height 11
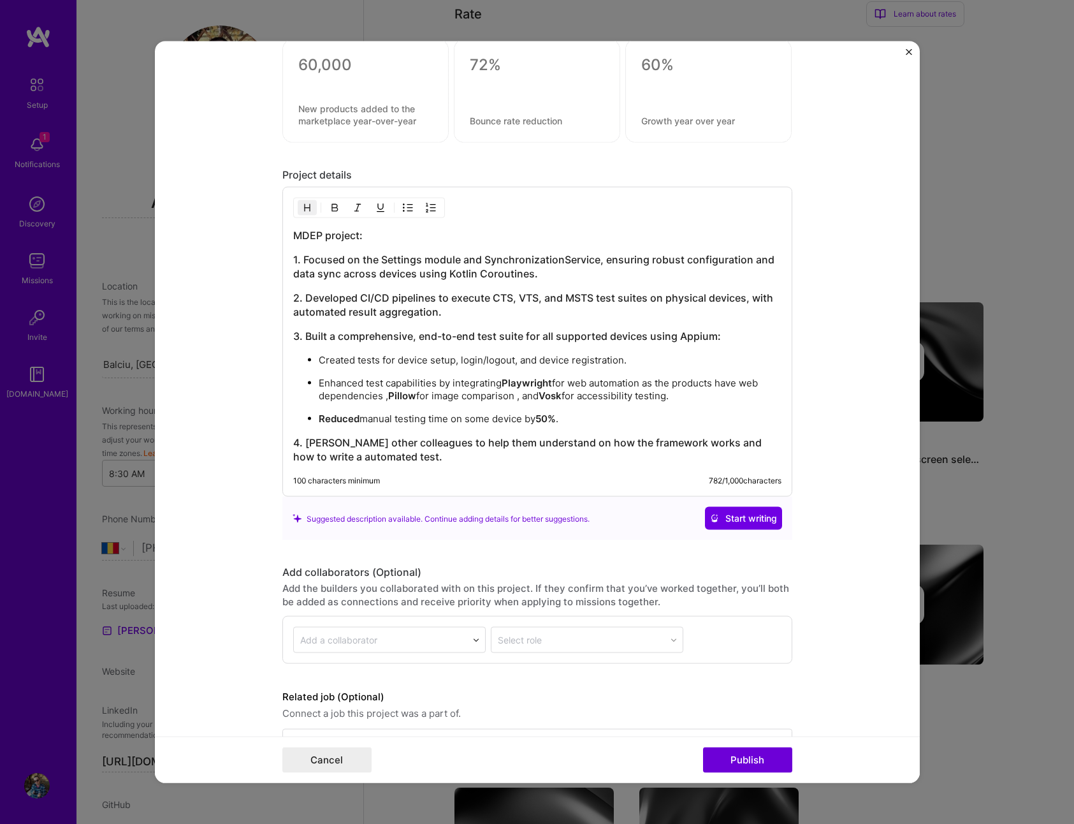
scroll to position [1226, 0]
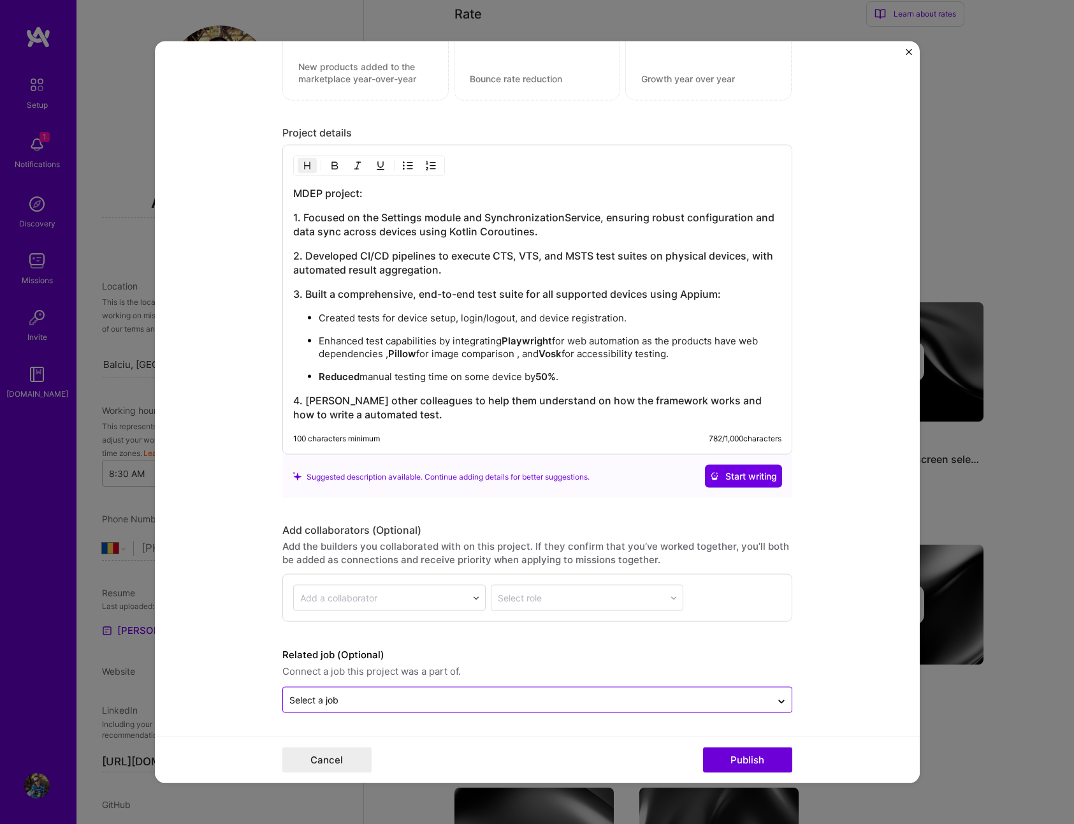
click at [405, 700] on input "text" at bounding box center [527, 699] width 476 height 13
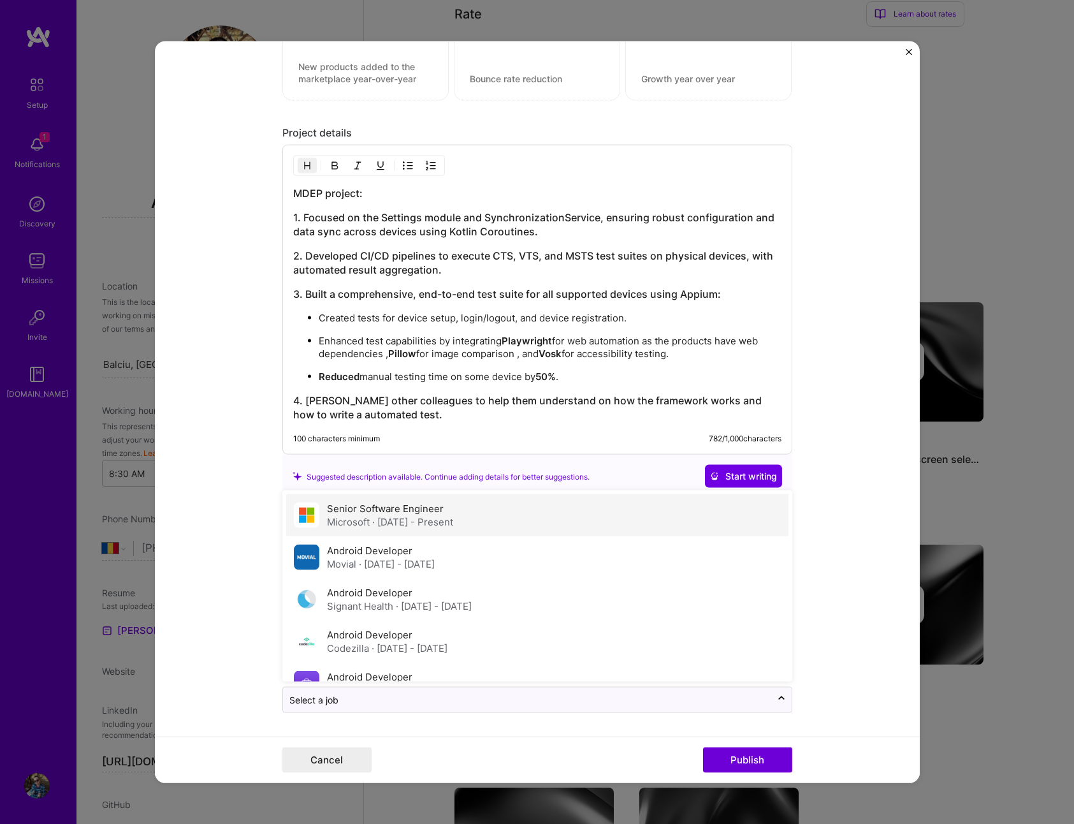
click at [427, 521] on span "· [DATE] - Present" at bounding box center [412, 522] width 81 height 12
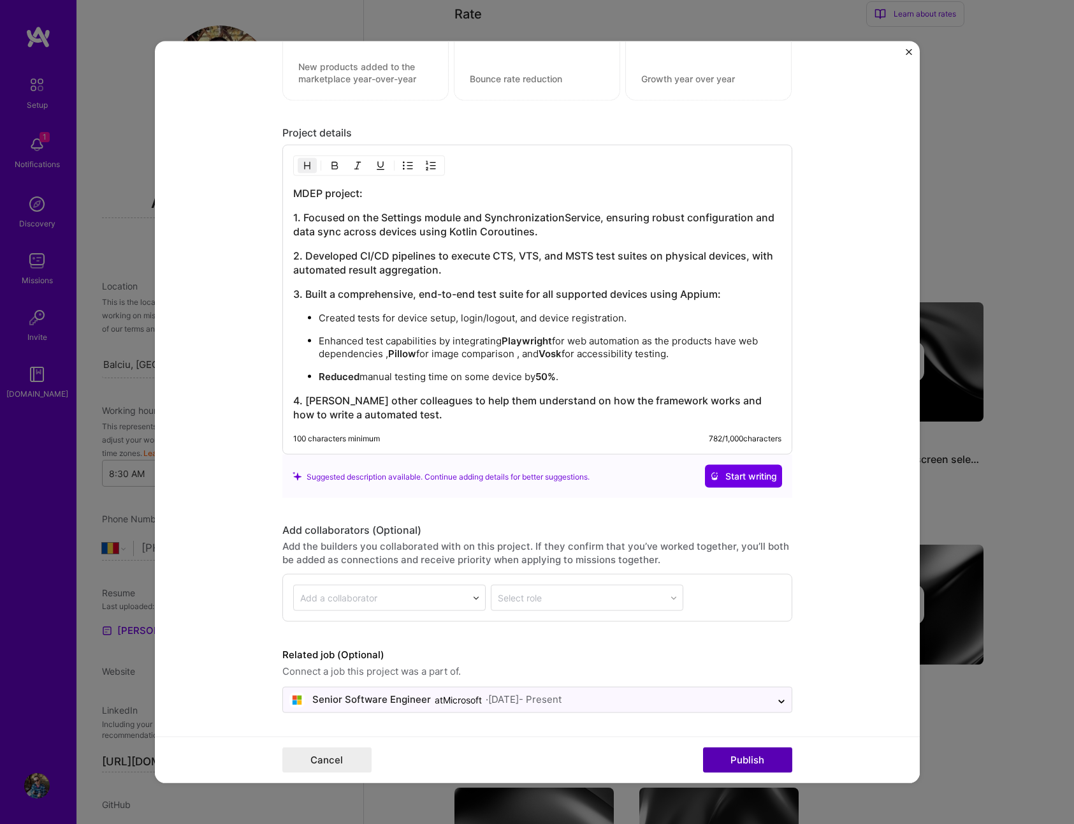
click at [741, 758] on button "Publish" at bounding box center [747, 760] width 89 height 26
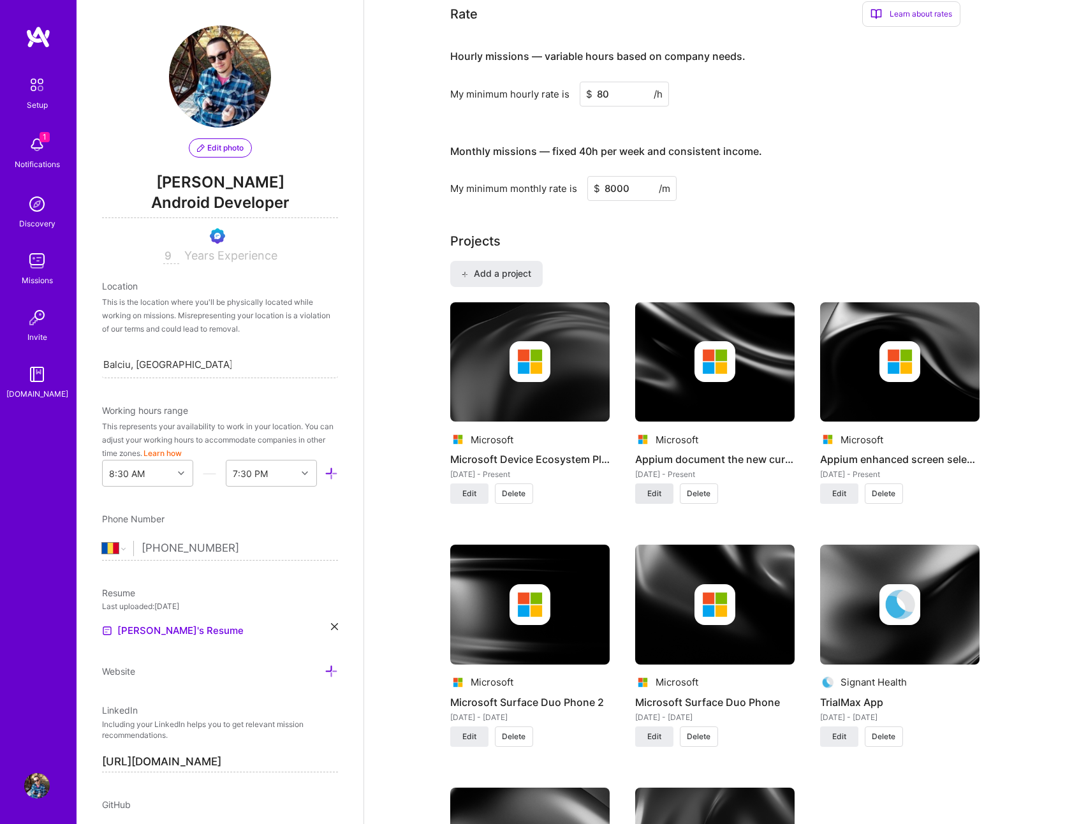
click at [652, 500] on button "Edit" at bounding box center [654, 493] width 38 height 20
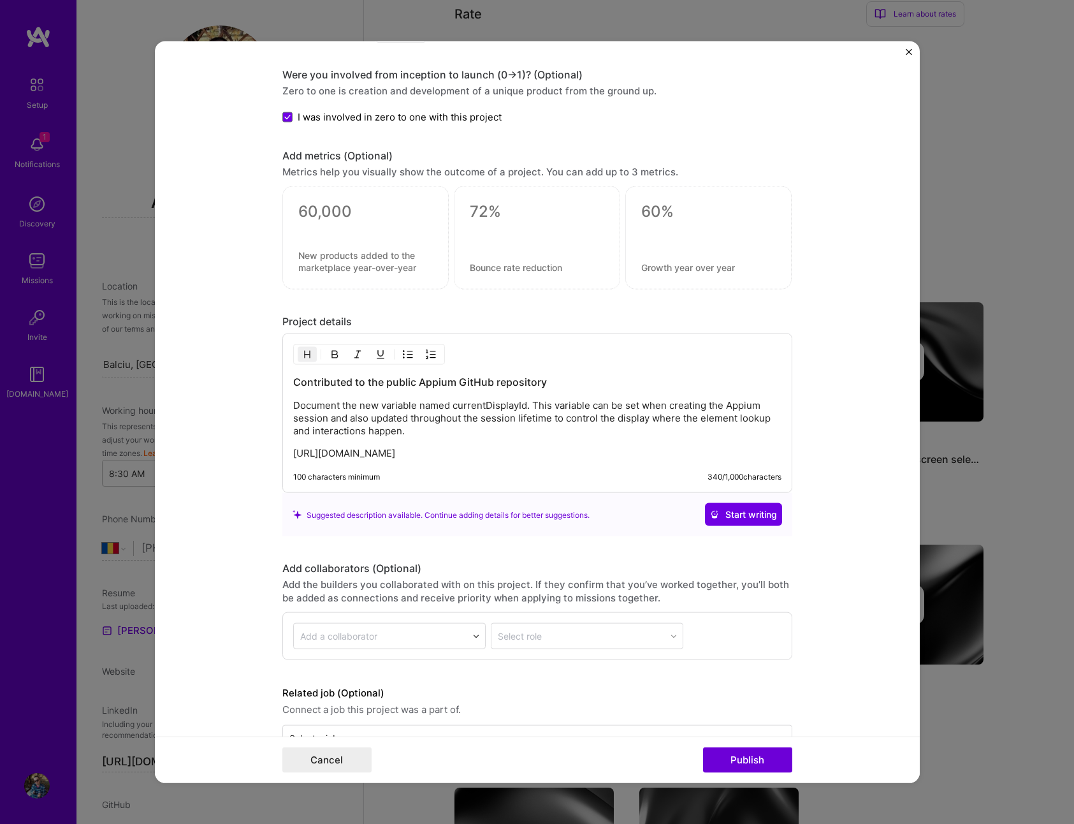
scroll to position [910, 0]
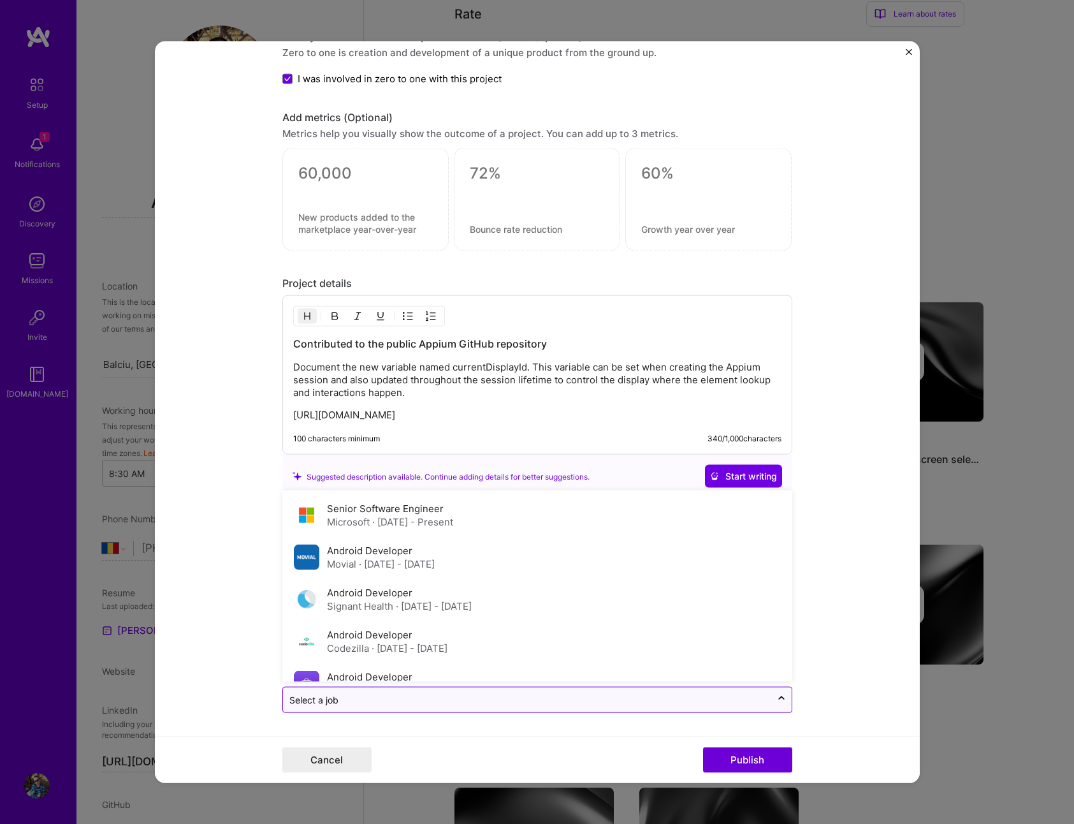
click at [429, 697] on input "text" at bounding box center [527, 699] width 476 height 13
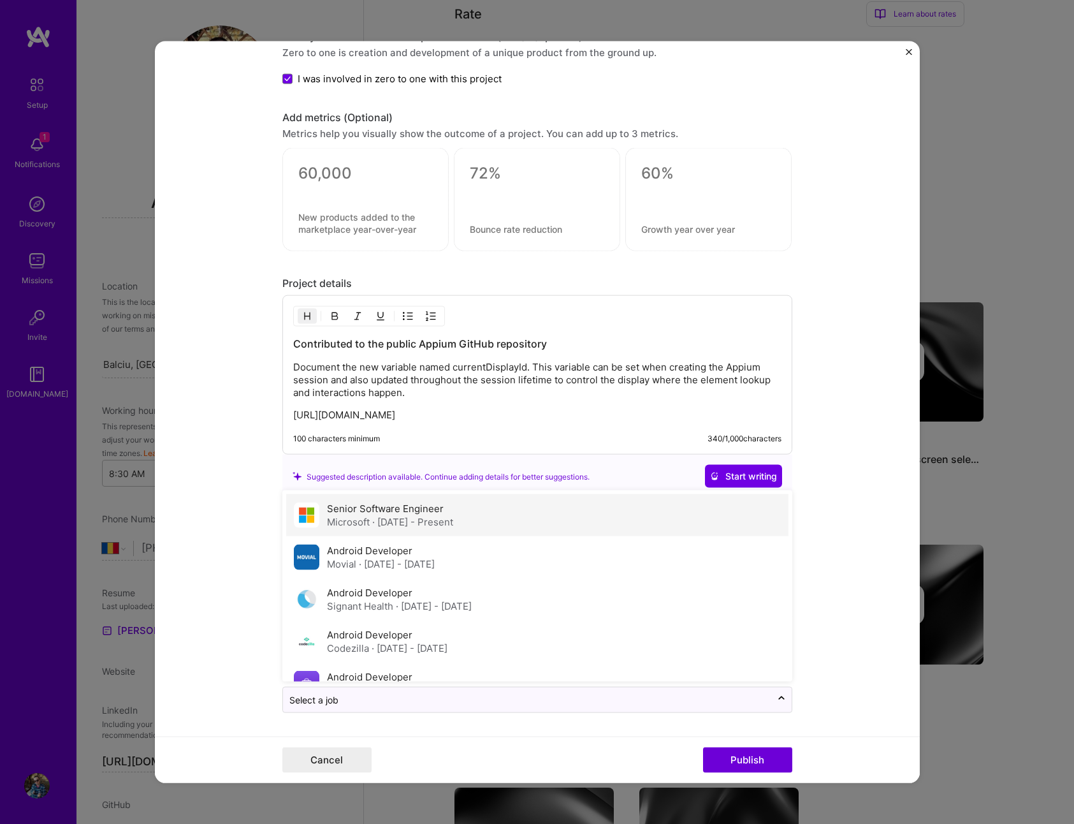
click at [380, 508] on label "Senior Software Engineer" at bounding box center [385, 508] width 117 height 12
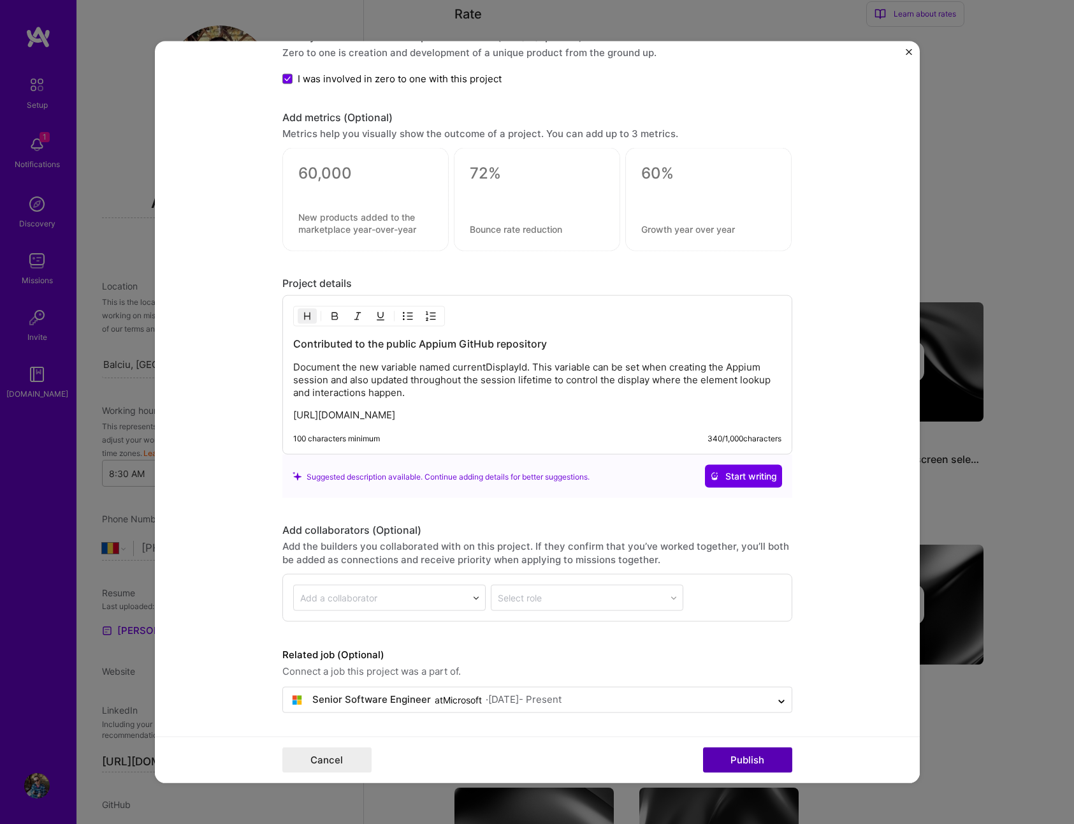
click at [724, 759] on button "Publish" at bounding box center [747, 760] width 89 height 26
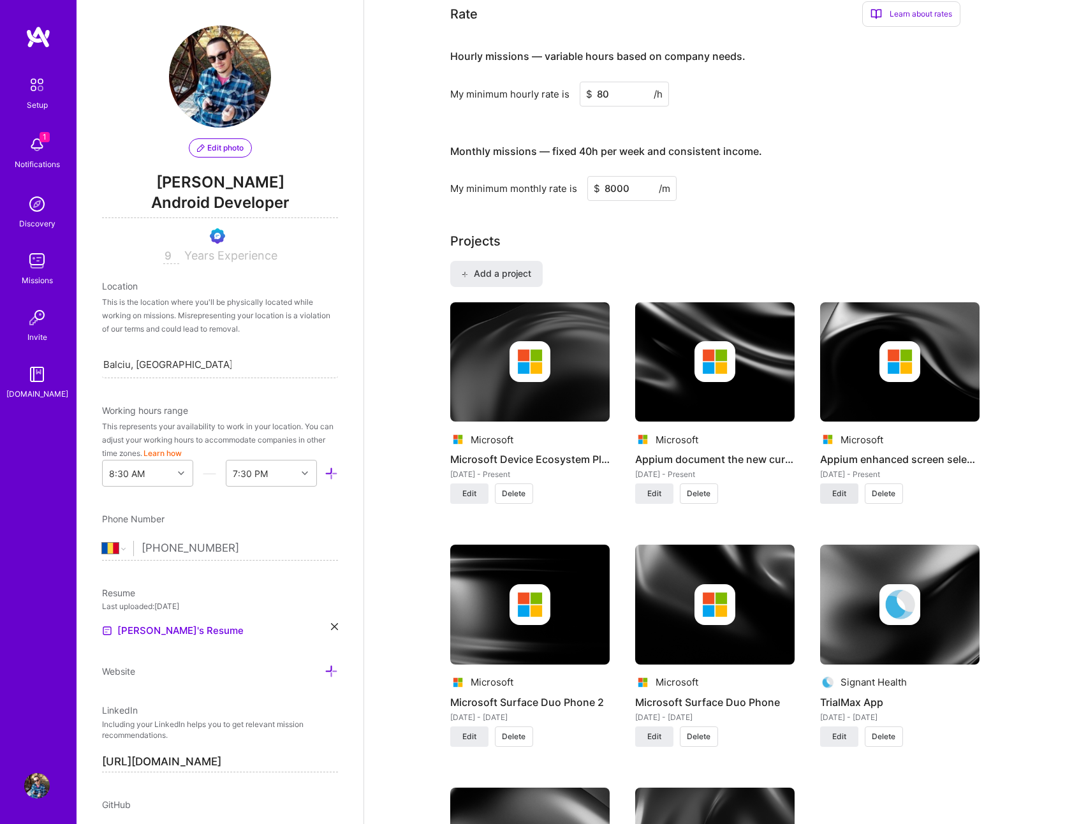
click at [839, 499] on button "Edit" at bounding box center [839, 493] width 38 height 20
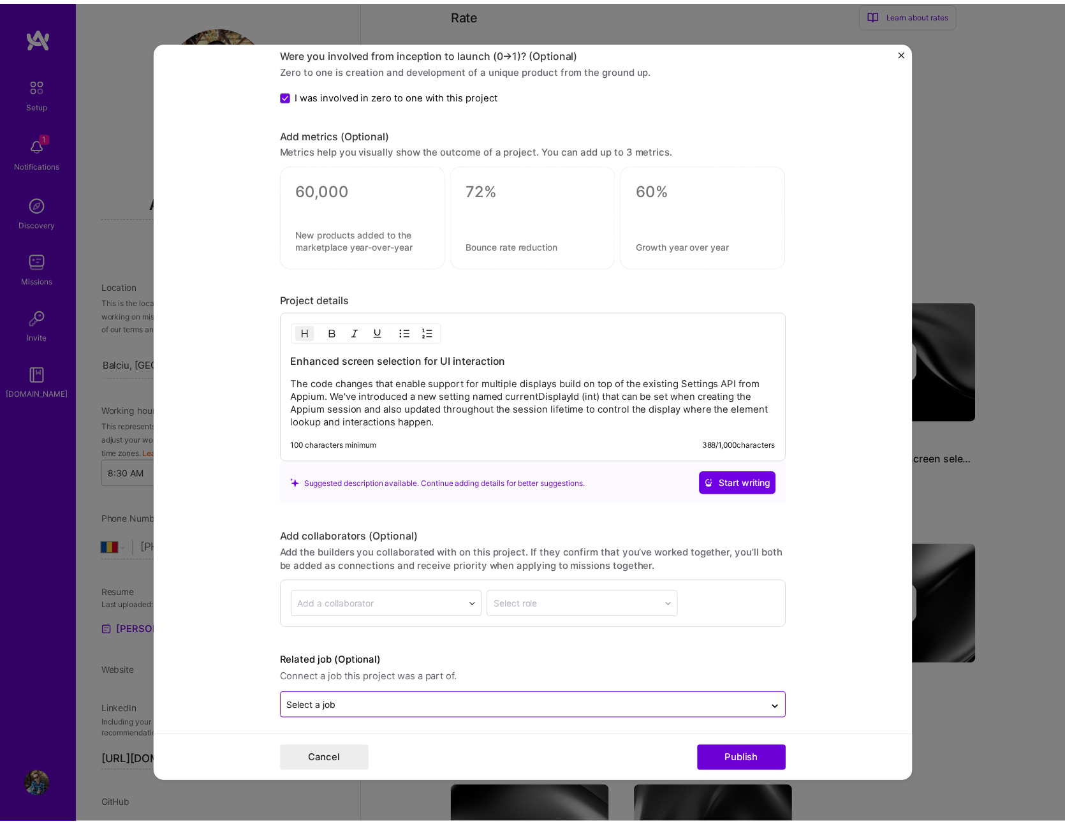
scroll to position [942, 0]
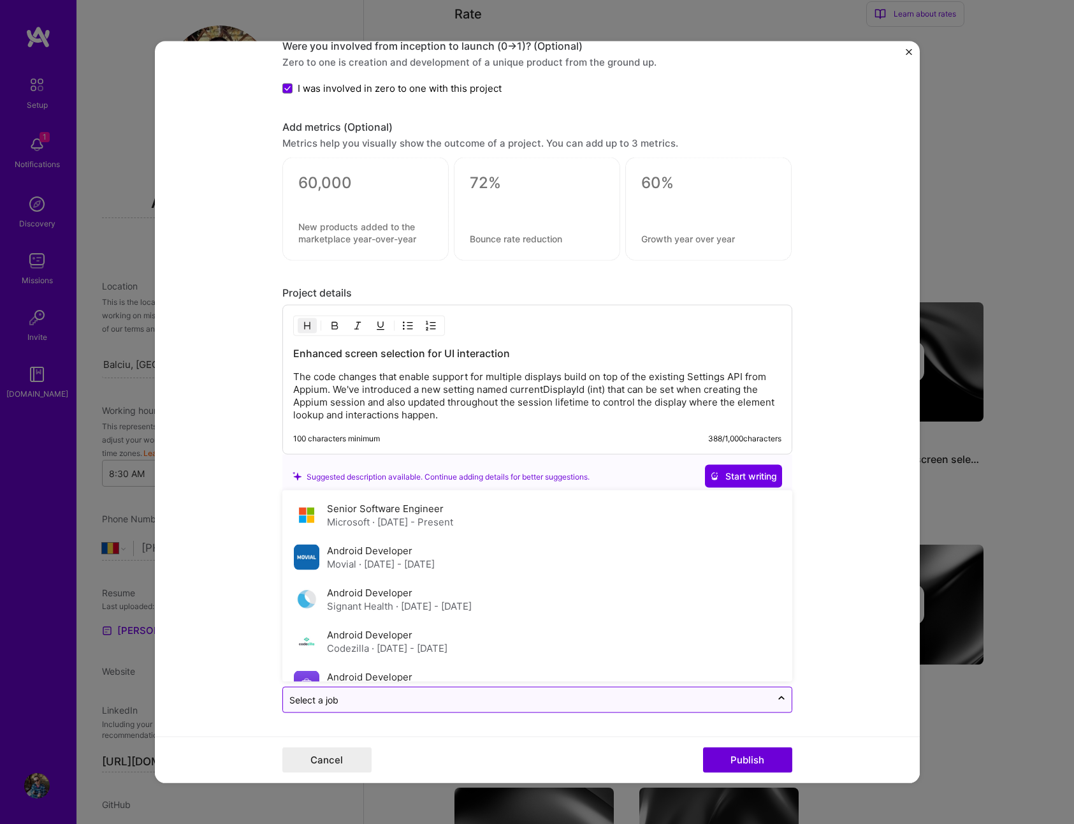
click at [409, 694] on input "text" at bounding box center [527, 699] width 476 height 13
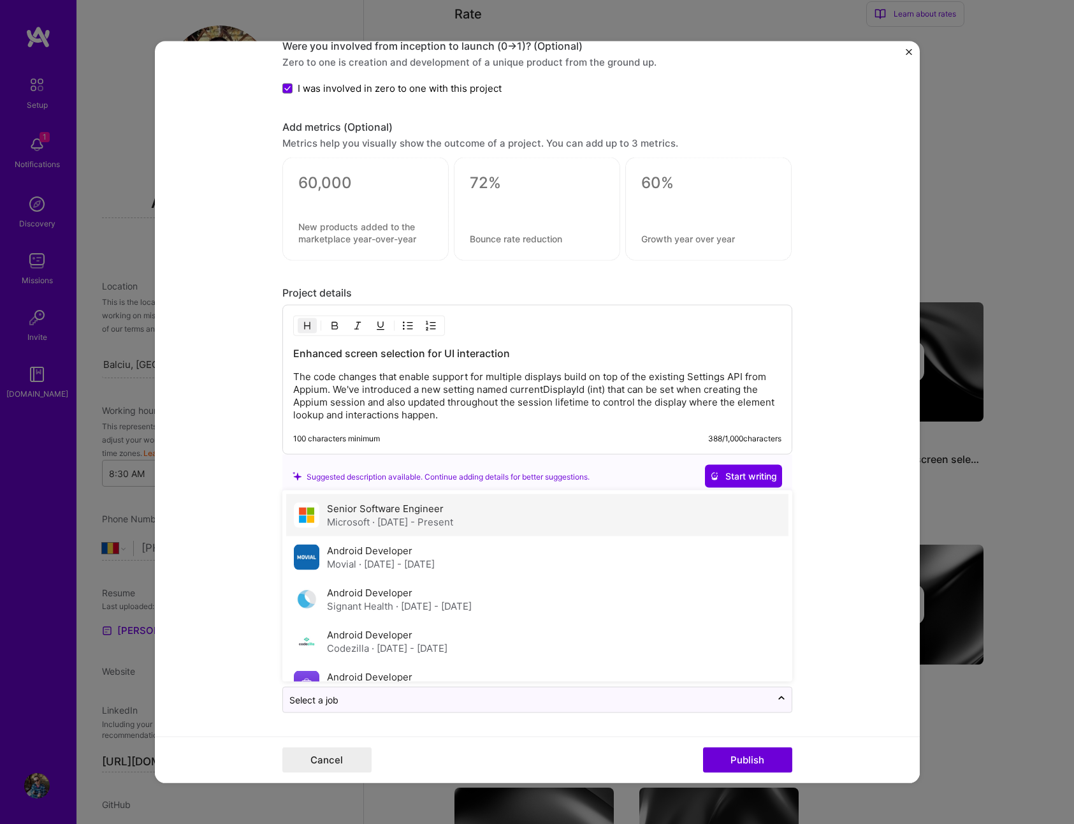
click at [389, 521] on span "· [DATE] - Present" at bounding box center [412, 522] width 81 height 12
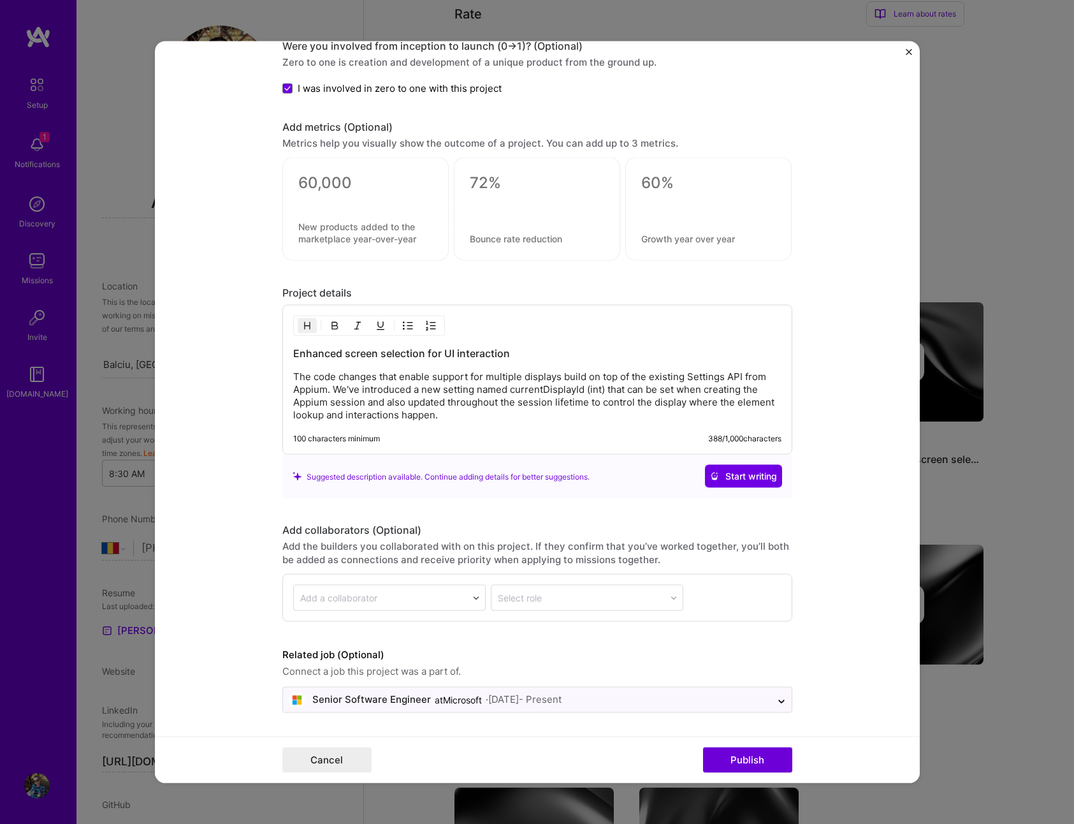
click at [736, 740] on div "Cancel Publish" at bounding box center [537, 759] width 765 height 47
click at [740, 755] on button "Publish" at bounding box center [747, 760] width 89 height 26
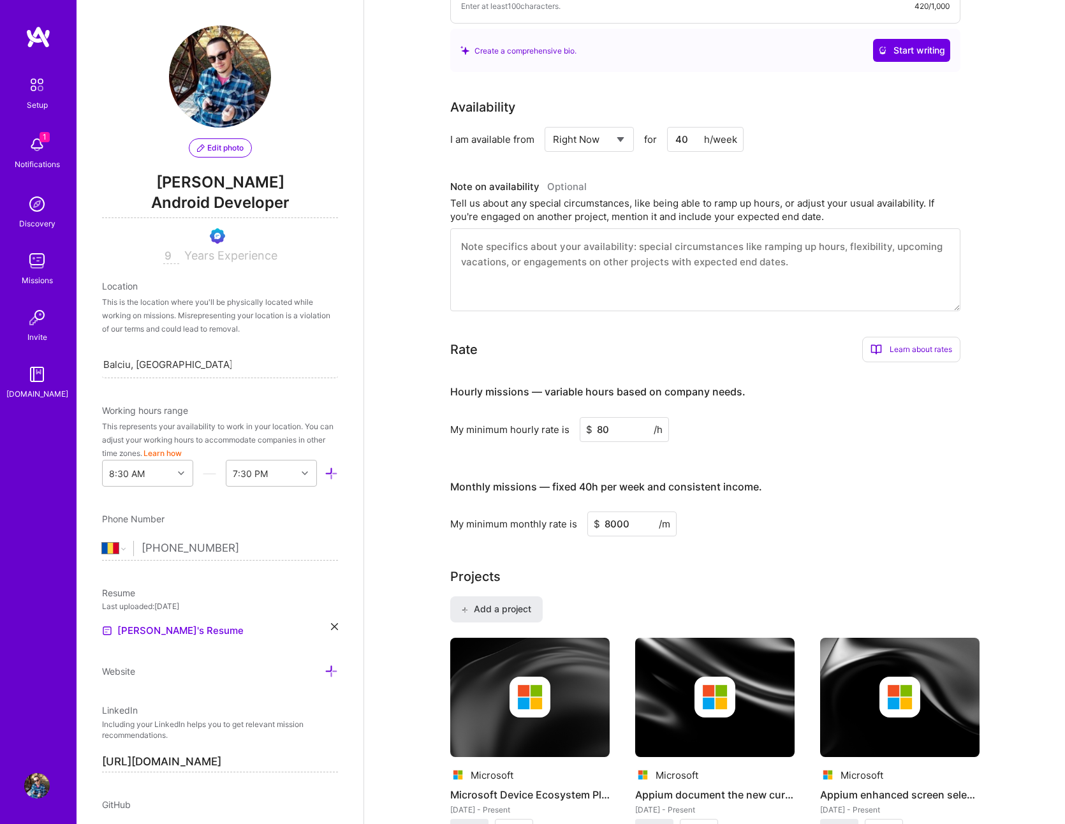
scroll to position [0, 0]
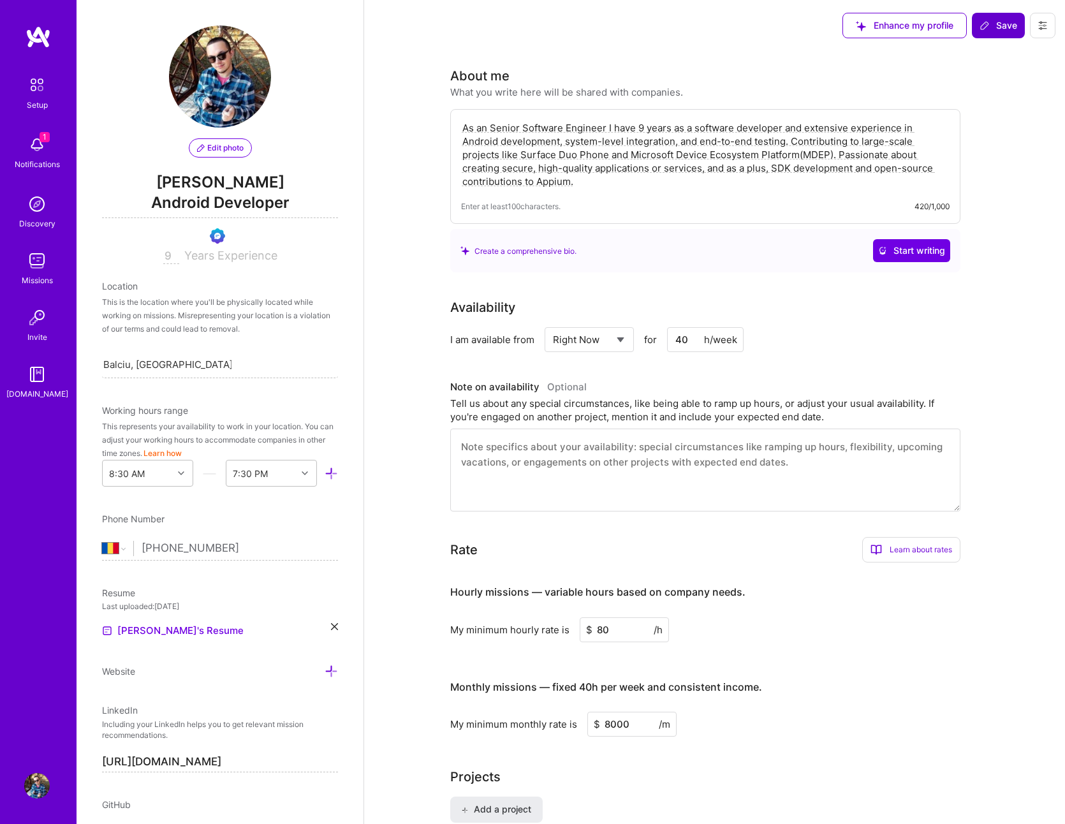
click at [995, 31] on span "Save" at bounding box center [998, 25] width 38 height 13
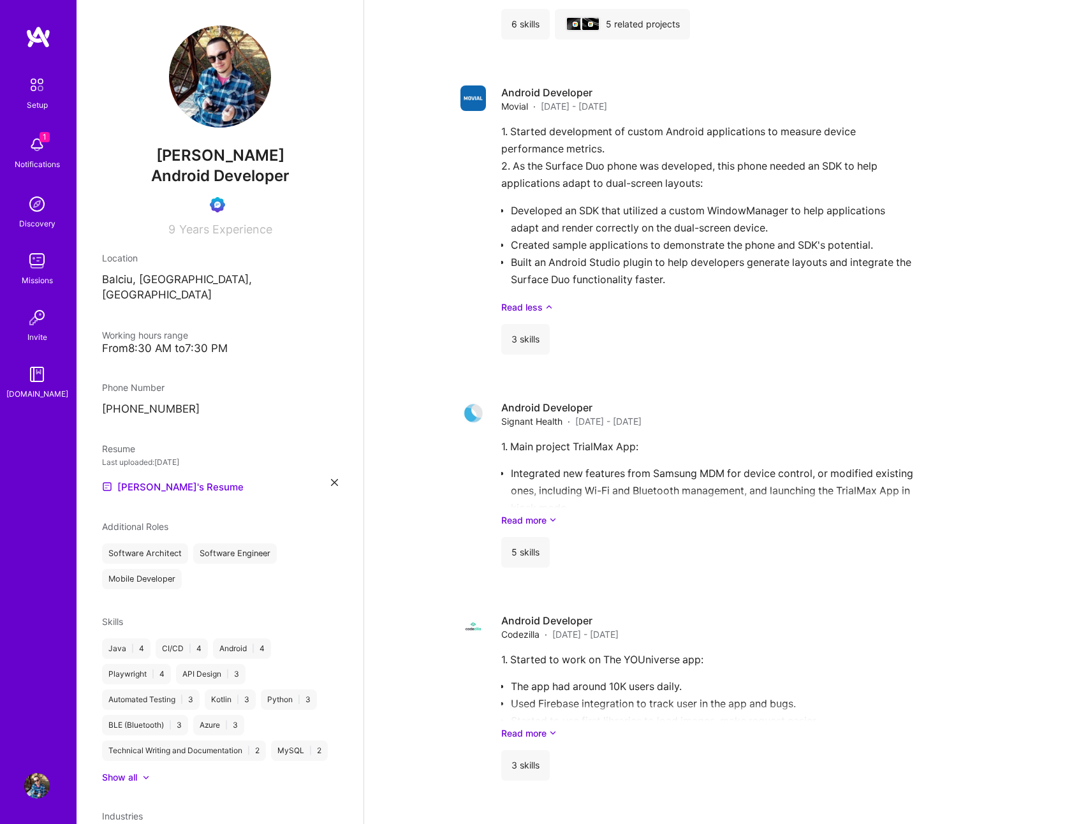
scroll to position [1148, 0]
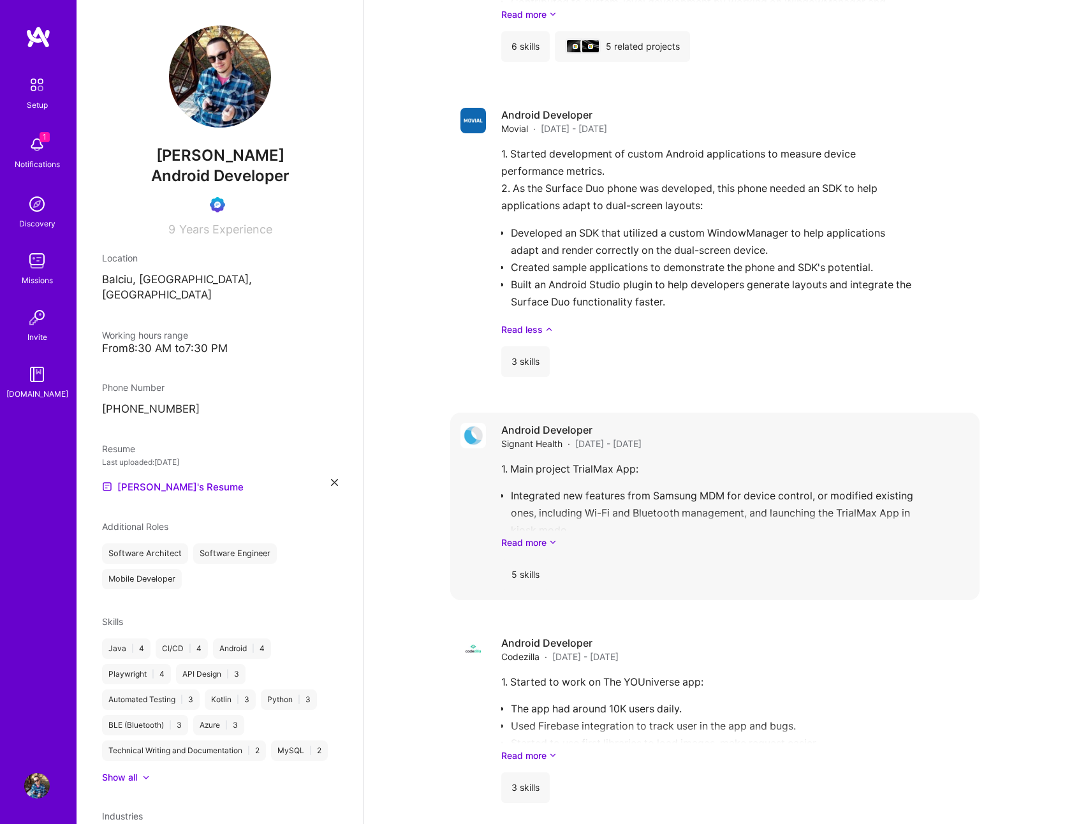
click at [529, 577] on div "5 skills" at bounding box center [525, 574] width 48 height 31
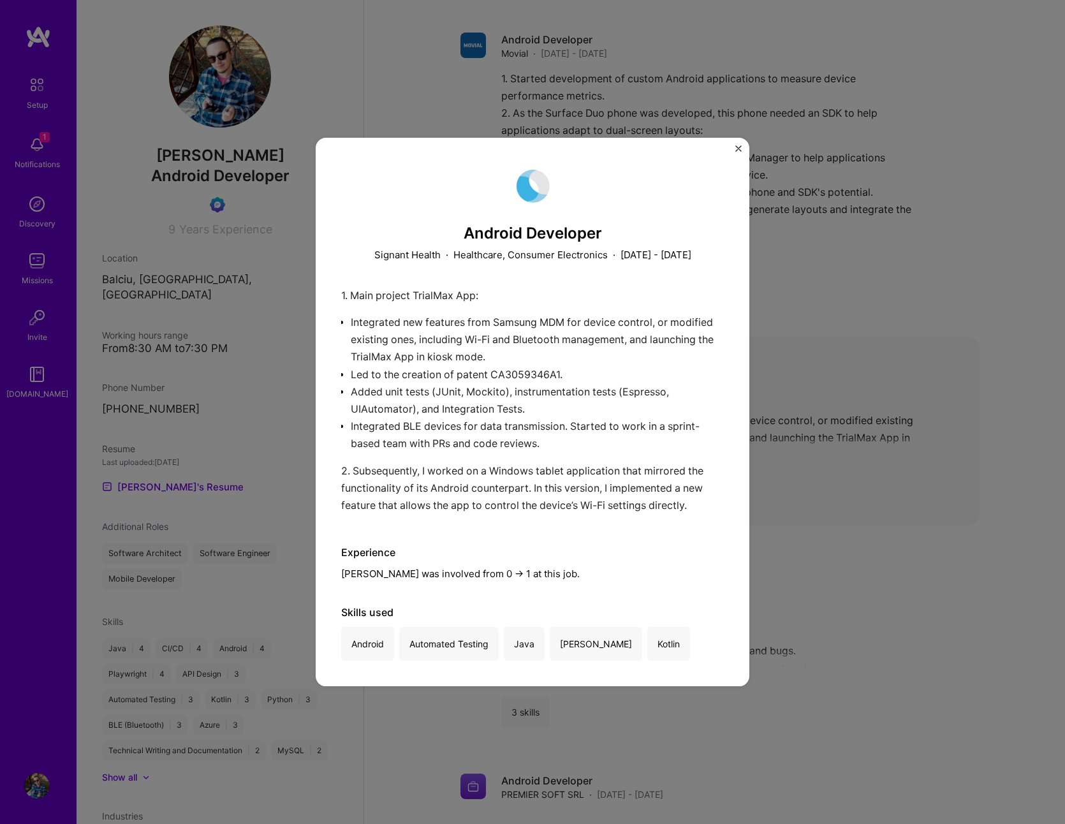
scroll to position [1224, 0]
click at [886, 524] on div "Android Developer Signant Health · Healthcare, Consumer Electronics · [DATE] - …" at bounding box center [532, 412] width 1065 height 824
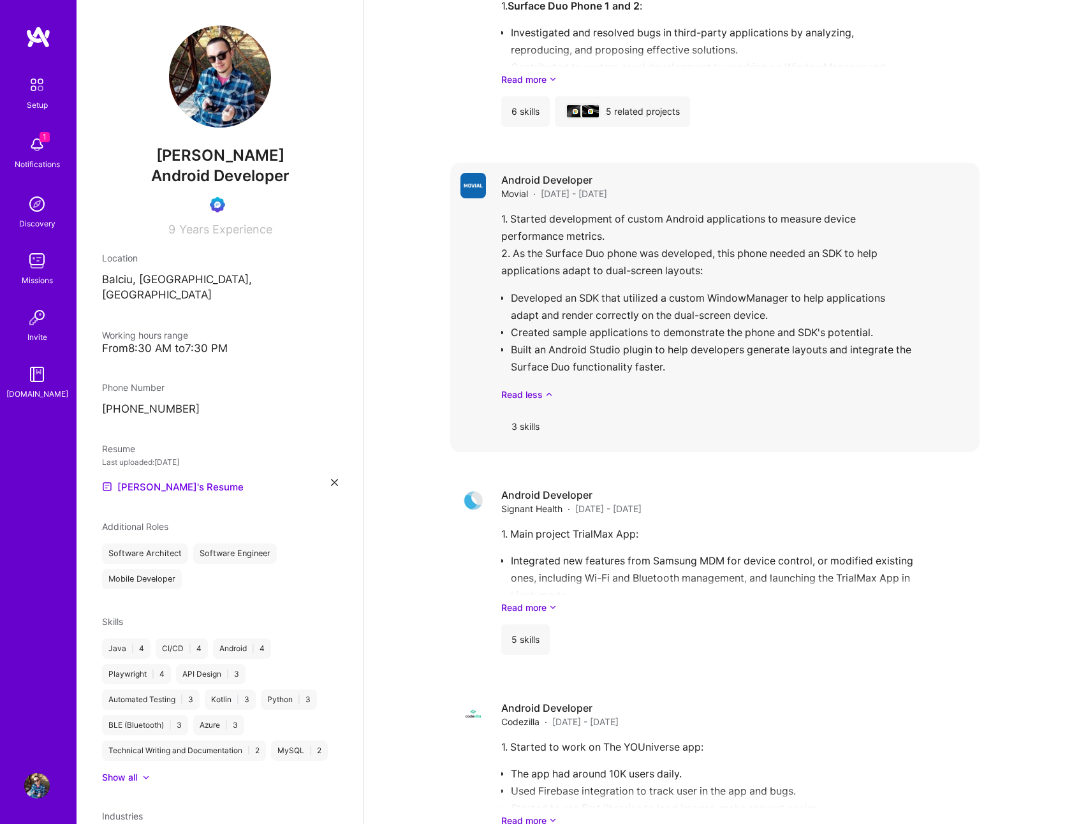
scroll to position [995, 0]
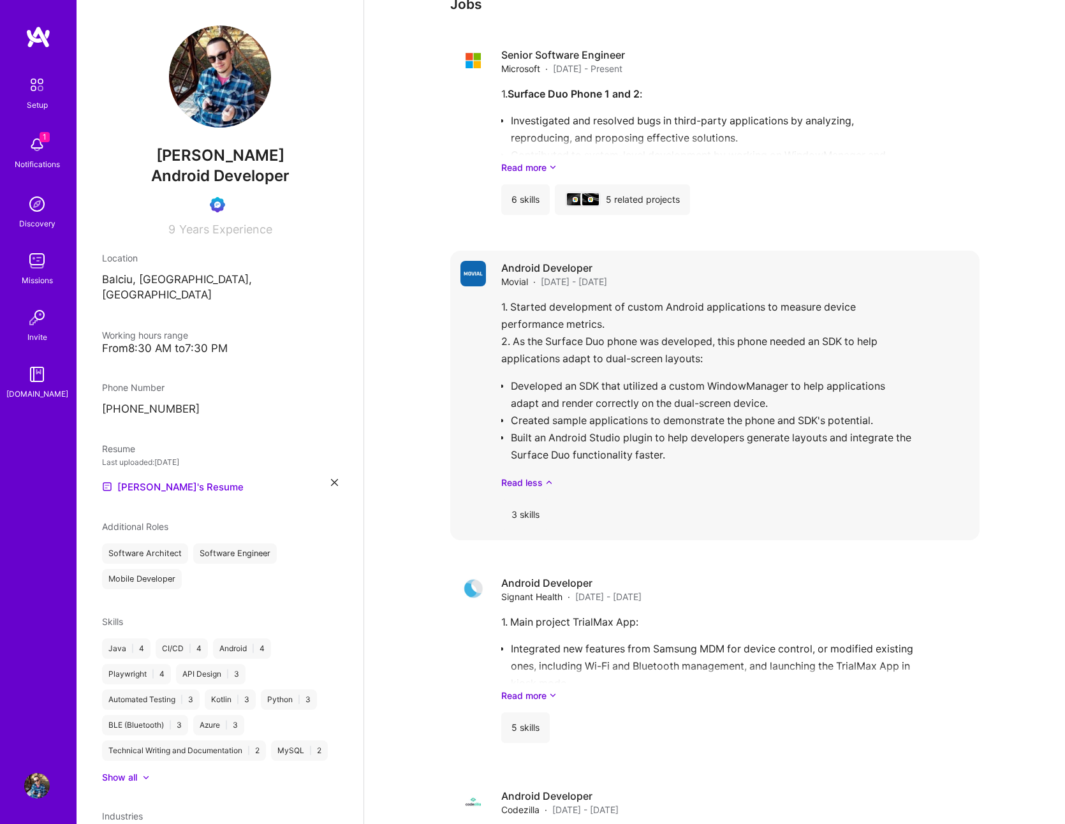
click at [523, 514] on div "3 skills" at bounding box center [525, 514] width 48 height 31
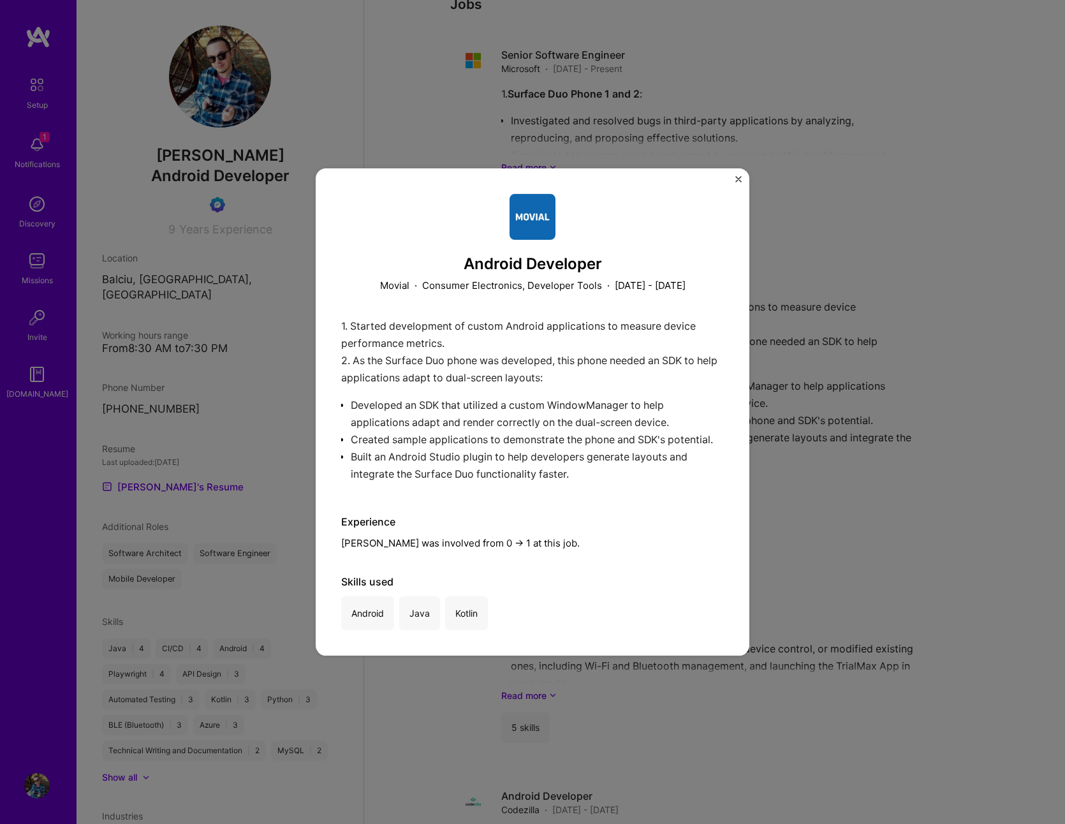
click at [884, 503] on div "Android Developer Movial · Consumer Electronics, Developer Tools · [DATE] - [DA…" at bounding box center [532, 412] width 1065 height 824
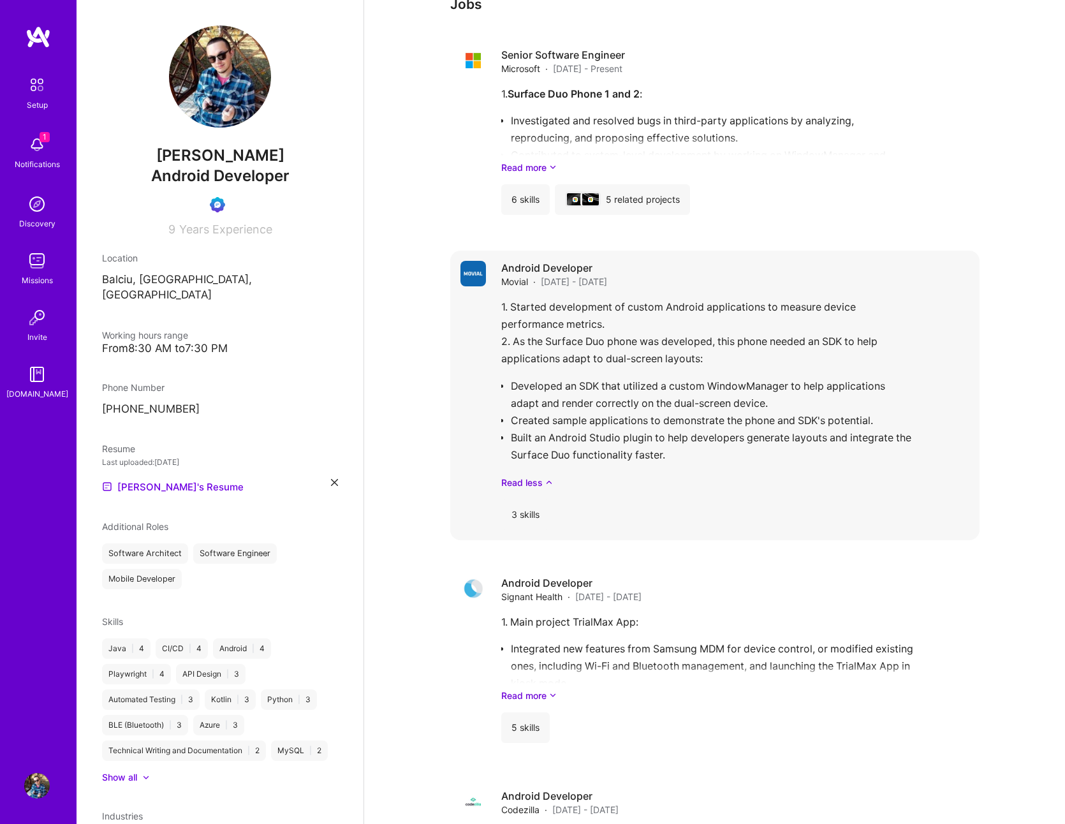
click at [523, 516] on div "3 skills" at bounding box center [525, 514] width 48 height 31
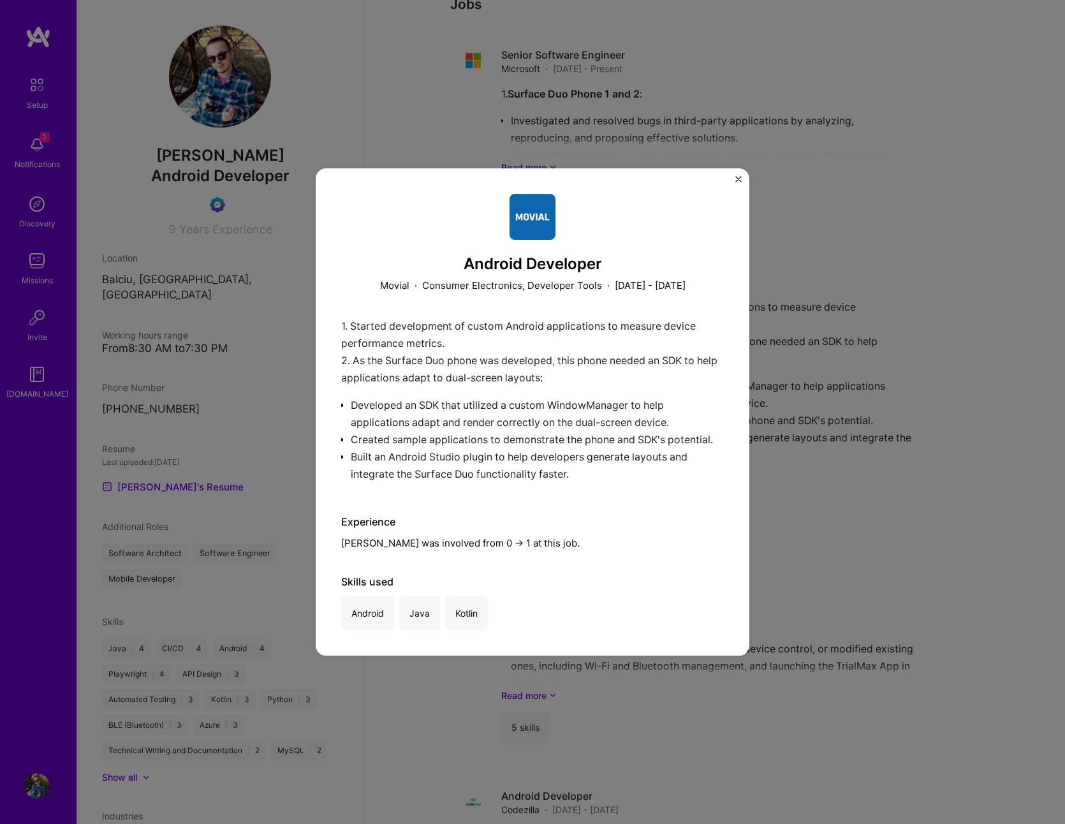
click at [865, 516] on div "Android Developer Movial · Consumer Electronics, Developer Tools · [DATE] - [DA…" at bounding box center [532, 412] width 1065 height 824
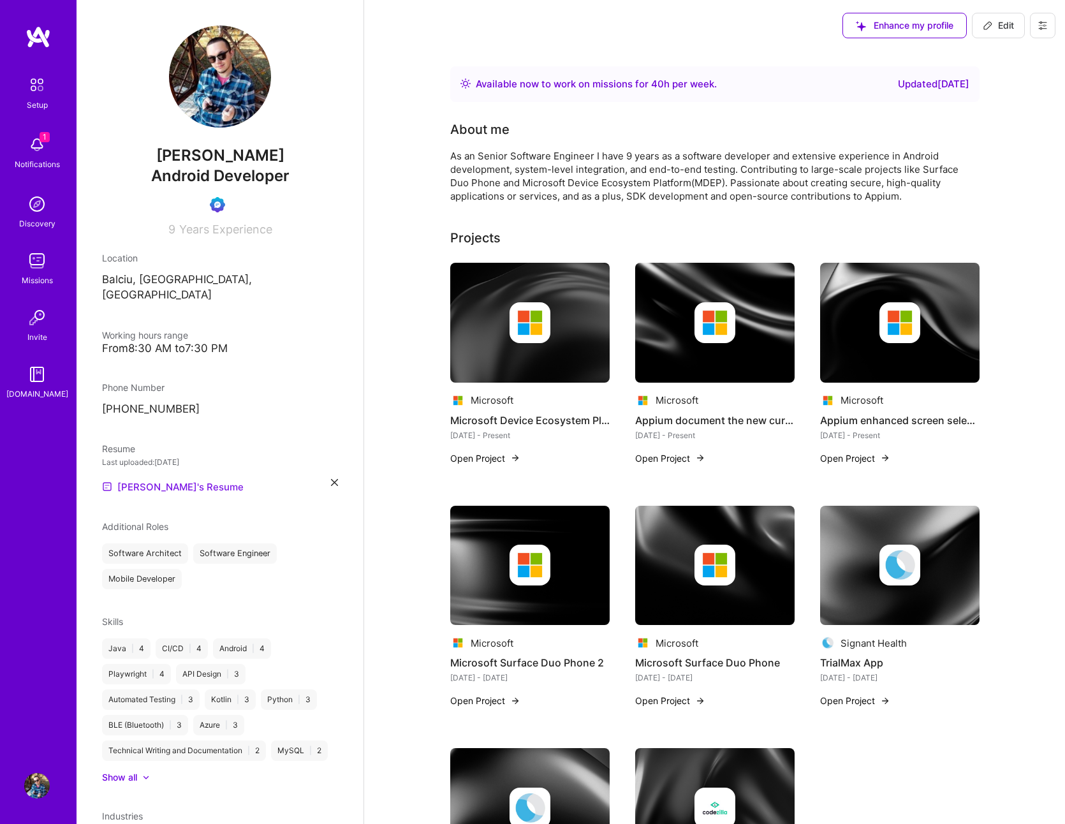
click at [133, 479] on link "[PERSON_NAME]'s Resume" at bounding box center [173, 486] width 142 height 15
click at [995, 26] on span "Edit" at bounding box center [997, 25] width 31 height 13
select select "RO"
select select "Right Now"
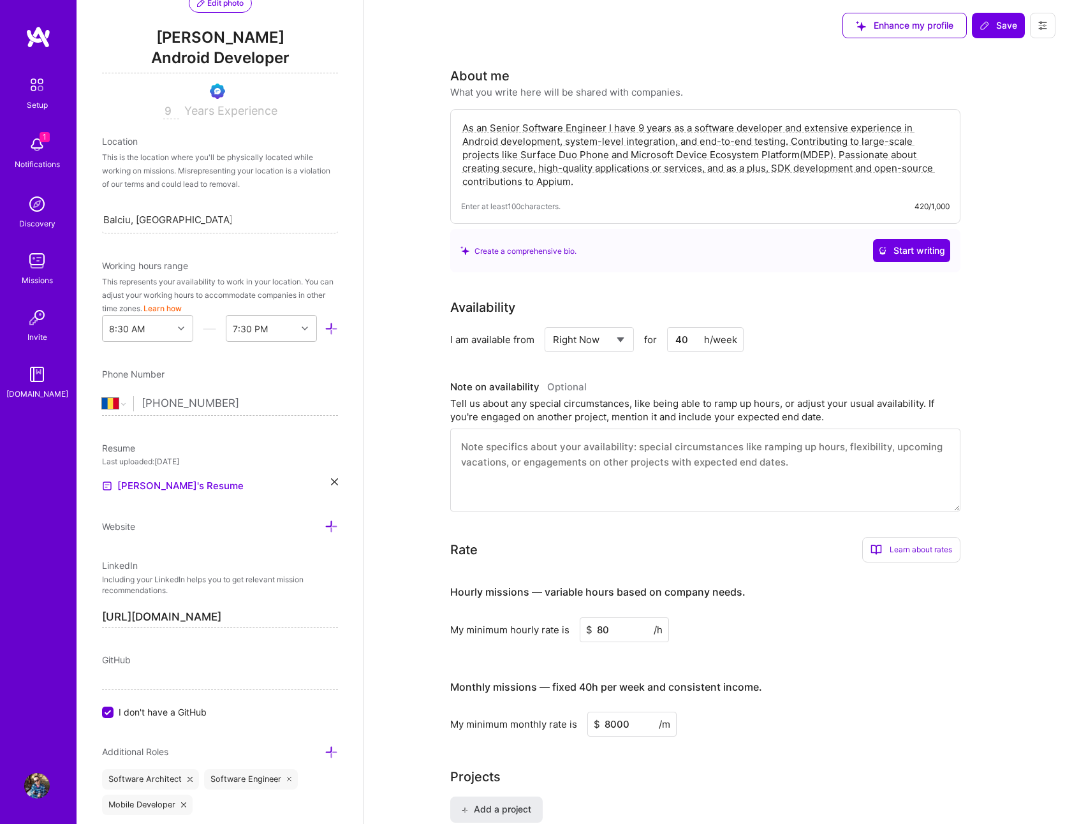
scroll to position [153, 0]
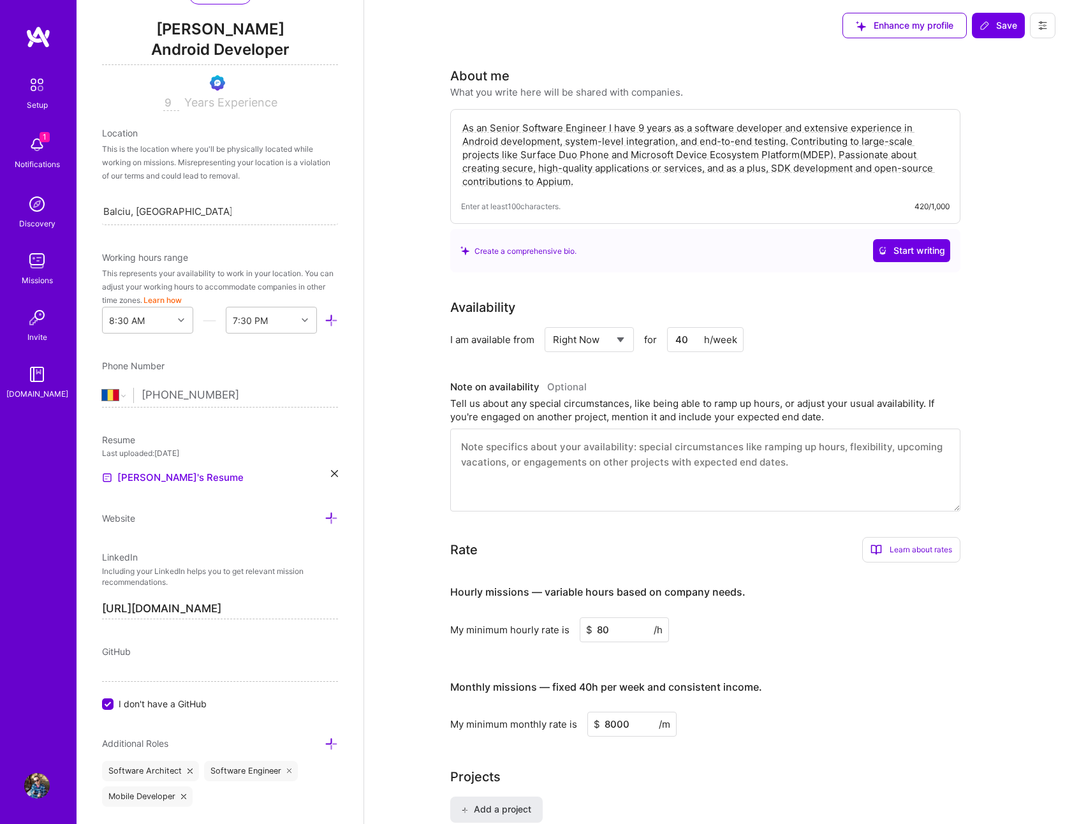
click at [330, 471] on div "Edit photo [PERSON_NAME] Android Developer 9 Years Experience Location This is …" at bounding box center [220, 412] width 287 height 824
click at [331, 472] on icon at bounding box center [334, 473] width 7 height 7
click at [324, 472] on div "+ Upload your Resume PDF file format" at bounding box center [220, 469] width 236 height 27
click at [1000, 24] on span "Save" at bounding box center [998, 25] width 38 height 13
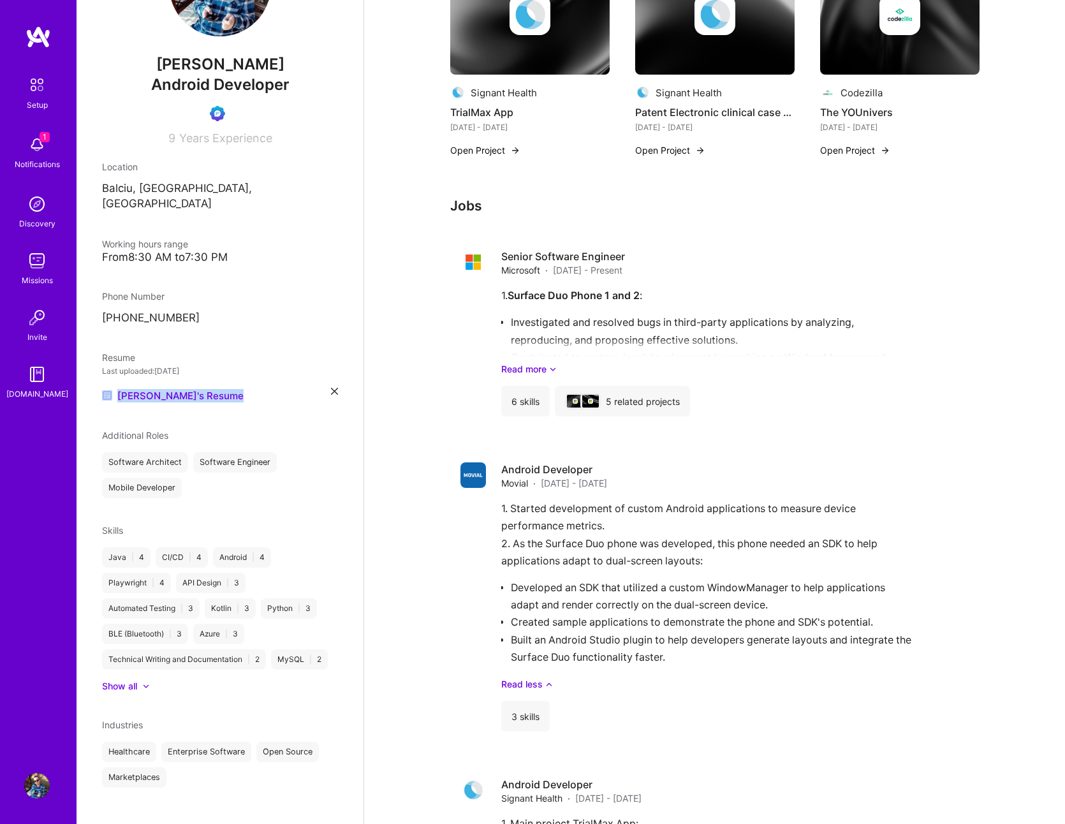
scroll to position [765, 0]
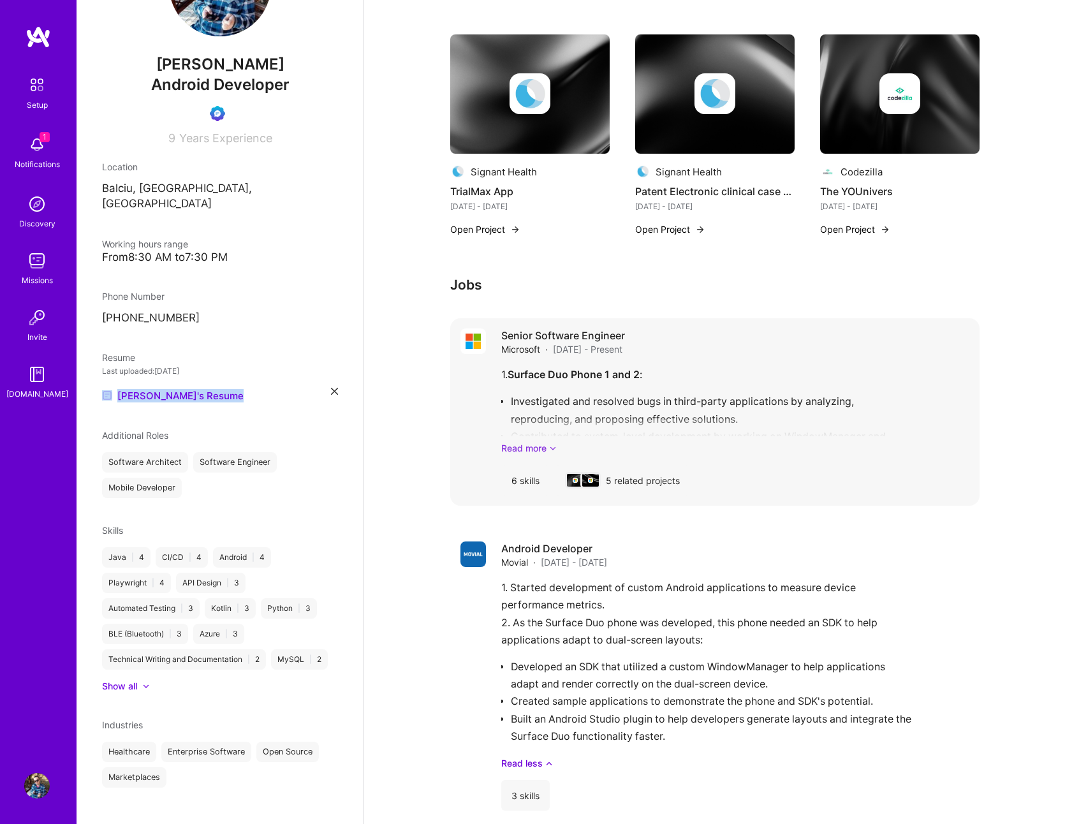
click at [520, 451] on link "Read more" at bounding box center [735, 447] width 468 height 13
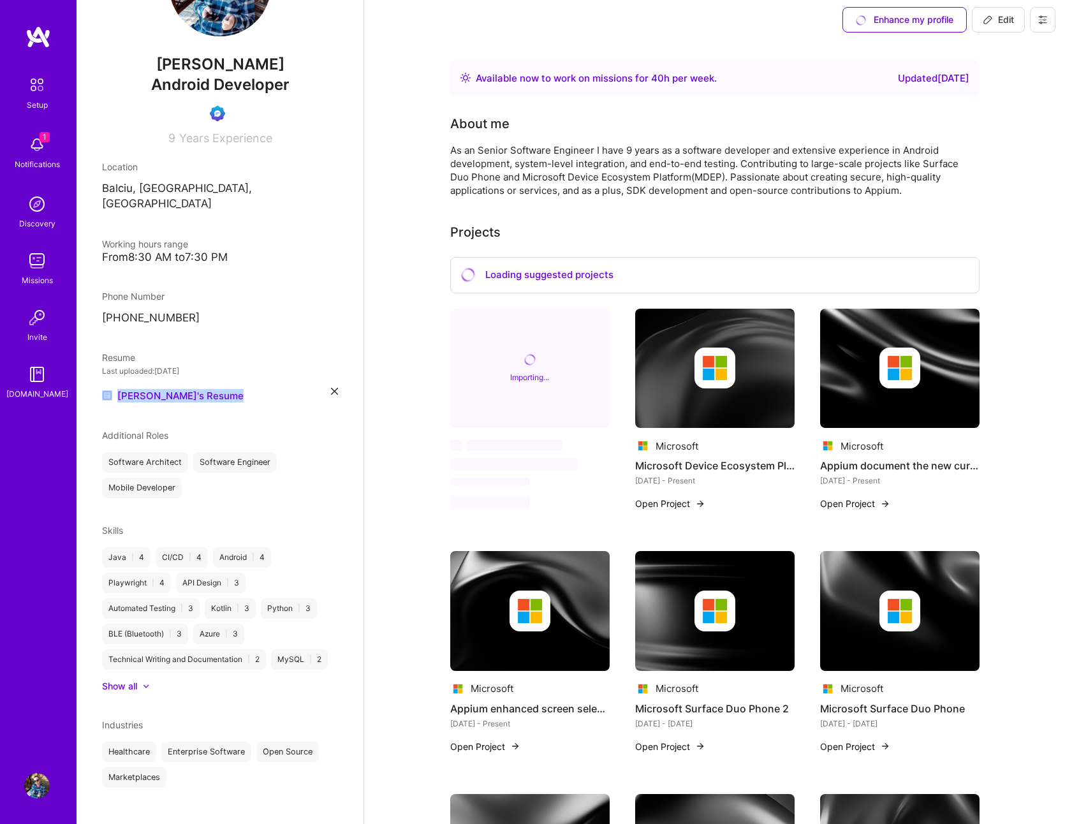
scroll to position [0, 0]
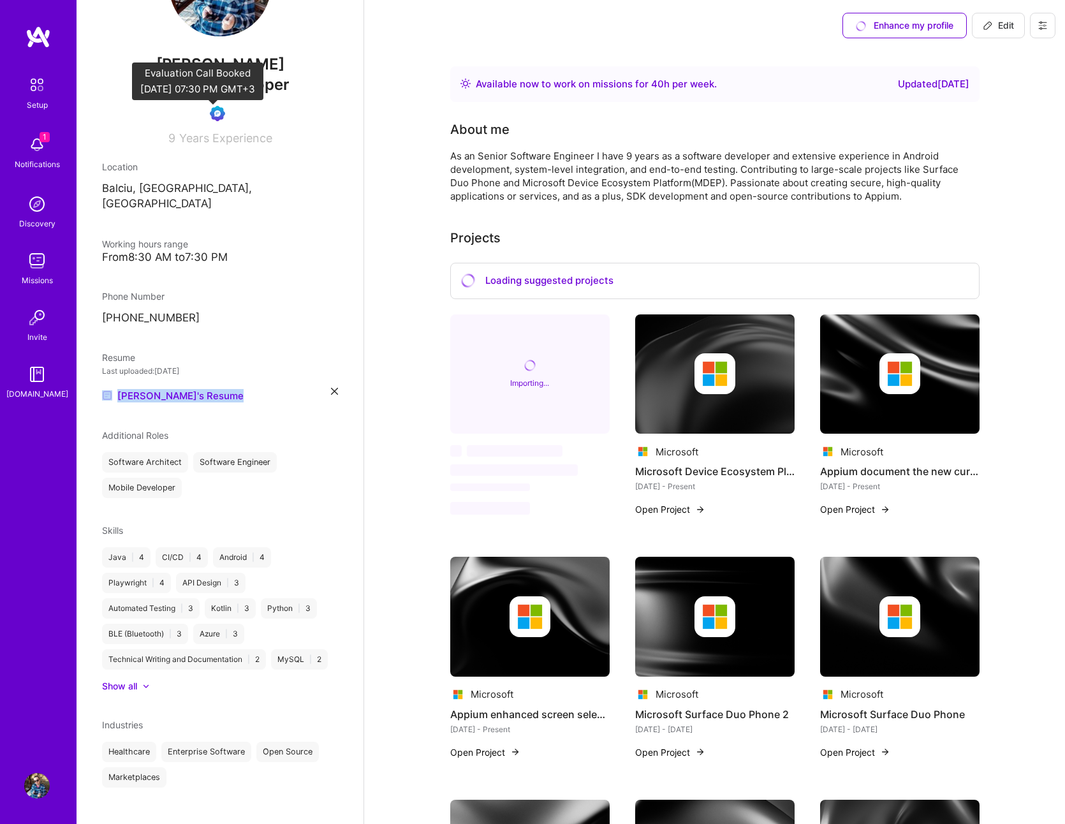
click at [214, 112] on img at bounding box center [217, 113] width 15 height 15
click at [46, 155] on img at bounding box center [37, 145] width 26 height 26
click at [29, 784] on img at bounding box center [37, 786] width 26 height 26
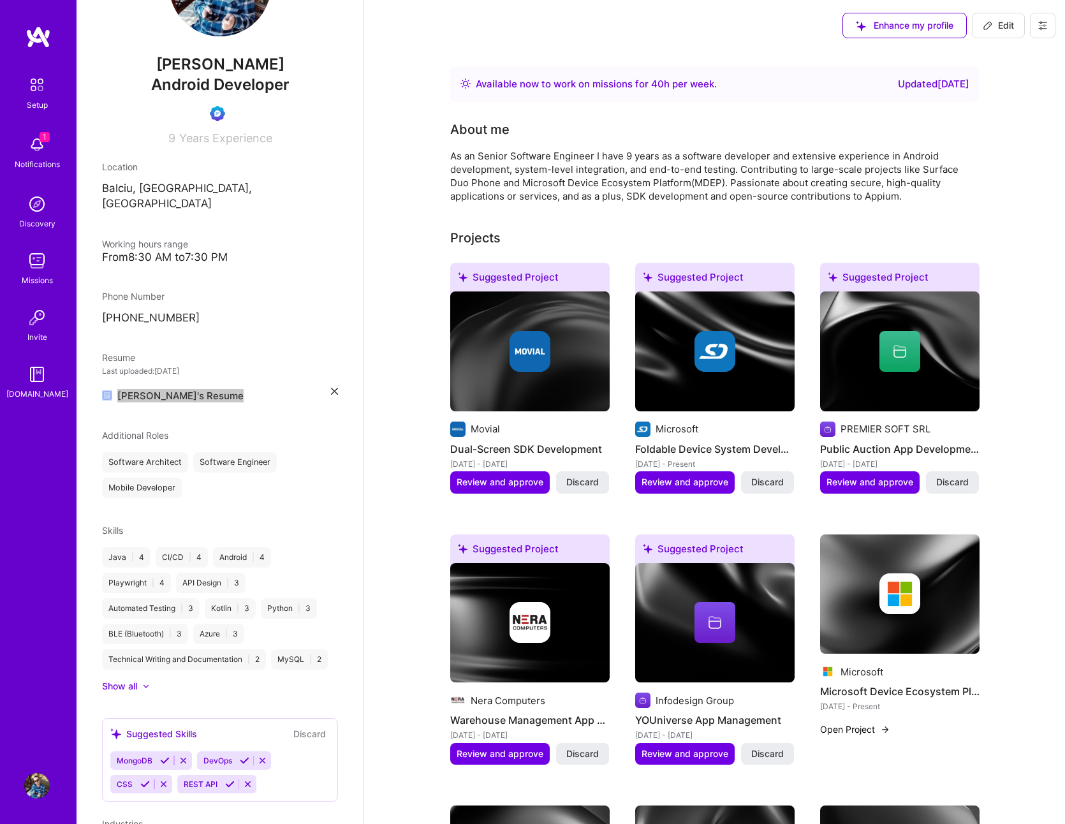
scroll to position [153, 0]
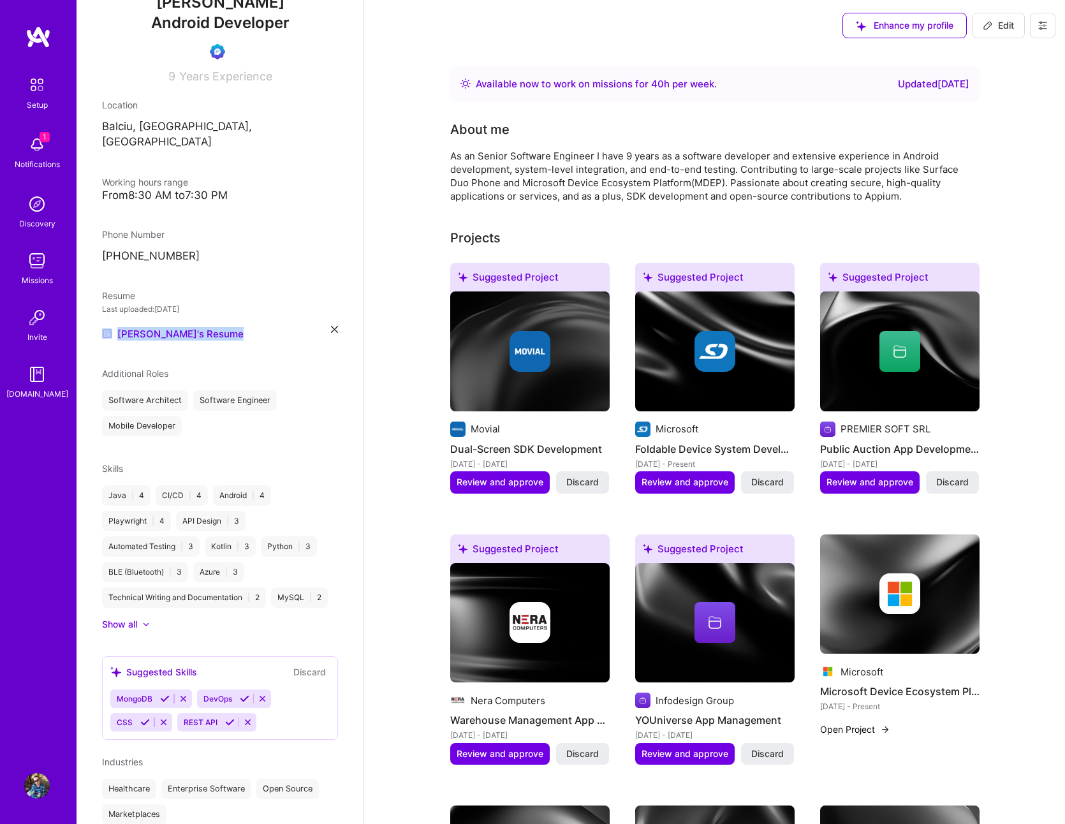
click at [38, 152] on img at bounding box center [37, 145] width 26 height 26
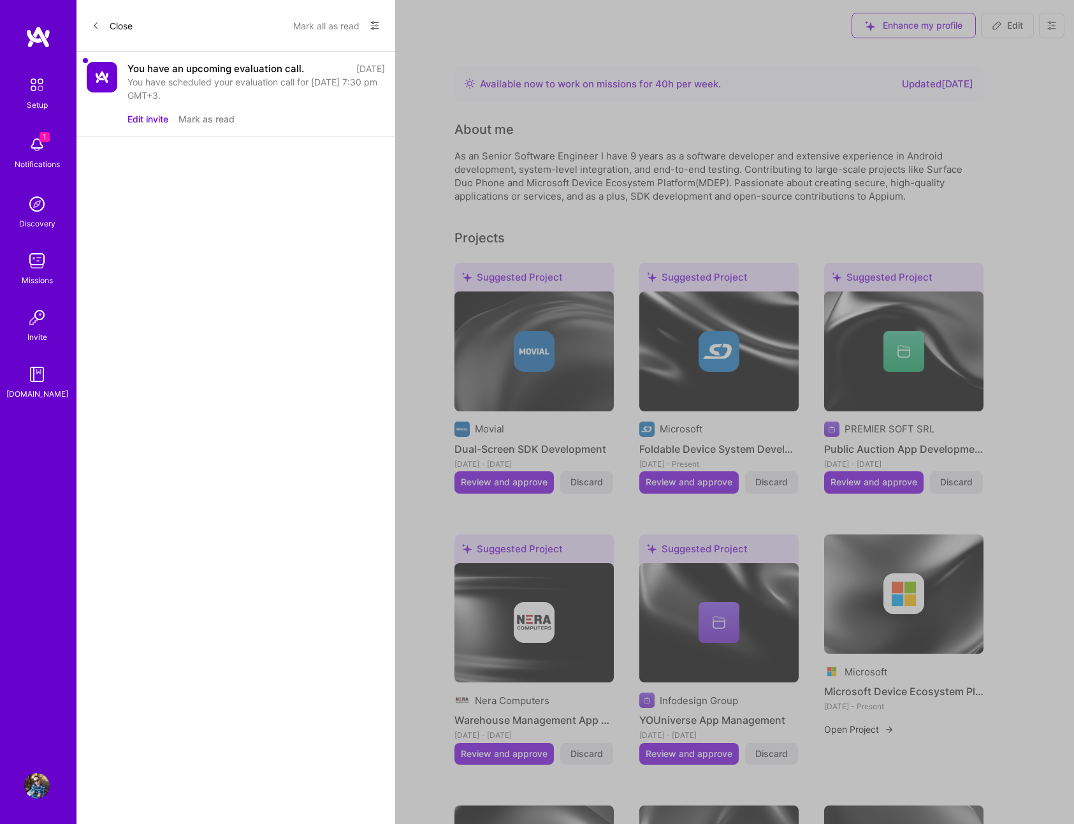
click at [237, 88] on div "You have scheduled your evaluation call for [DATE] 7:30 pm GMT+3." at bounding box center [257, 88] width 258 height 27
click at [243, 76] on div "You have scheduled your evaluation call for [DATE] 7:30 pm GMT+3." at bounding box center [257, 88] width 258 height 27
click at [250, 68] on div "You have an upcoming evaluation call." at bounding box center [216, 68] width 177 height 13
click at [105, 79] on img at bounding box center [102, 77] width 31 height 31
click at [162, 118] on button "Edit invite" at bounding box center [148, 118] width 41 height 13
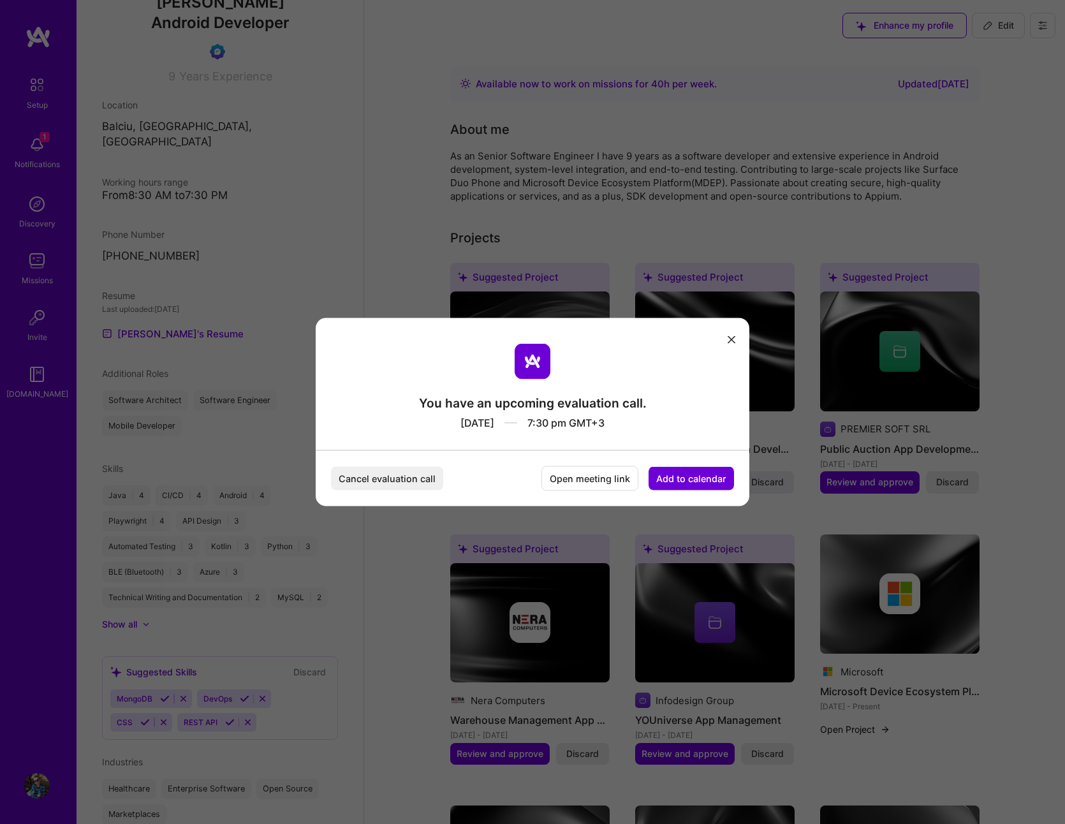
click at [740, 336] on div "You have an upcoming evaluation call. [DATE] 7:30 pm GMT+3 Cancel evaluation ca…" at bounding box center [533, 412] width 434 height 188
click at [733, 333] on button "modal" at bounding box center [731, 338] width 15 height 21
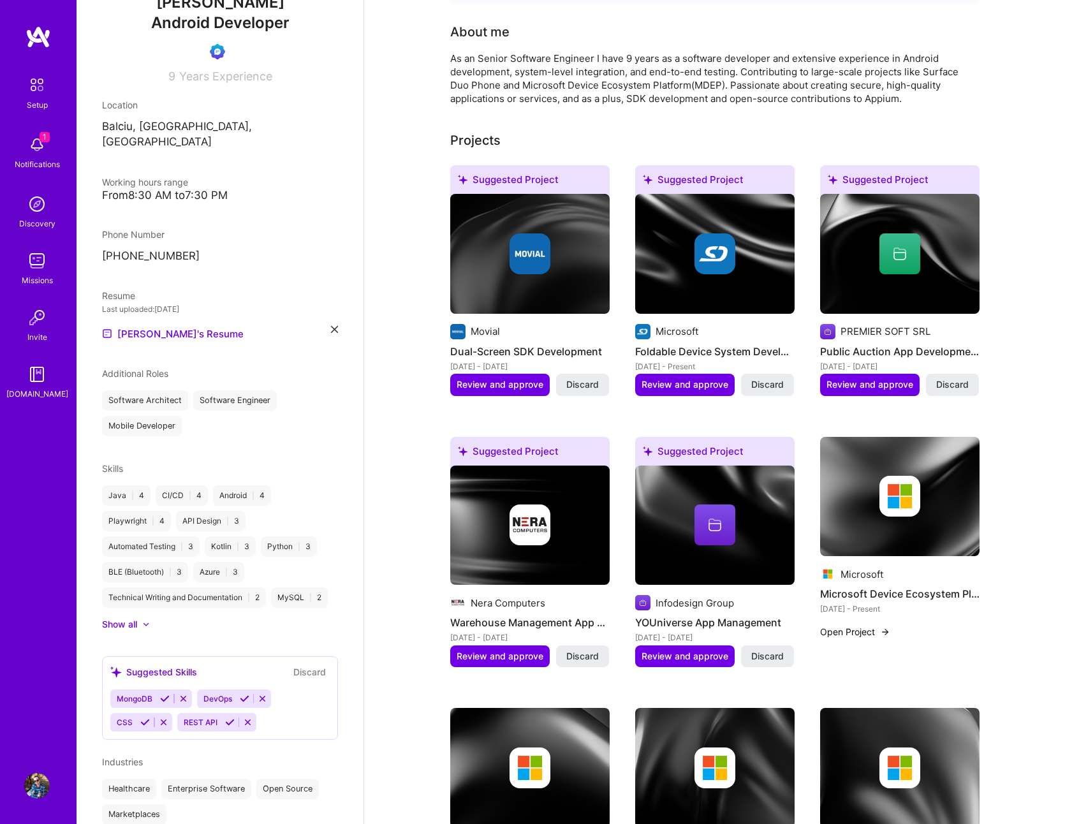
scroll to position [77, 0]
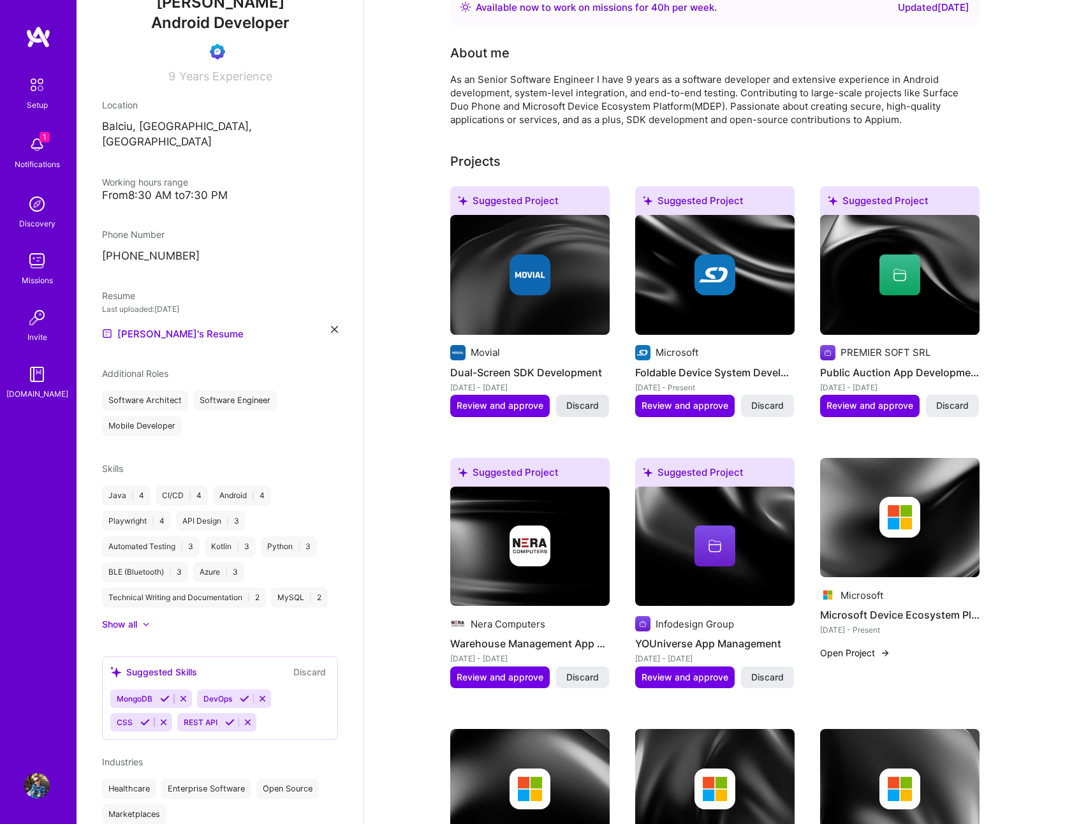
click at [585, 408] on span "Discard" at bounding box center [582, 405] width 33 height 13
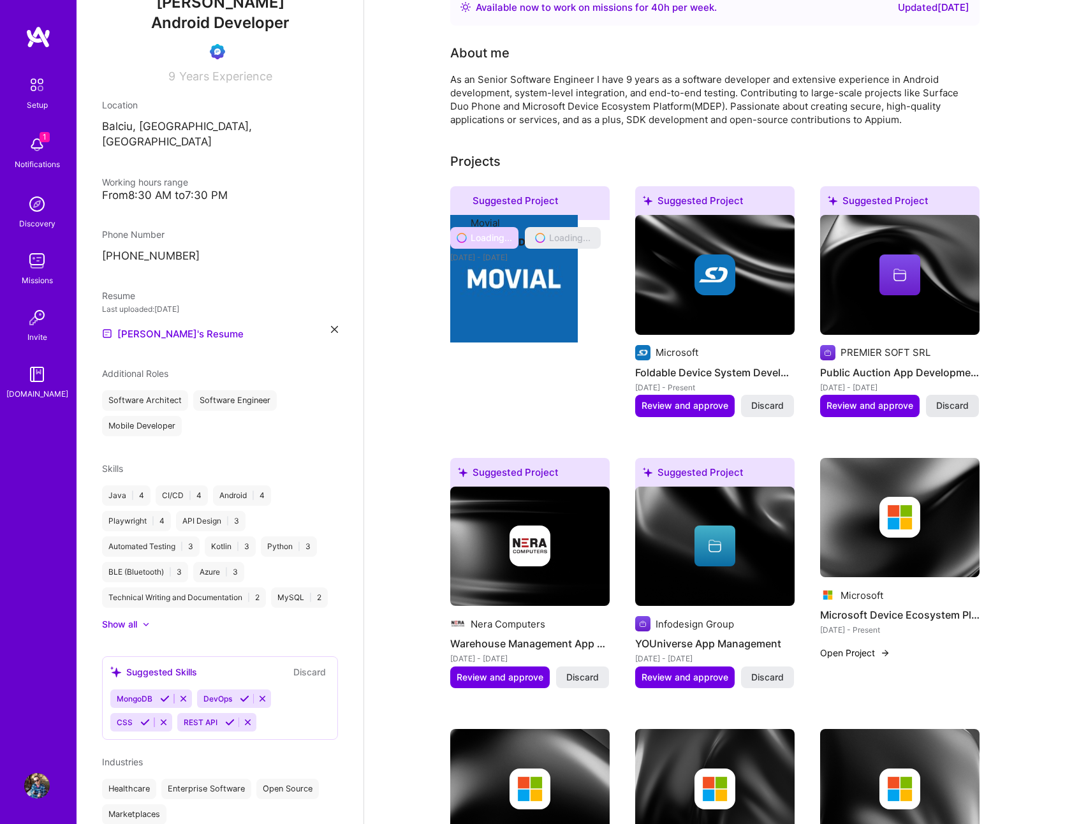
click at [936, 405] on span "Discard" at bounding box center [952, 405] width 33 height 13
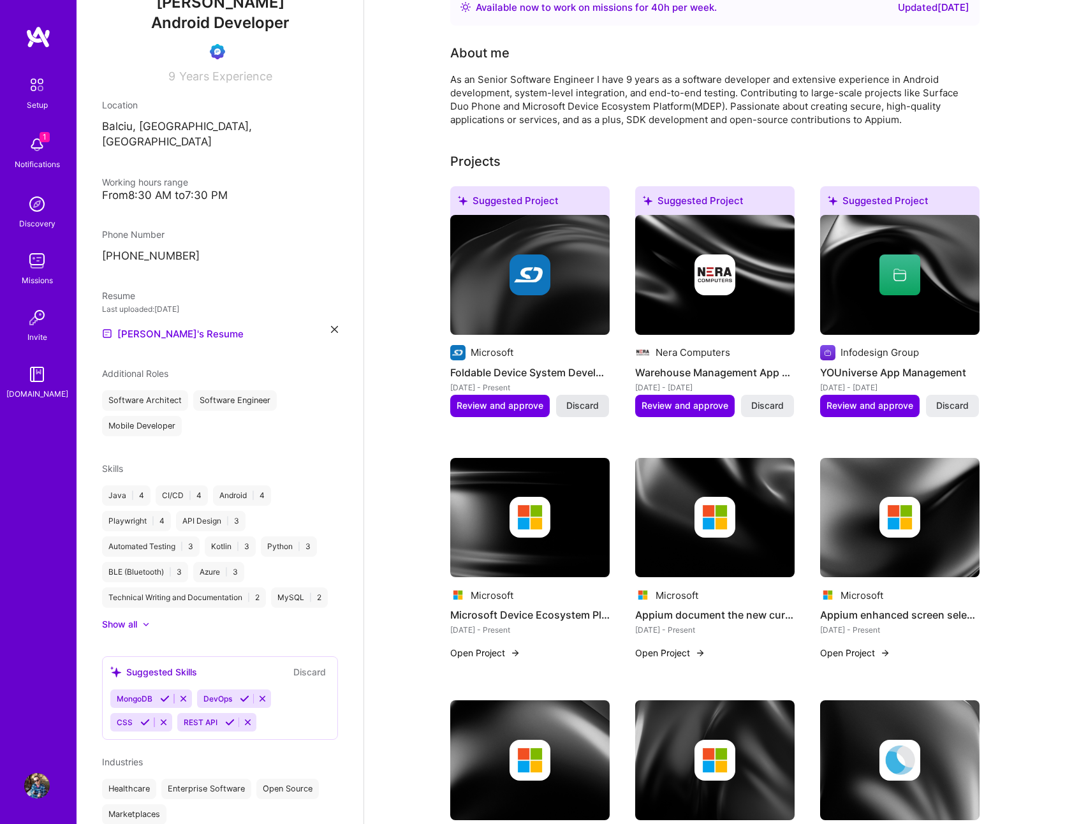
click at [591, 407] on span "Discard" at bounding box center [582, 405] width 33 height 13
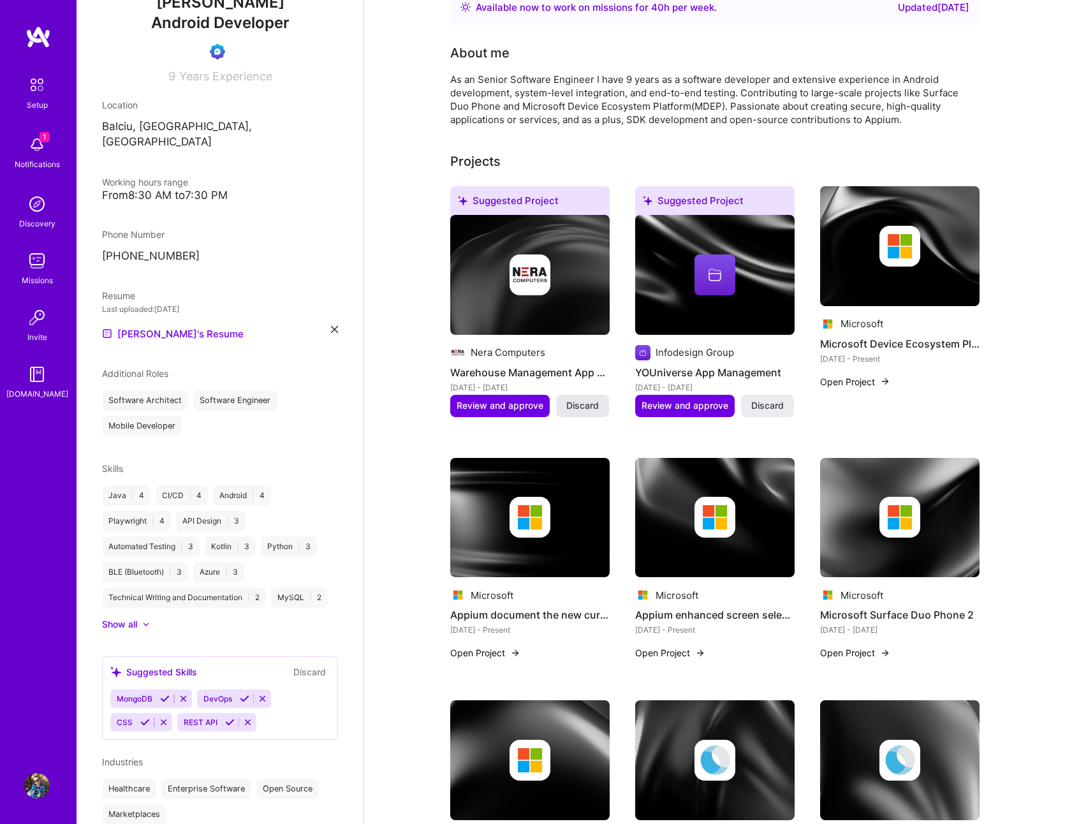
click at [588, 411] on span "Discard" at bounding box center [582, 405] width 33 height 13
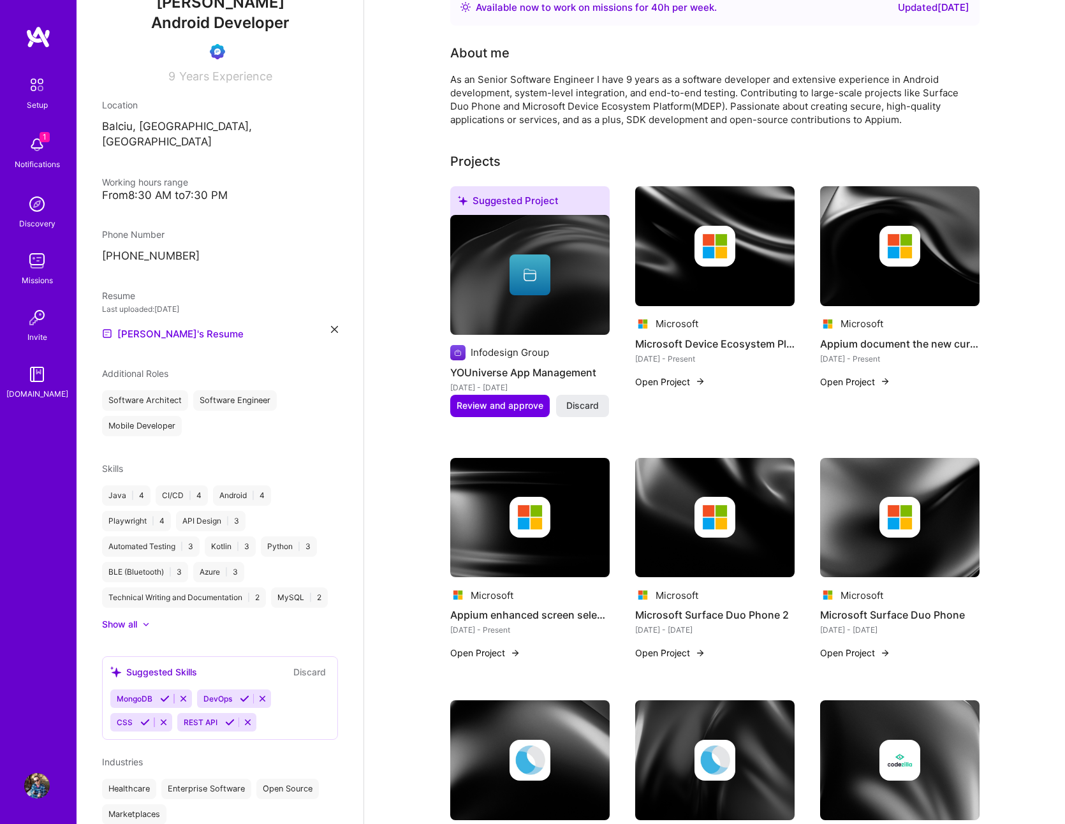
click at [588, 411] on span "Discard" at bounding box center [582, 405] width 33 height 13
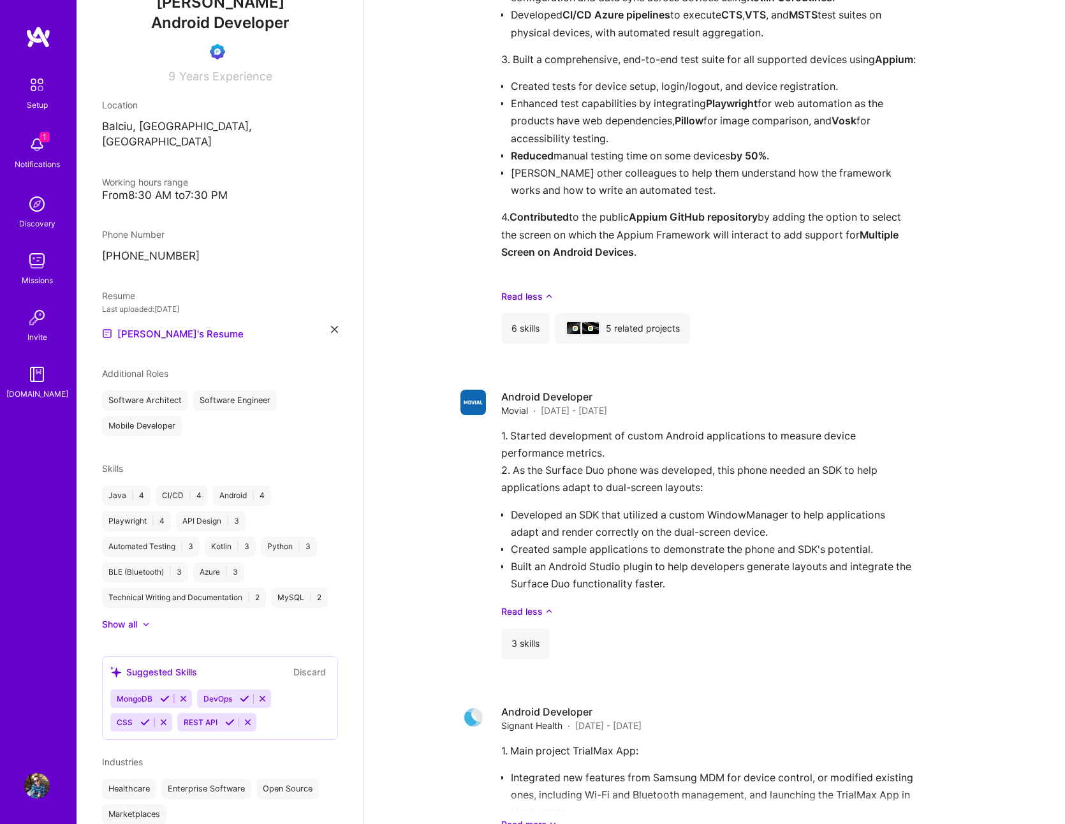
scroll to position [1301, 0]
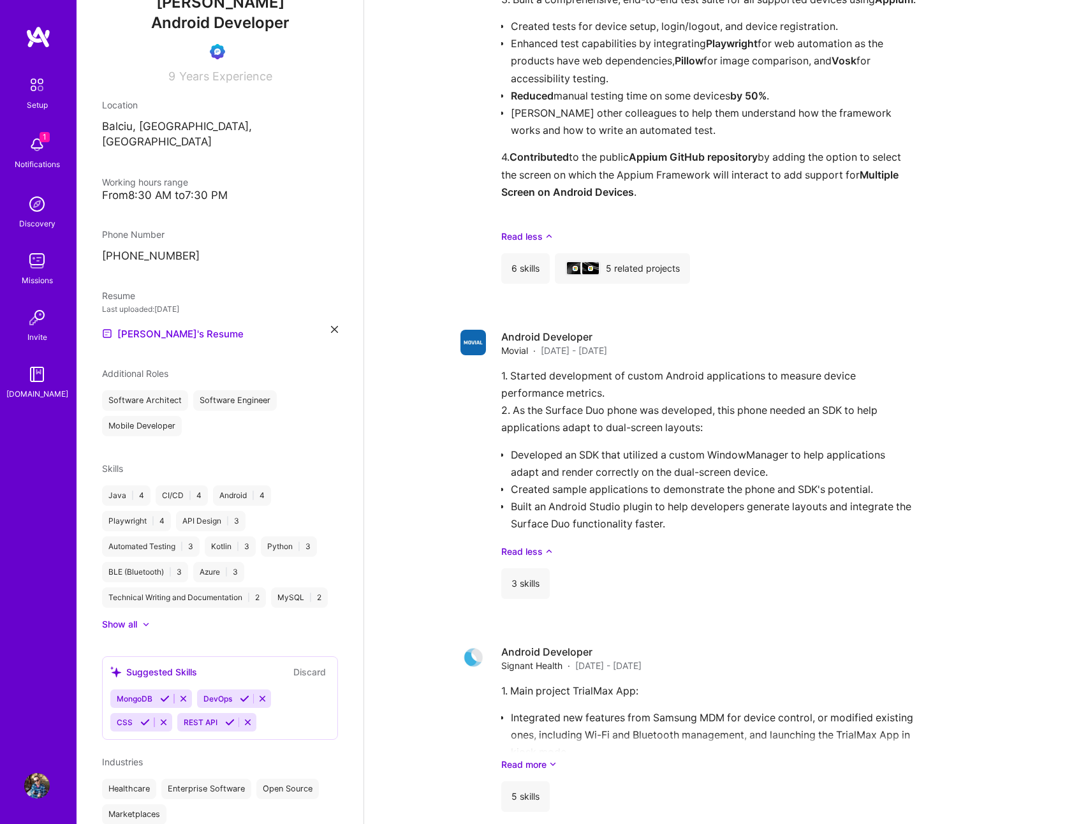
click at [303, 664] on button "Discard" at bounding box center [309, 671] width 40 height 15
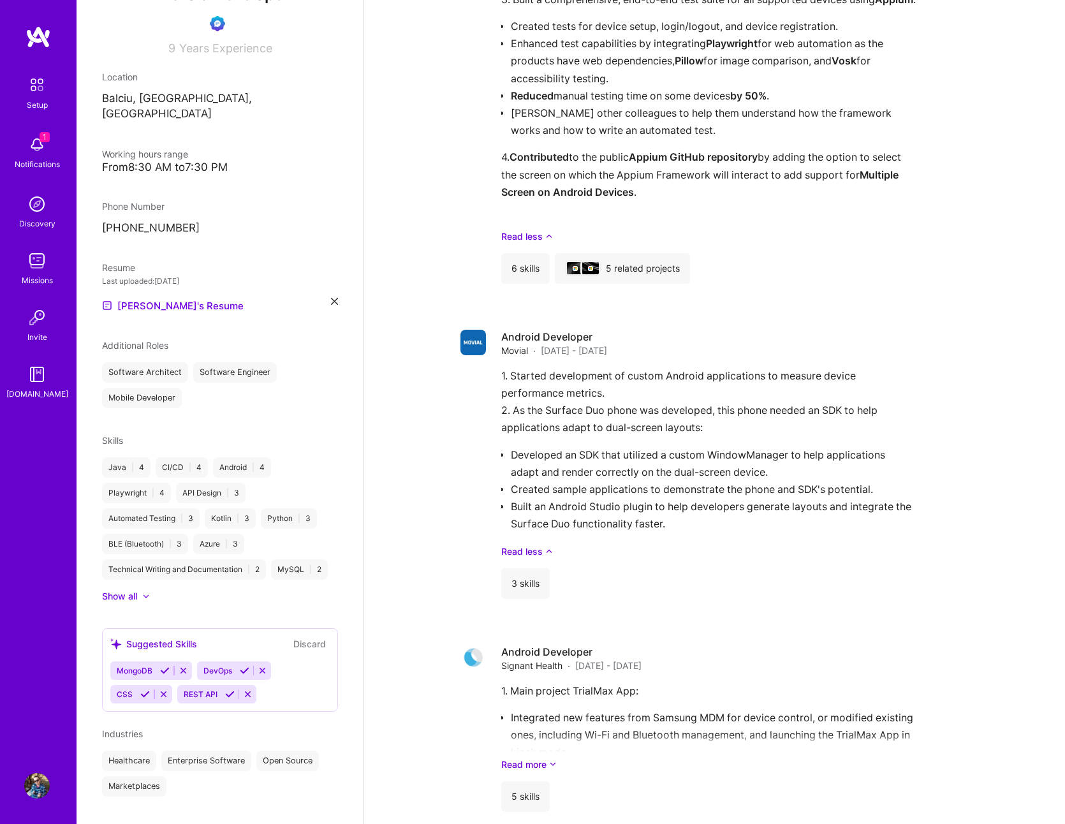
scroll to position [190, 0]
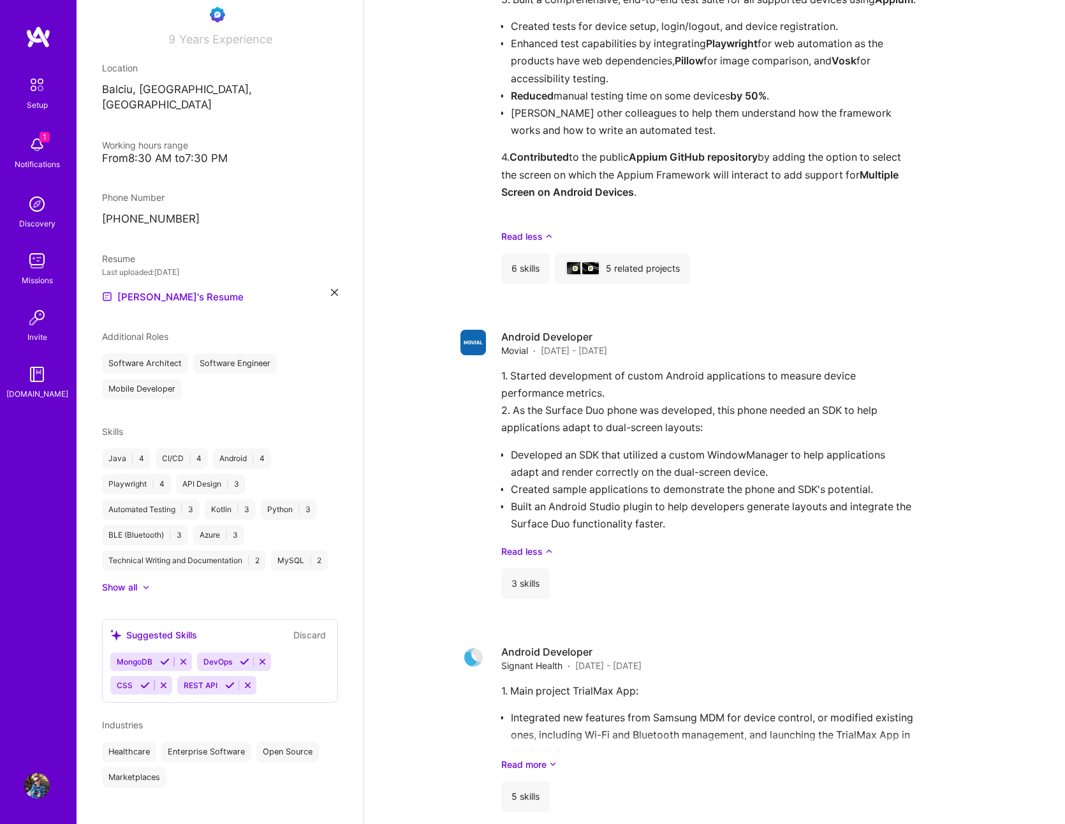
click at [303, 627] on button "Discard" at bounding box center [309, 634] width 40 height 15
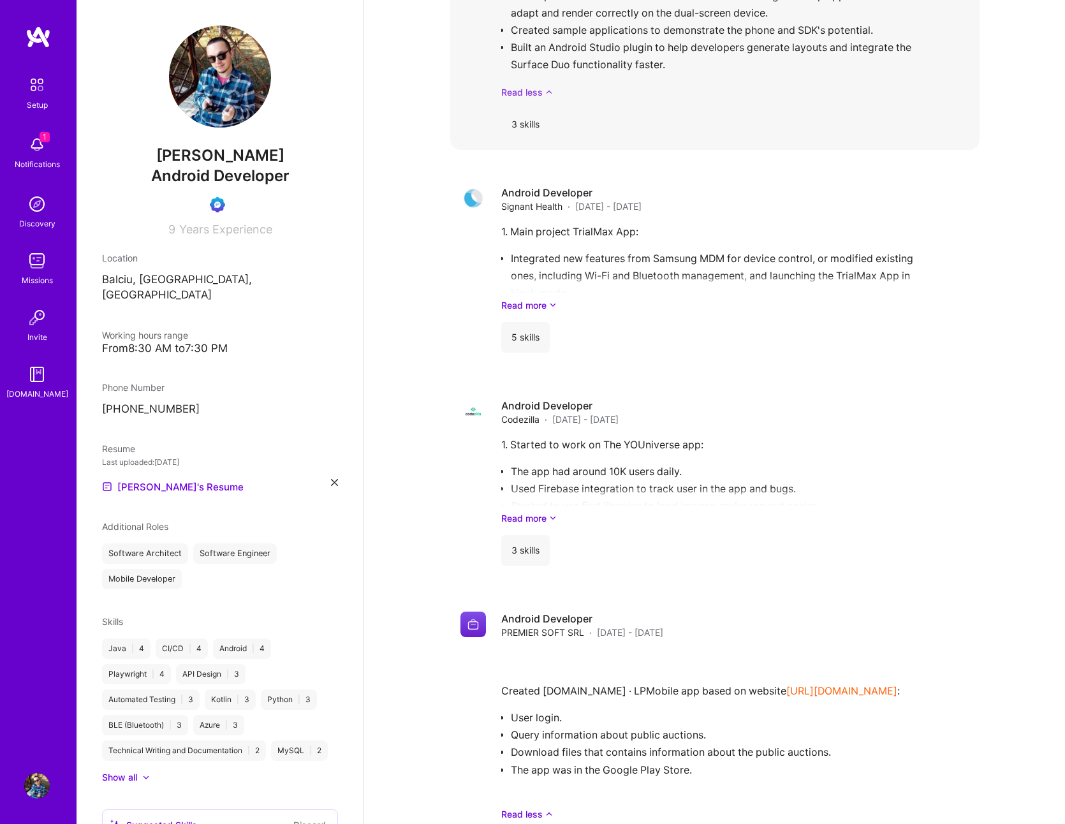
scroll to position [2173, 0]
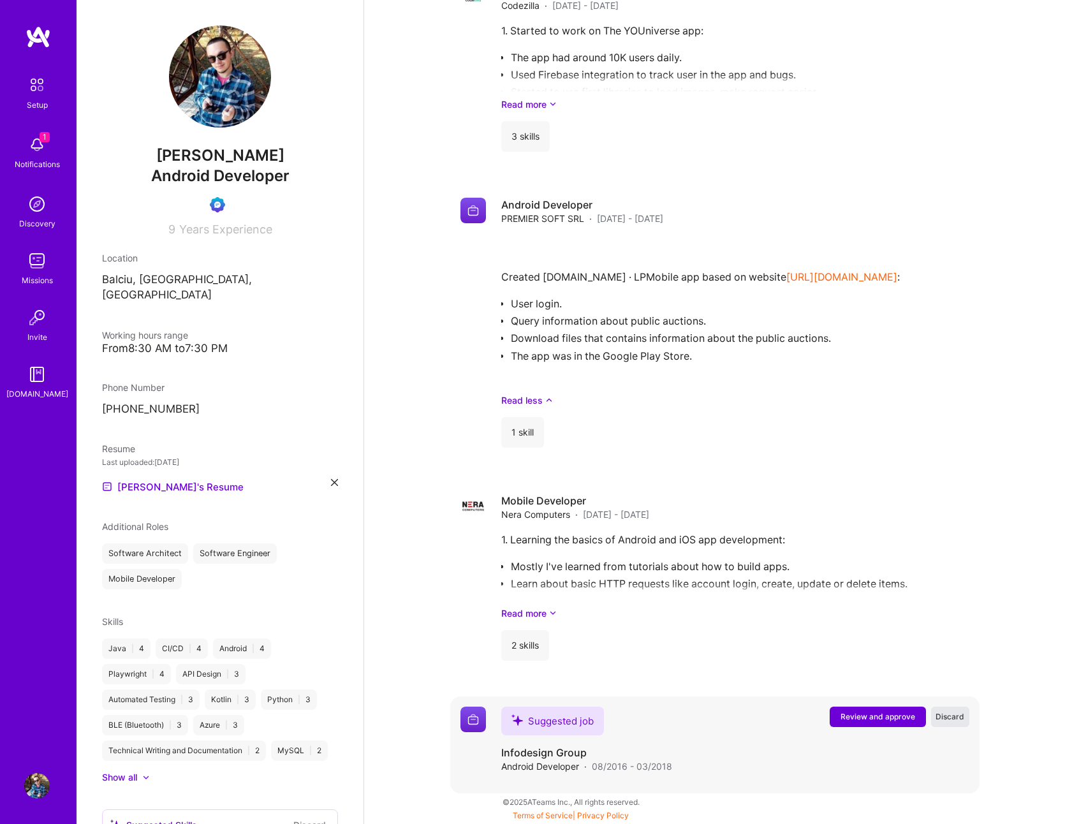
click at [956, 717] on span "Discard" at bounding box center [949, 716] width 29 height 11
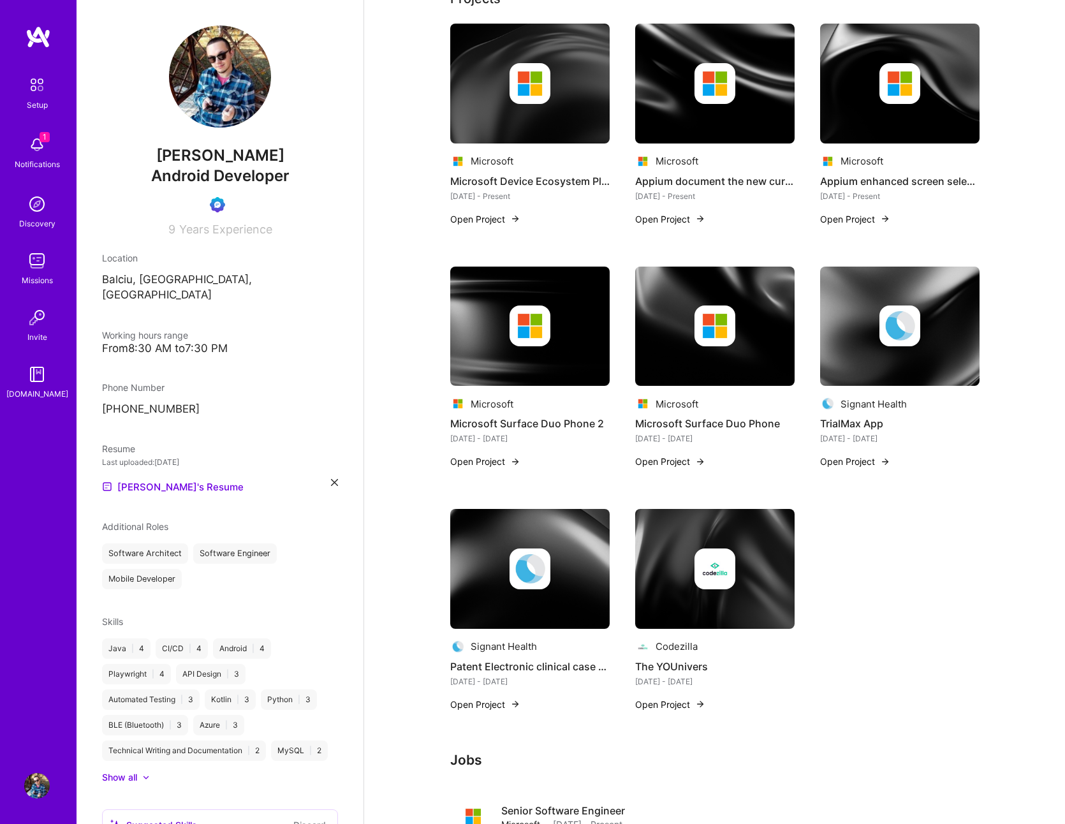
scroll to position [0, 0]
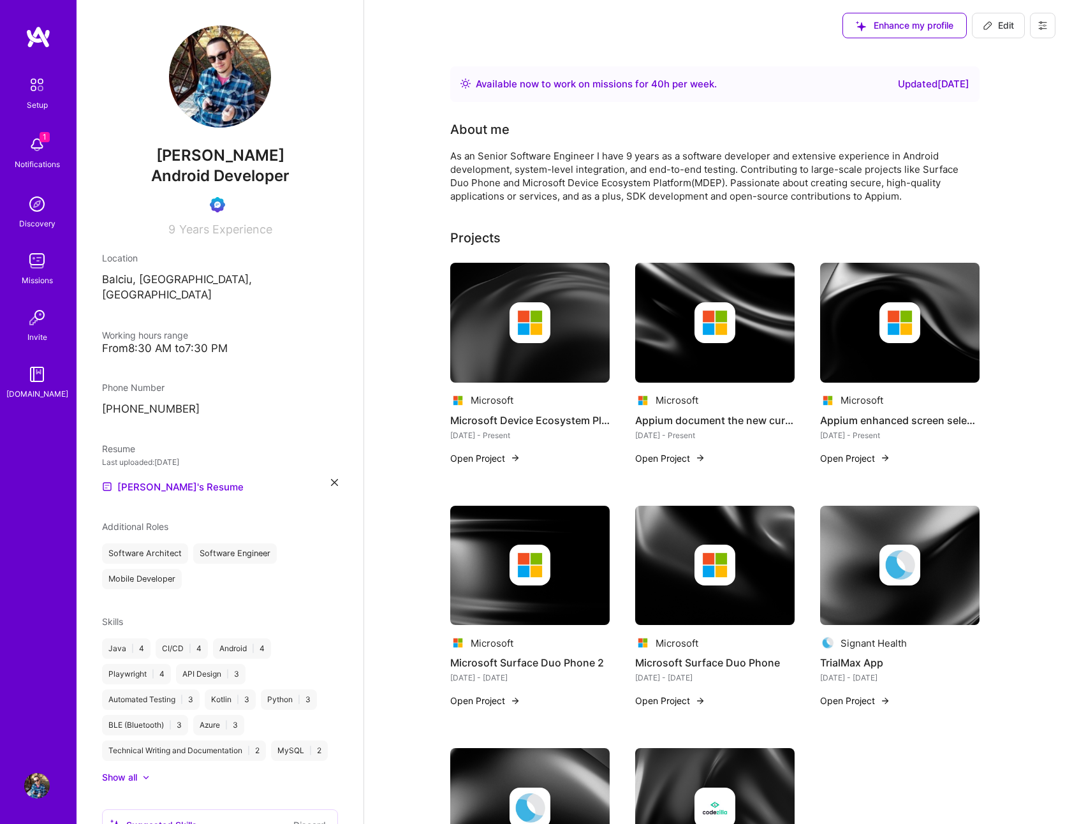
click at [44, 40] on img at bounding box center [39, 37] width 26 height 23
